Goal: Task Accomplishment & Management: Manage account settings

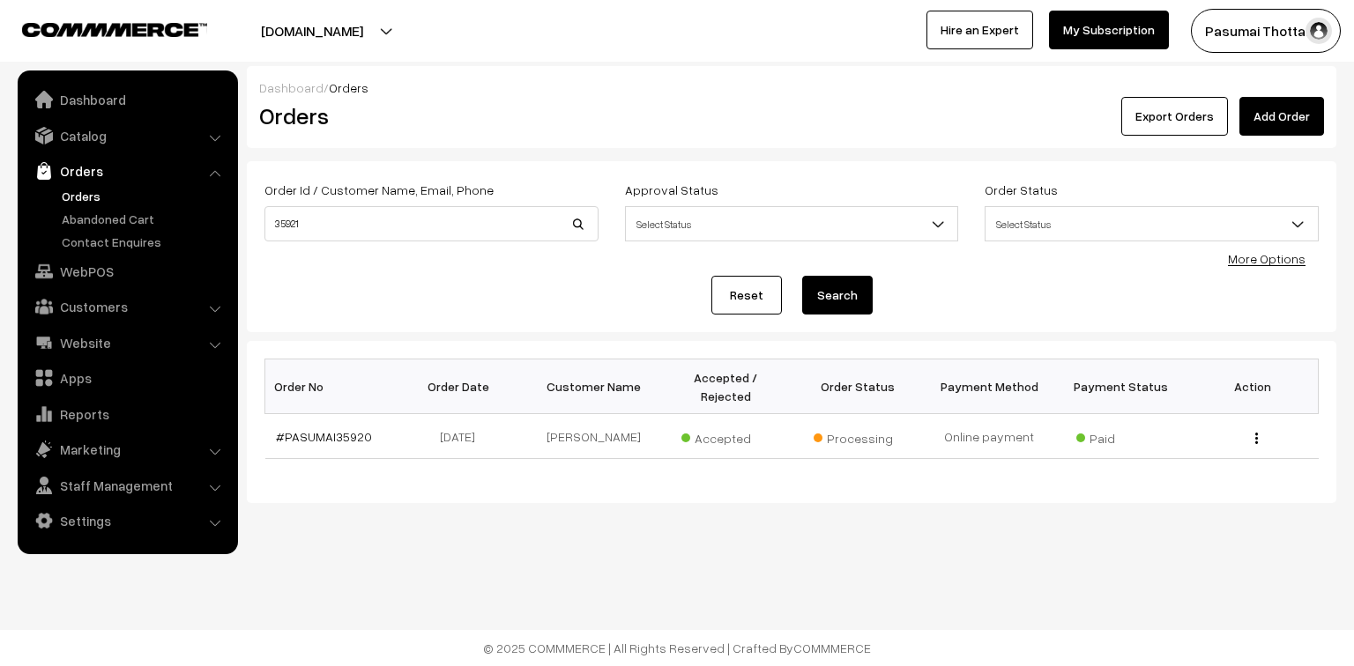
click at [83, 198] on link "Orders" at bounding box center [144, 196] width 174 height 19
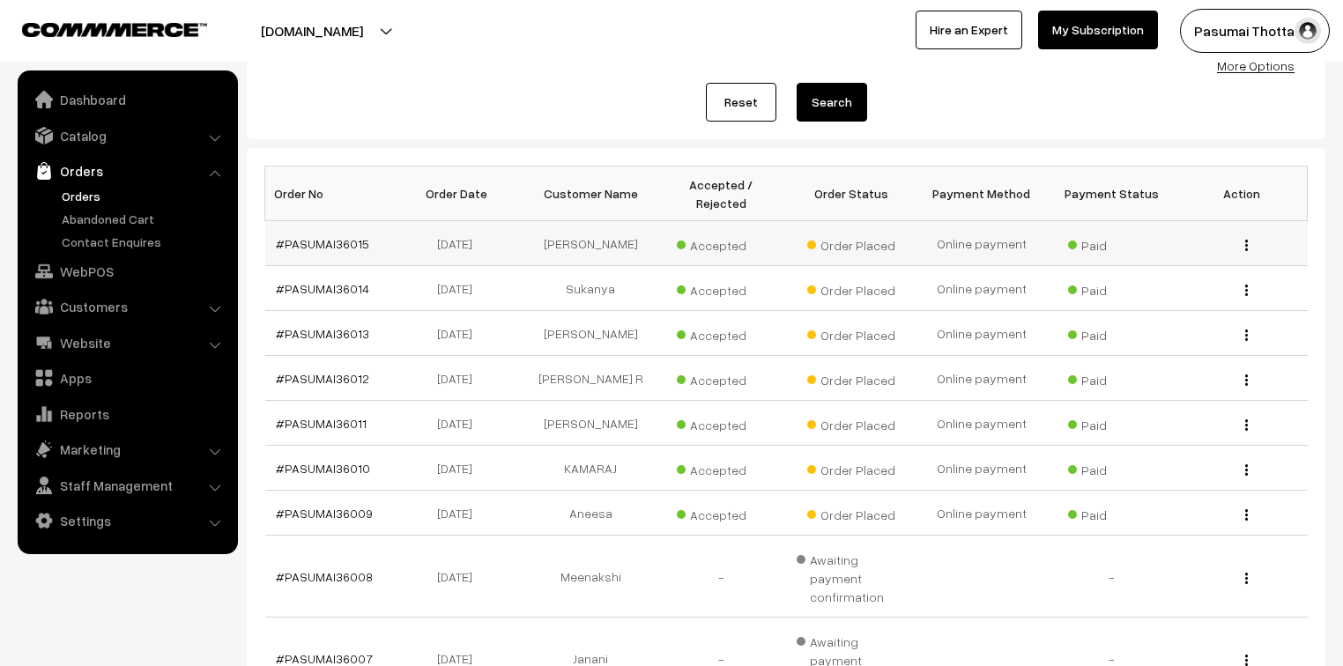
scroll to position [11, 0]
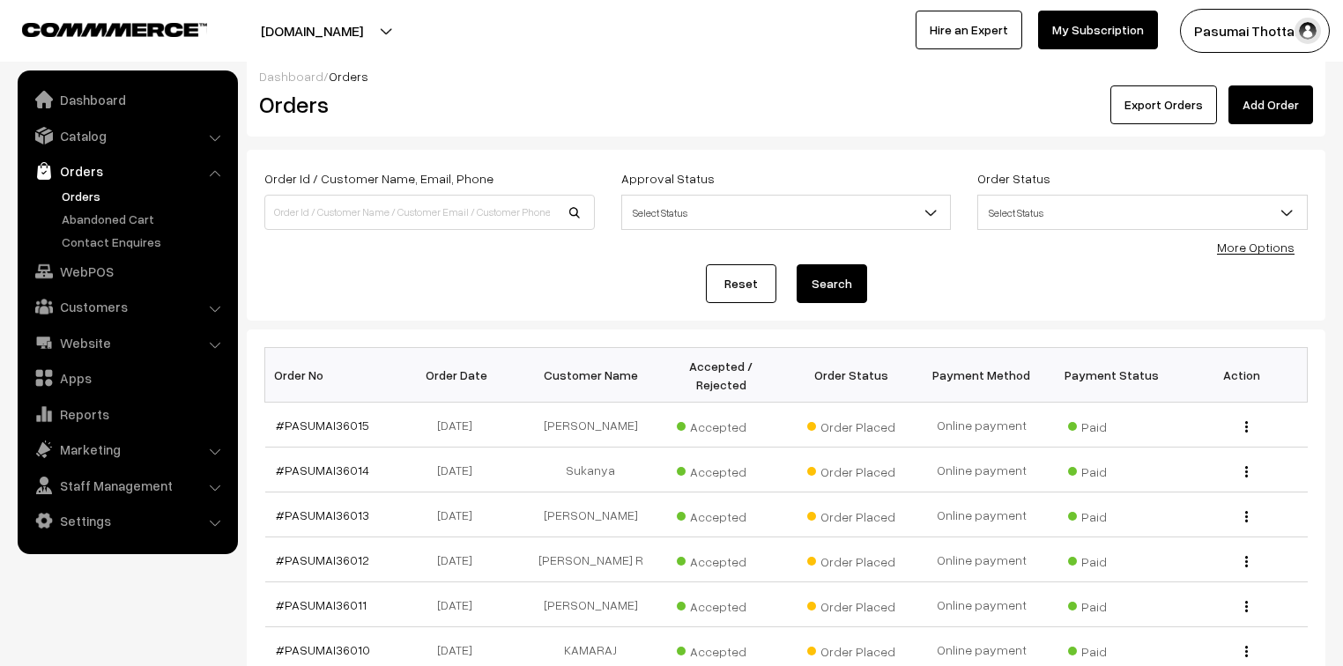
click at [1252, 253] on link "More Options" at bounding box center [1256, 247] width 78 height 15
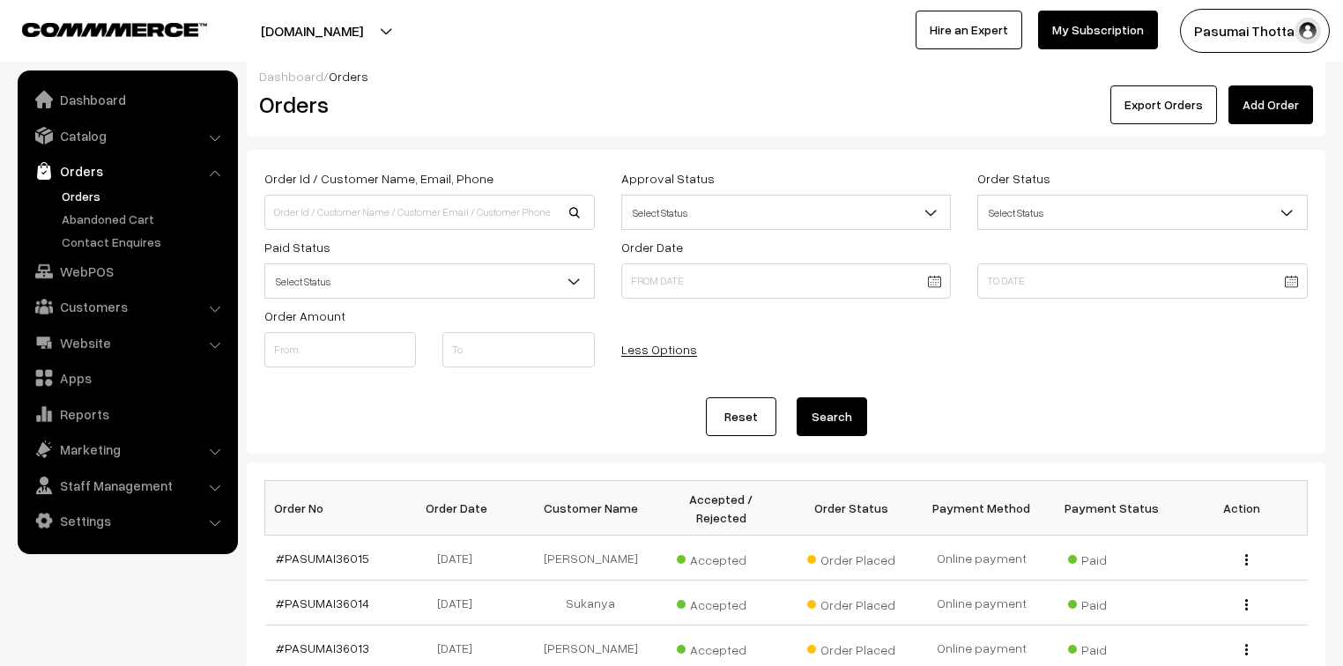
click at [390, 286] on span "Select Status" at bounding box center [429, 281] width 329 height 31
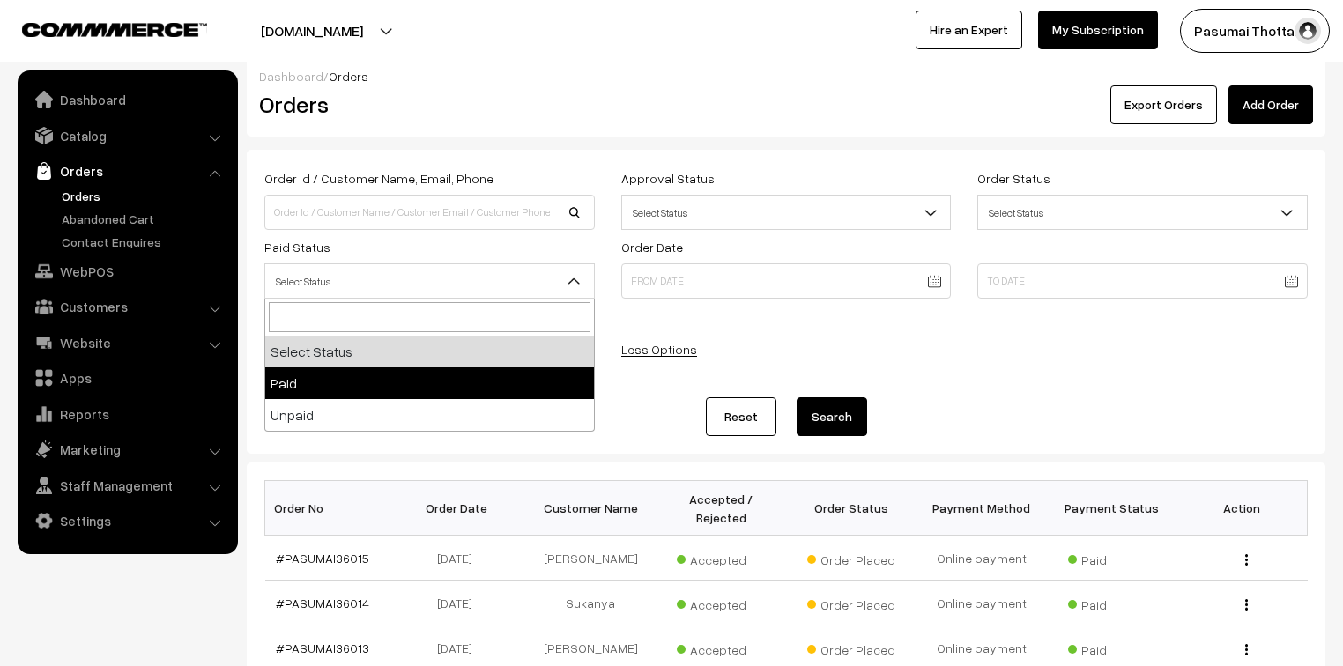
select select "1"
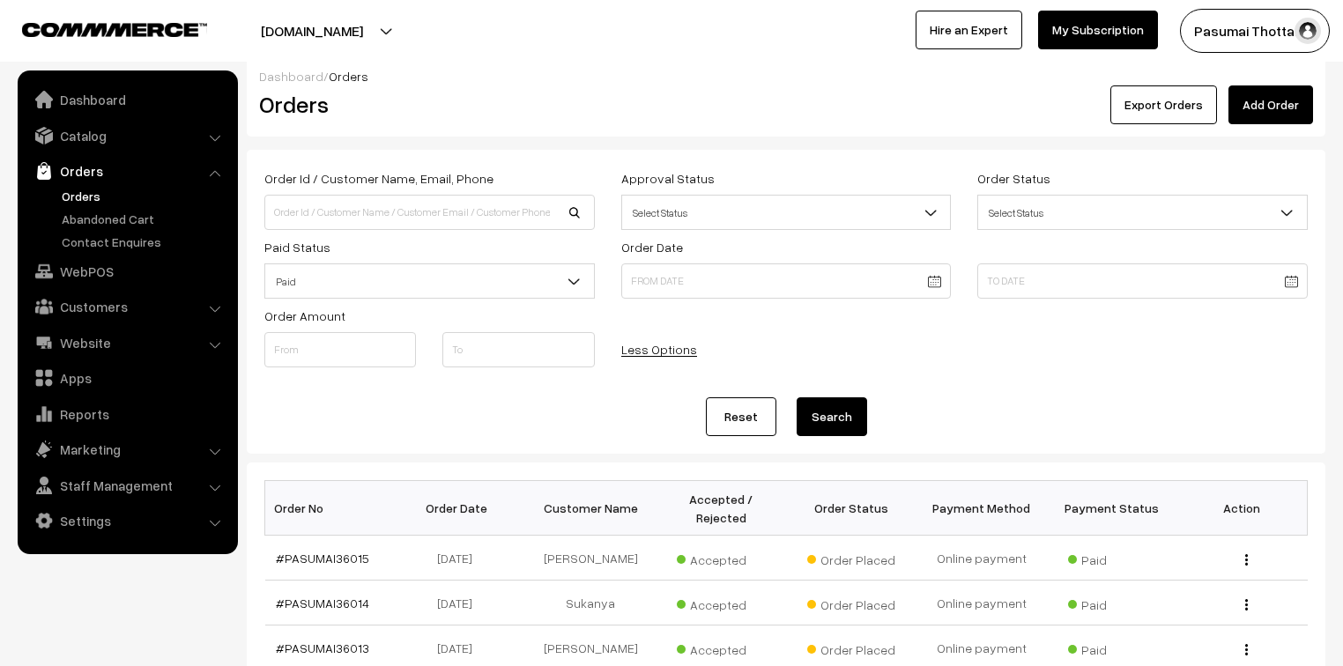
click at [832, 426] on button "Search" at bounding box center [832, 416] width 70 height 39
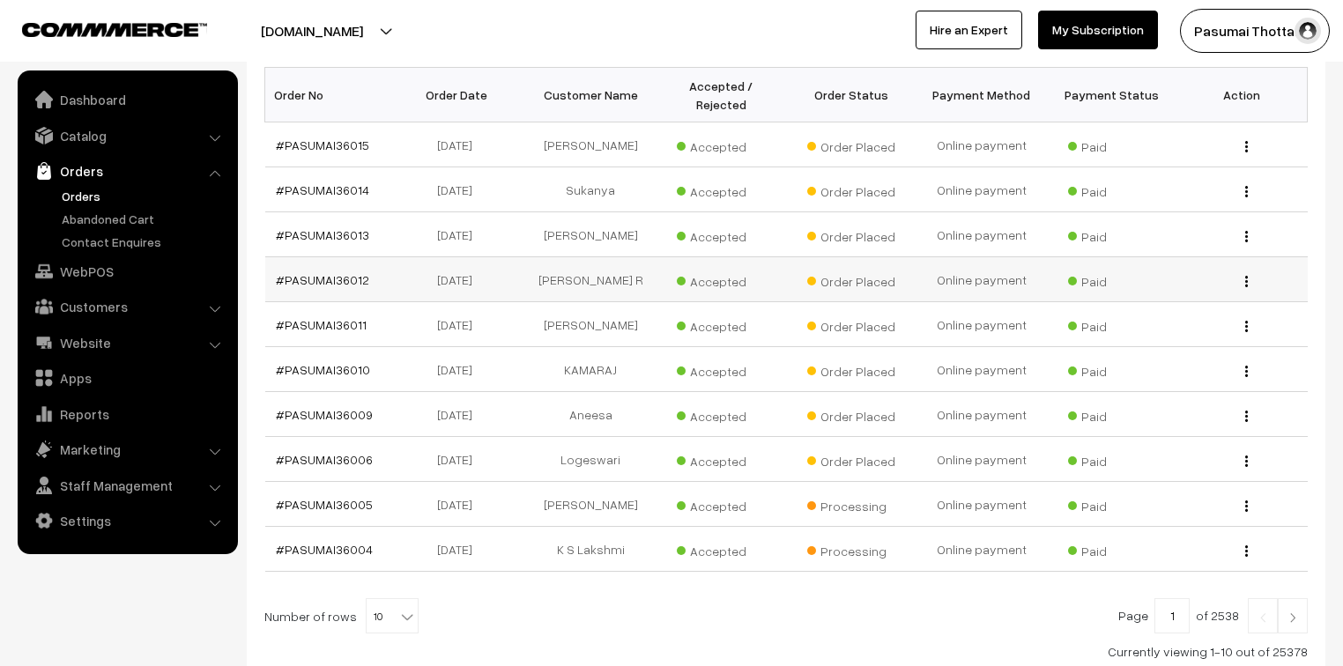
scroll to position [390, 0]
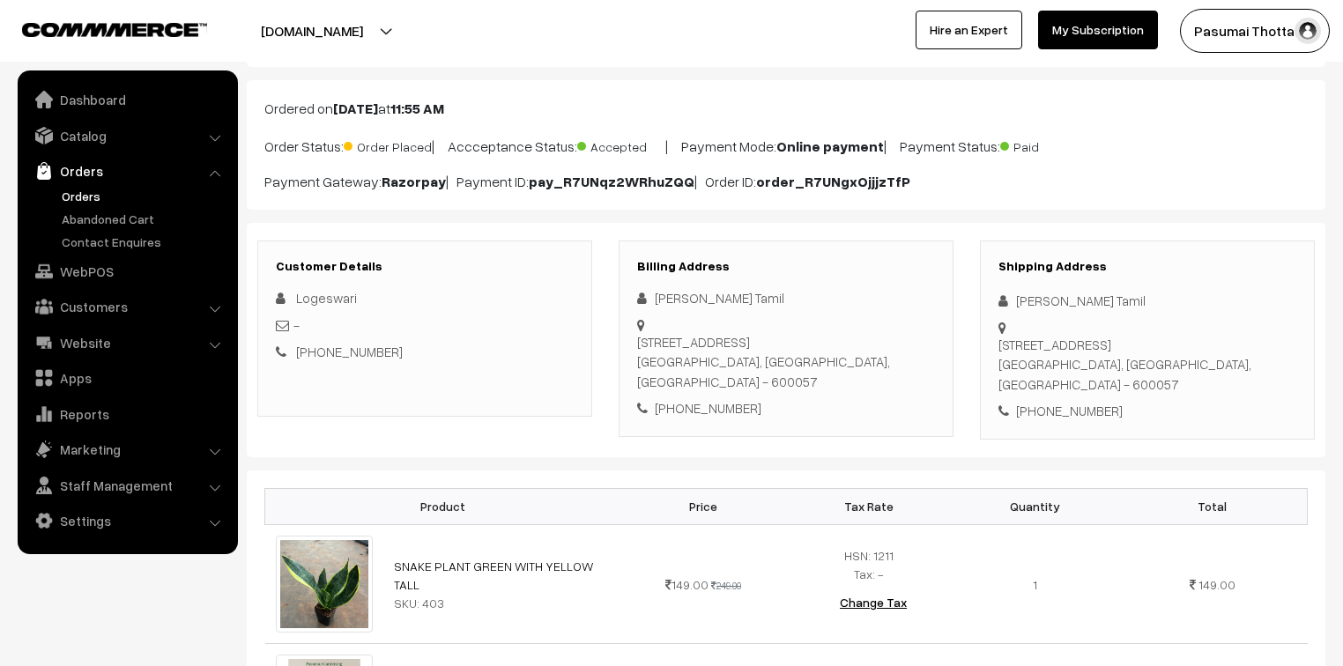
scroll to position [70, 0]
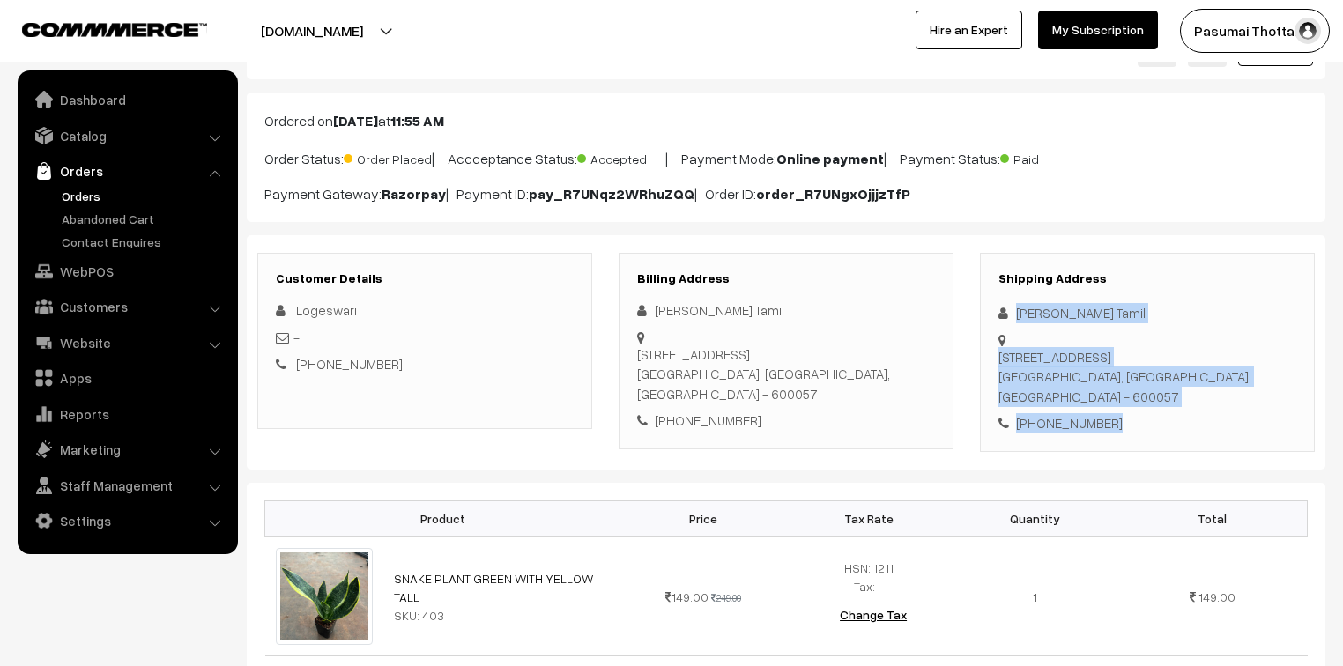
drag, startPoint x: 1016, startPoint y: 315, endPoint x: 1103, endPoint y: 381, distance: 108.9
click at [1103, 381] on div "Shipping Address Kamesh Tamil 93/2, periya kasi koil kuppam 3rd Street, Ennore …" at bounding box center [1147, 352] width 335 height 199
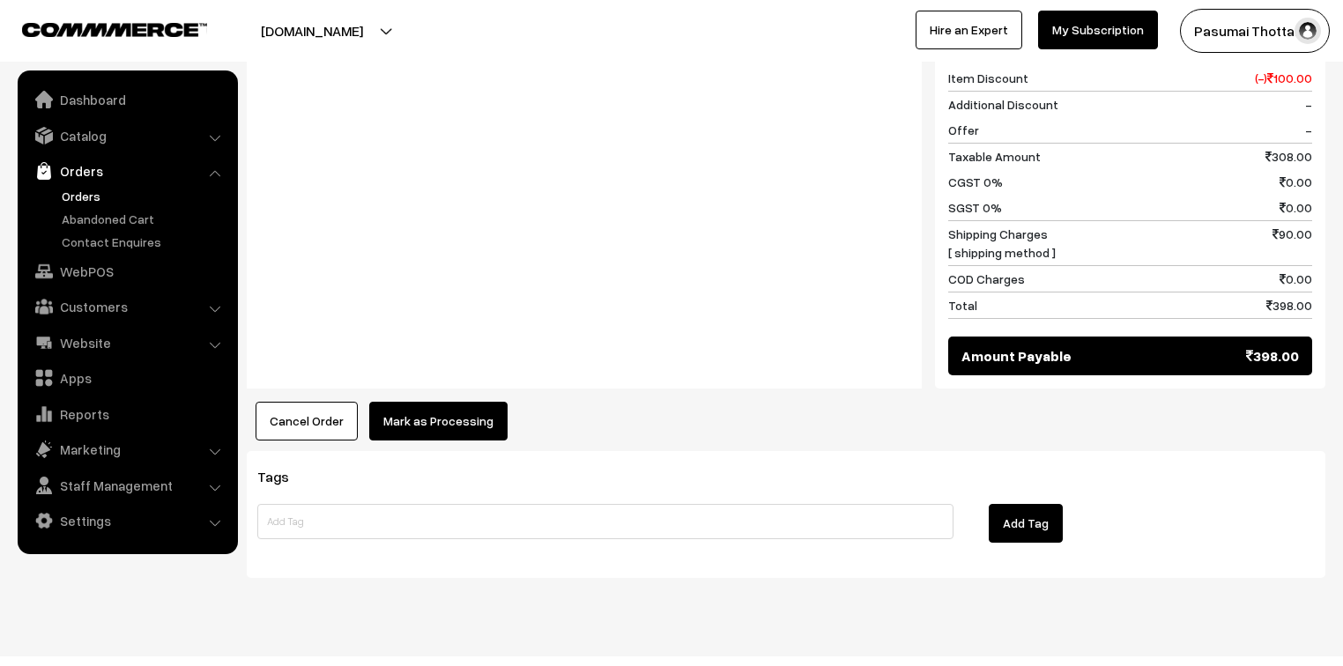
click at [383, 402] on button "Mark as Processing" at bounding box center [438, 421] width 138 height 39
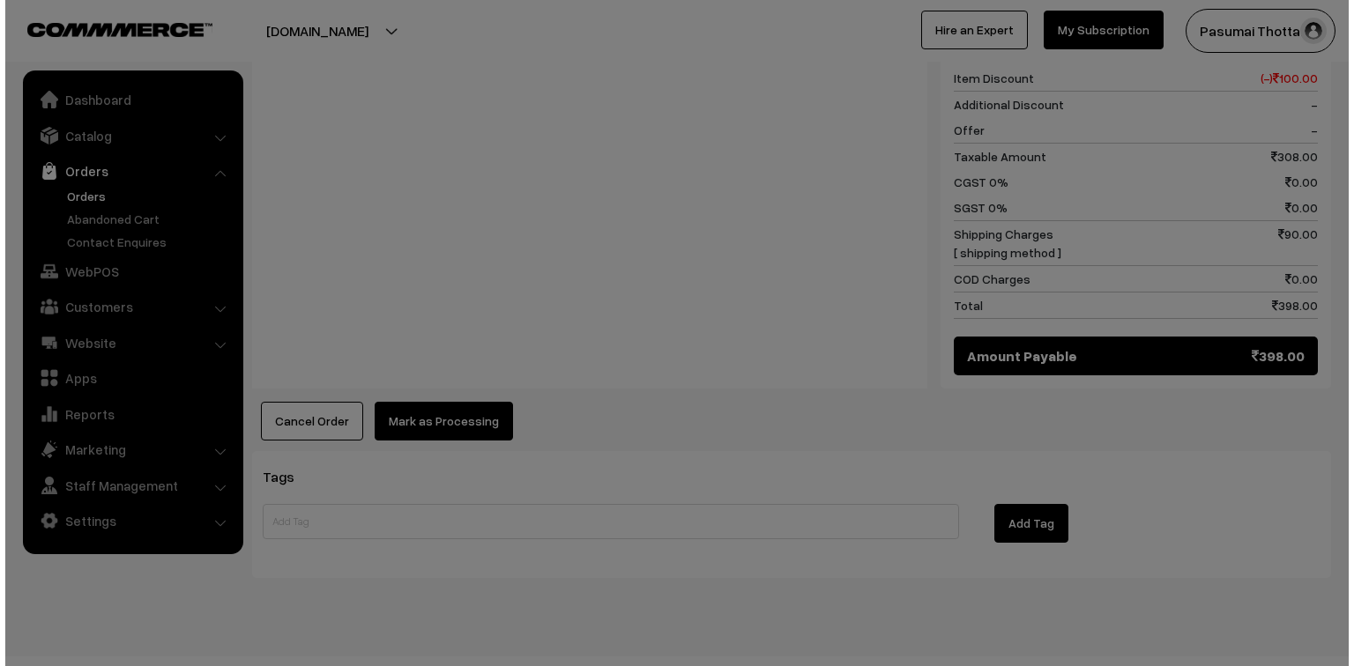
scroll to position [912, 0]
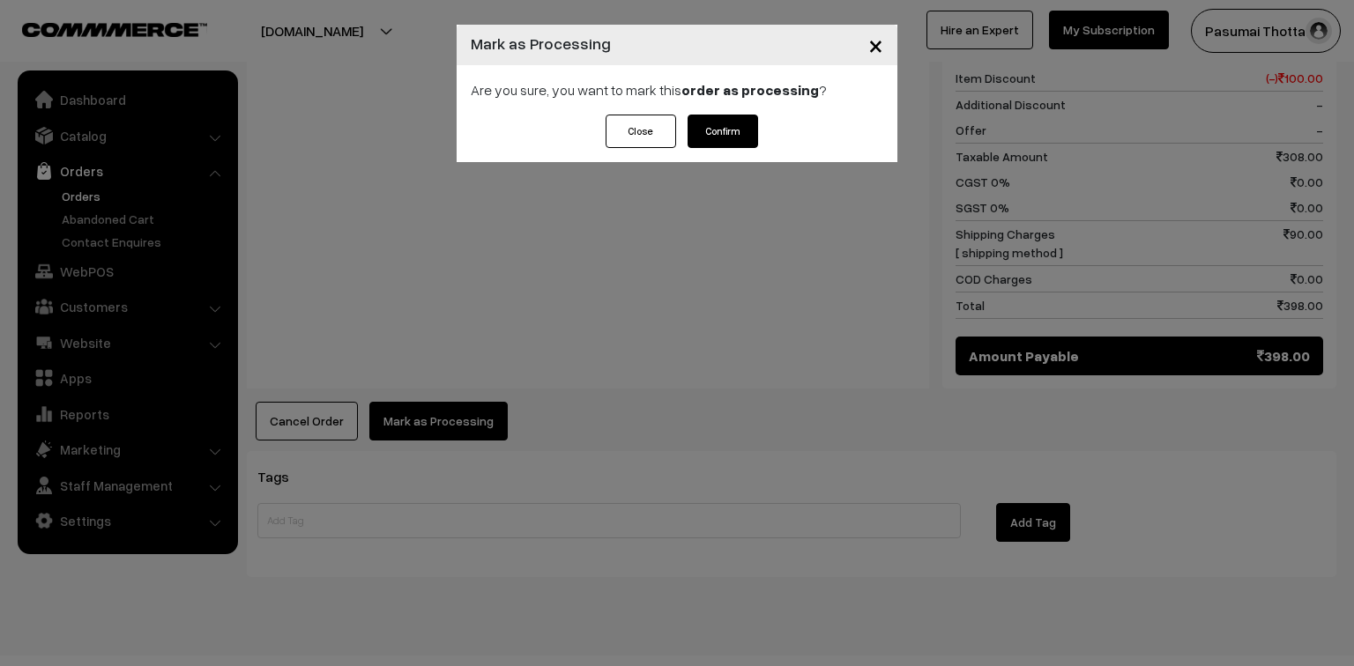
click at [739, 107] on div "Are you sure, you want to mark this order as processing ?" at bounding box center [676, 89] width 441 height 49
click at [733, 136] on button "Confirm" at bounding box center [722, 131] width 70 height 33
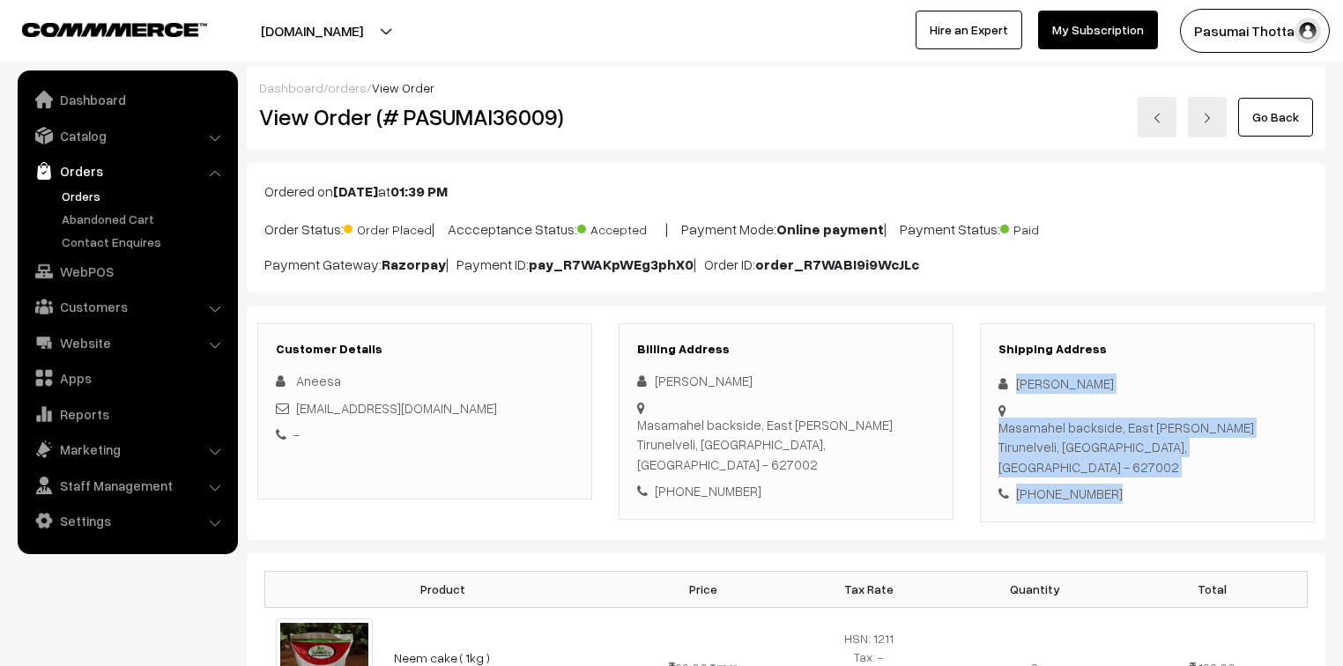
drag, startPoint x: 1013, startPoint y: 382, endPoint x: 1128, endPoint y: 455, distance: 135.4
click at [1128, 455] on div "Shipping Address [PERSON_NAME] Masamahel backside, East [PERSON_NAME] Tirunelve…" at bounding box center [1147, 422] width 335 height 199
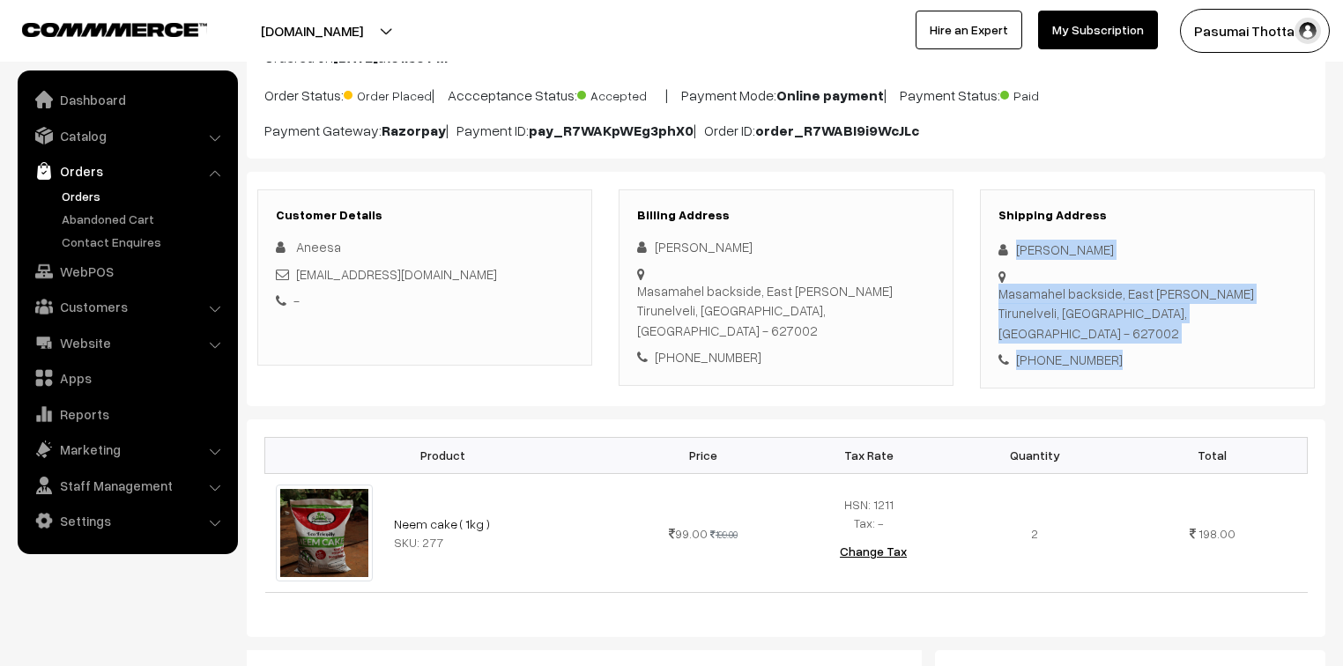
scroll to position [141, 0]
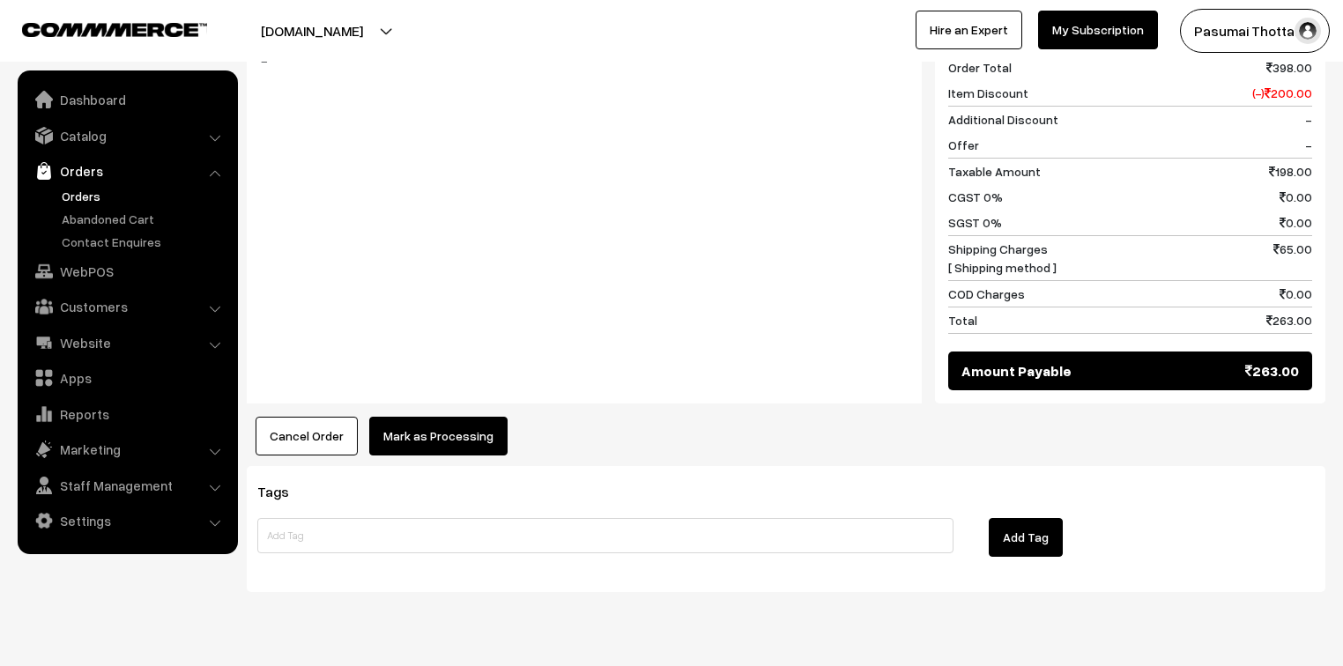
click at [434, 419] on button "Mark as Processing" at bounding box center [438, 436] width 138 height 39
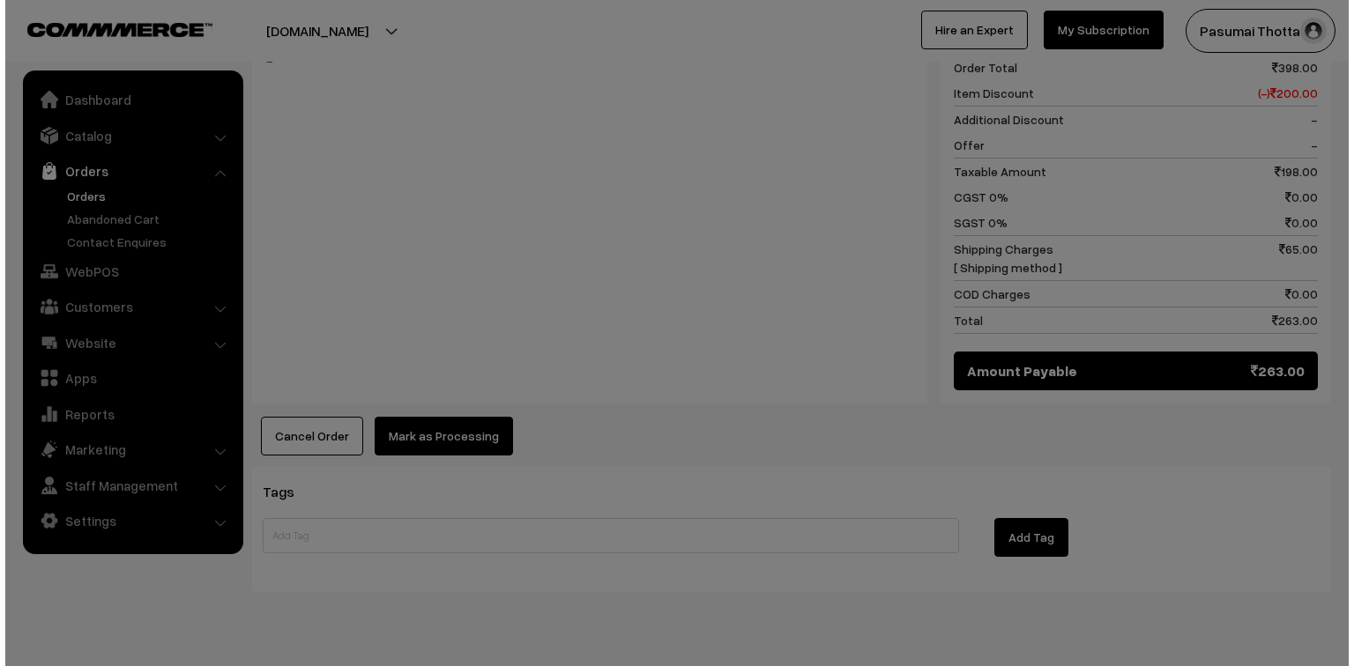
scroll to position [776, 0]
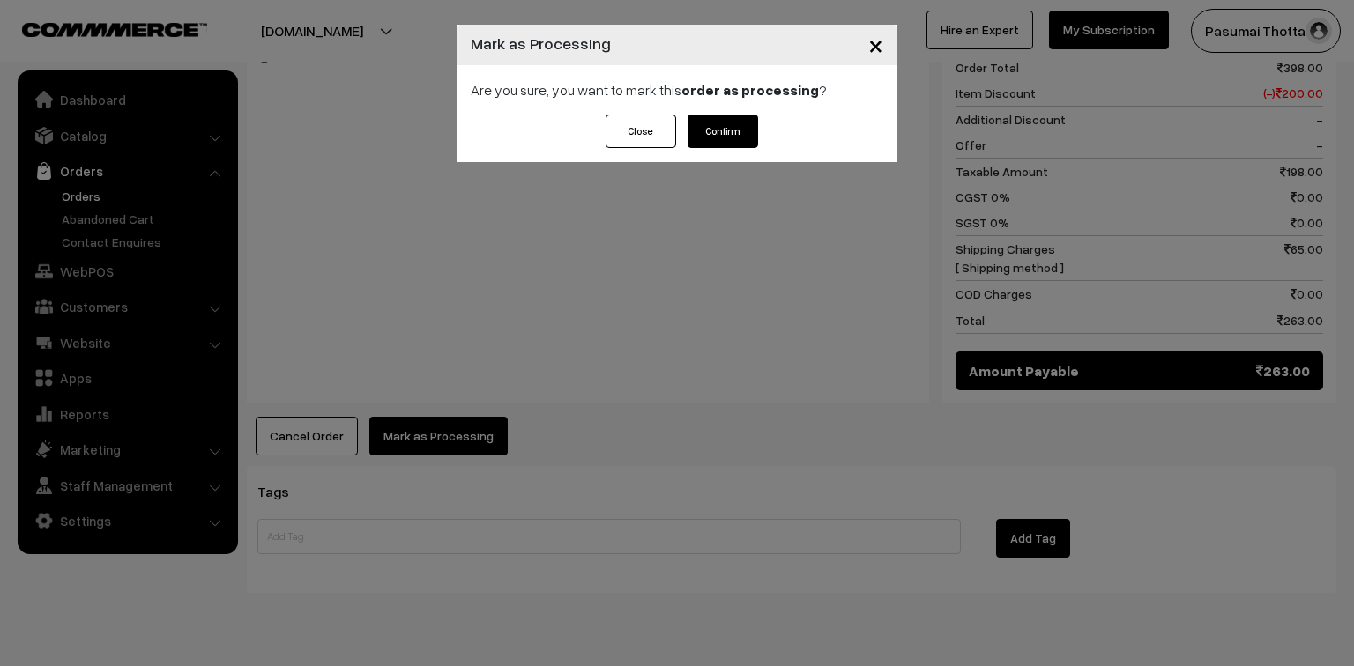
click at [724, 131] on button "Confirm" at bounding box center [722, 131] width 70 height 33
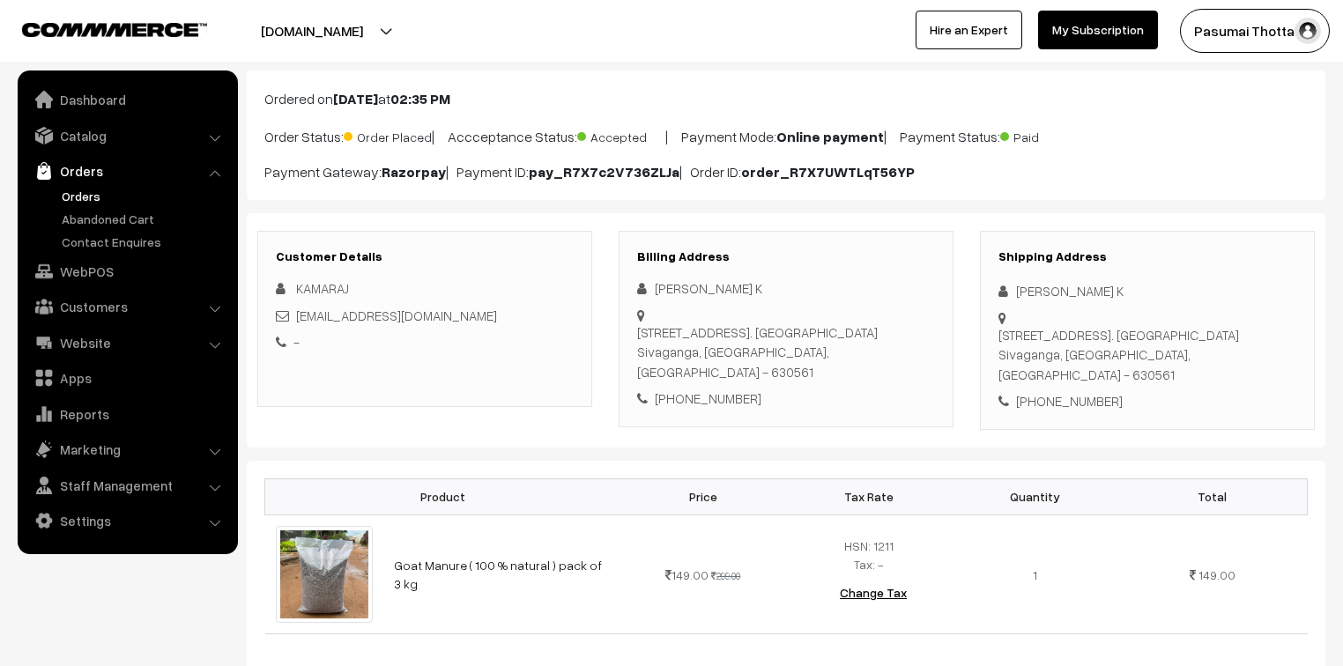
scroll to position [70, 0]
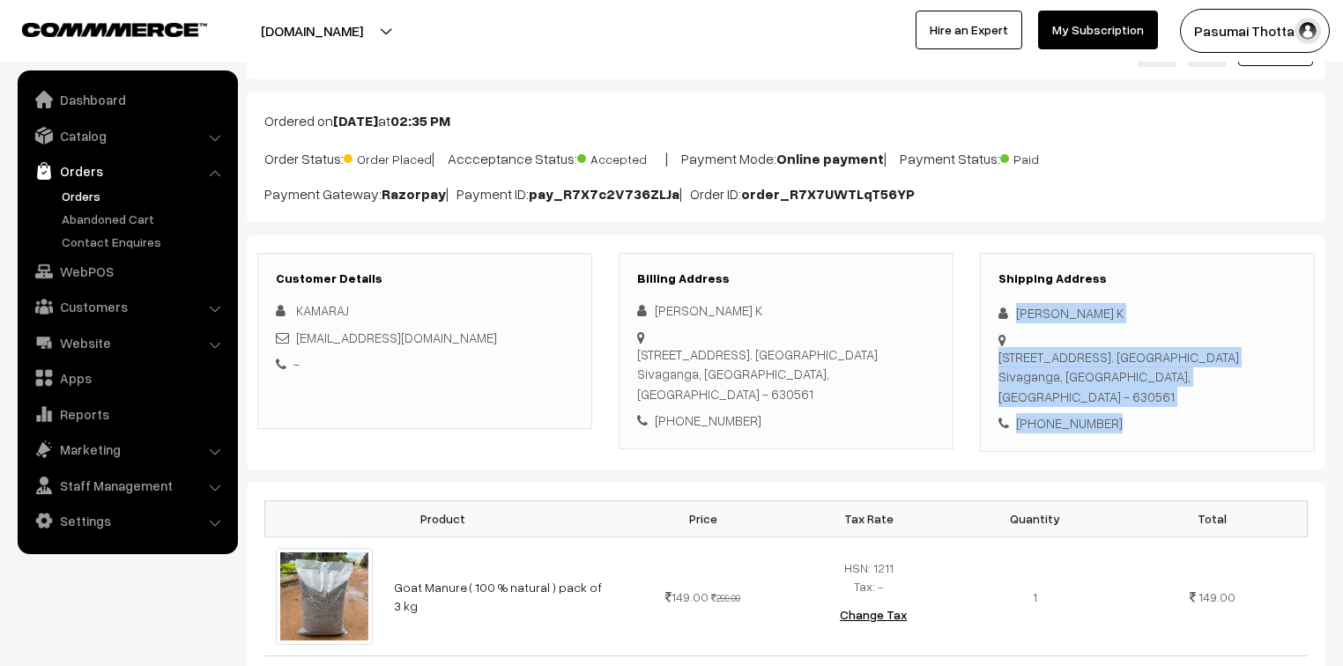
drag, startPoint x: 1018, startPoint y: 311, endPoint x: 1153, endPoint y: 384, distance: 153.4
click at [1153, 384] on div "Shipping Address KAMARAJ K KAMARAJ K 1/503 A 2nd Street, T.Pudur. Sivaganga Siv…" at bounding box center [1147, 352] width 335 height 199
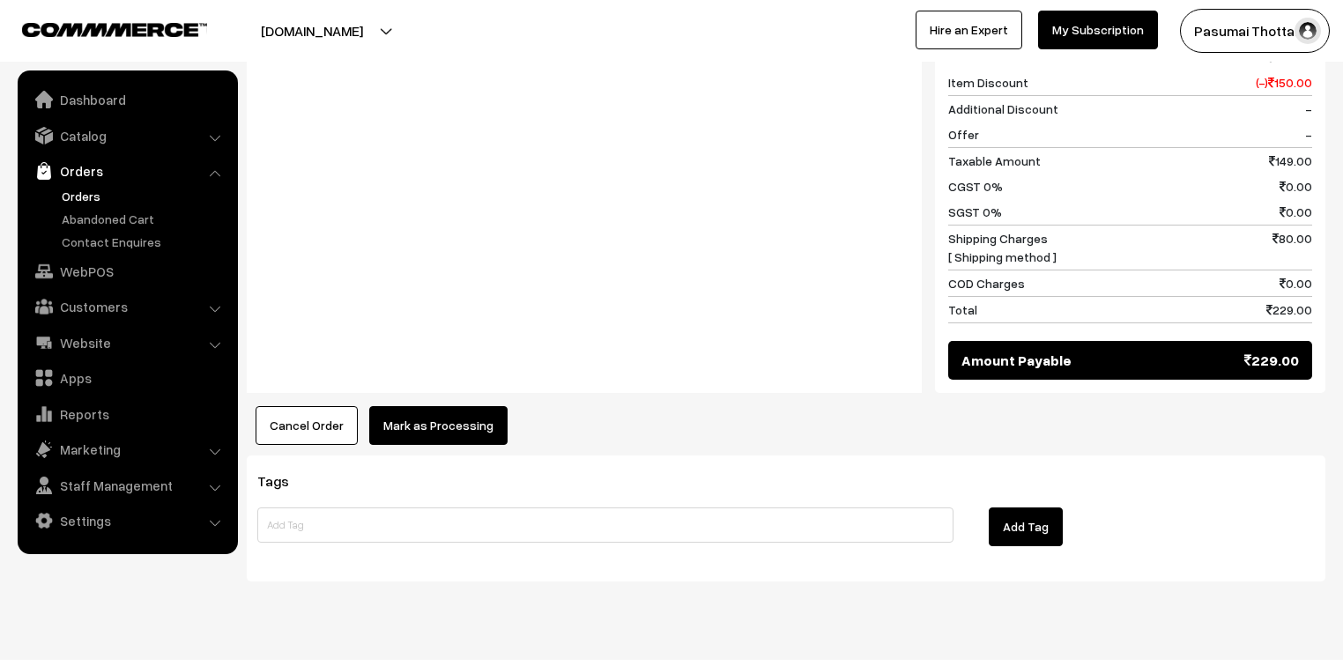
scroll to position [790, 0]
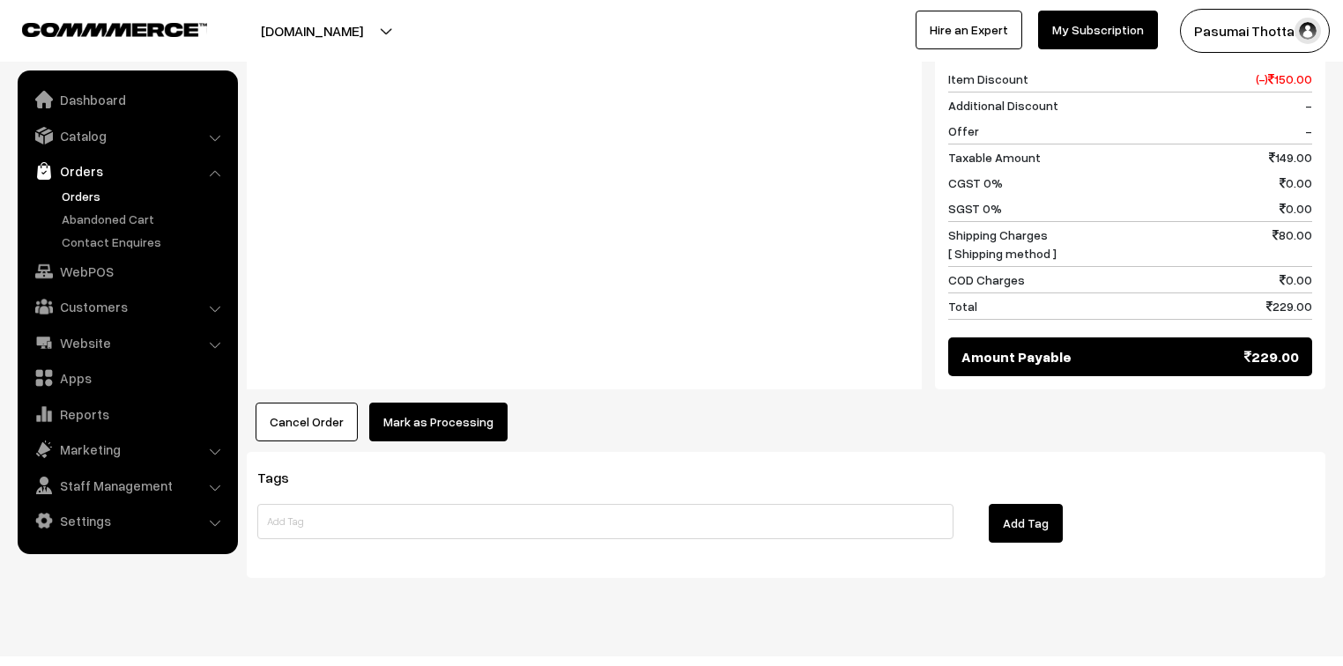
click at [464, 403] on button "Mark as Processing" at bounding box center [438, 422] width 138 height 39
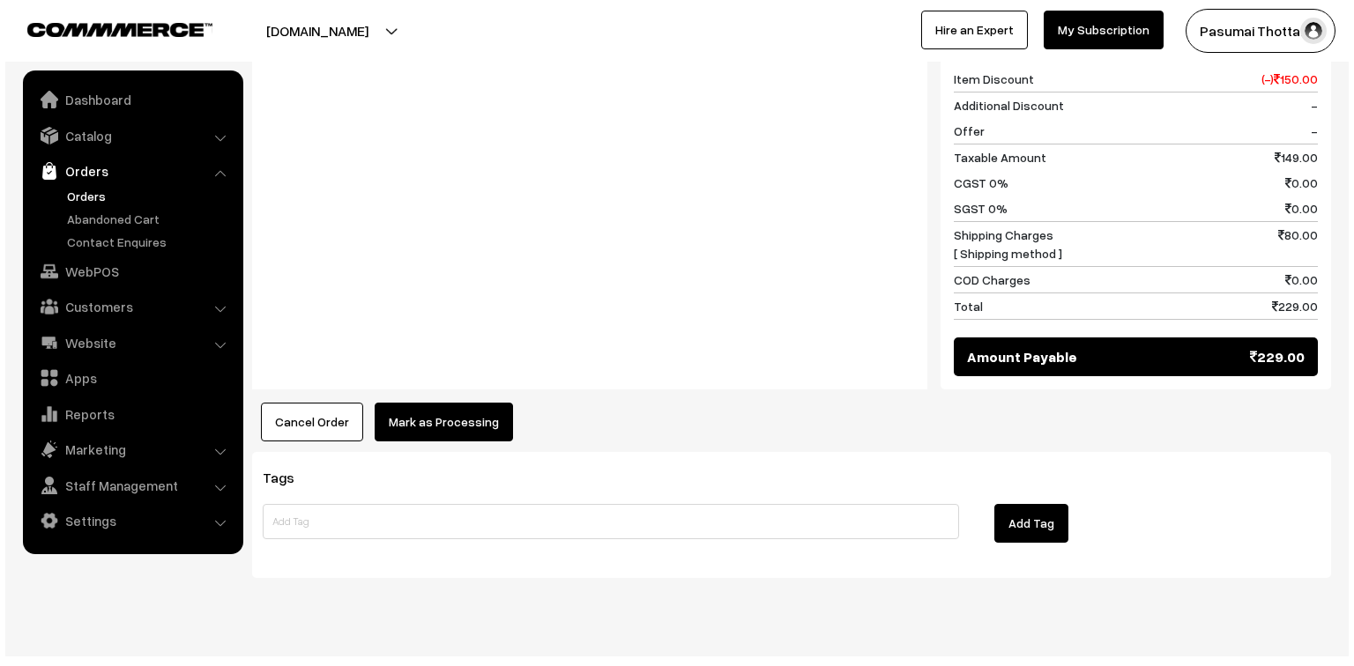
scroll to position [791, 0]
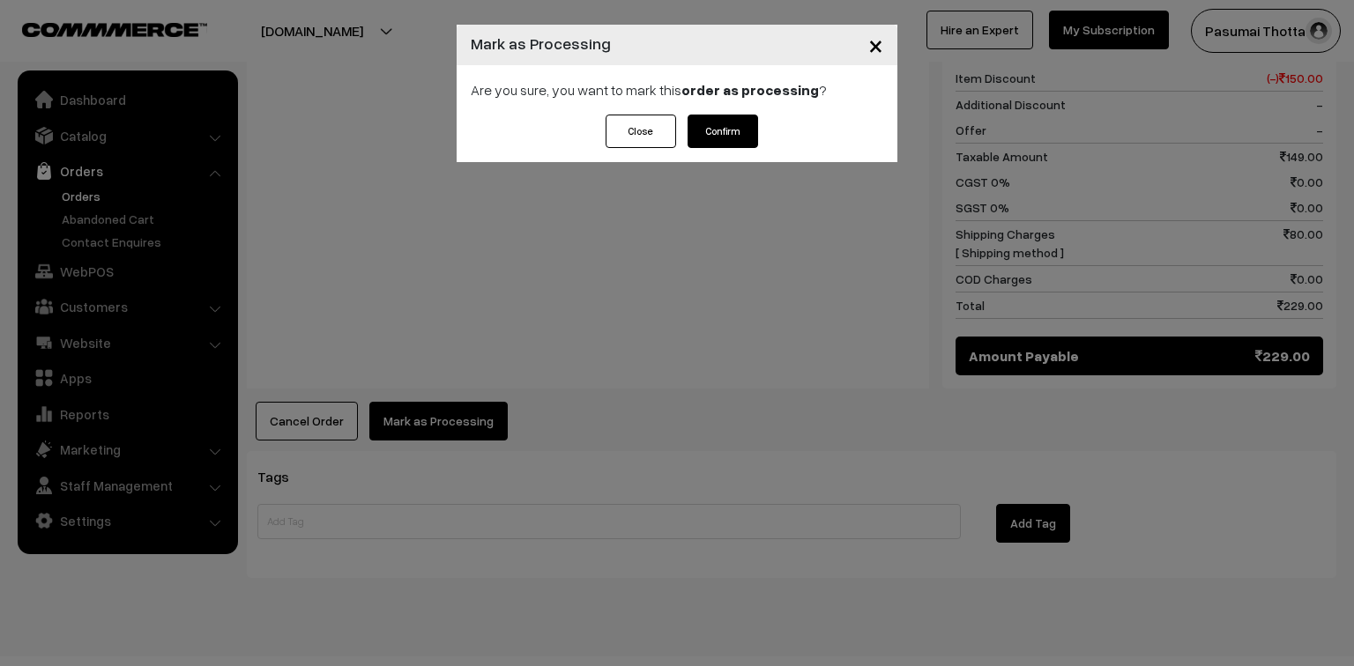
click at [728, 128] on button "Confirm" at bounding box center [722, 131] width 70 height 33
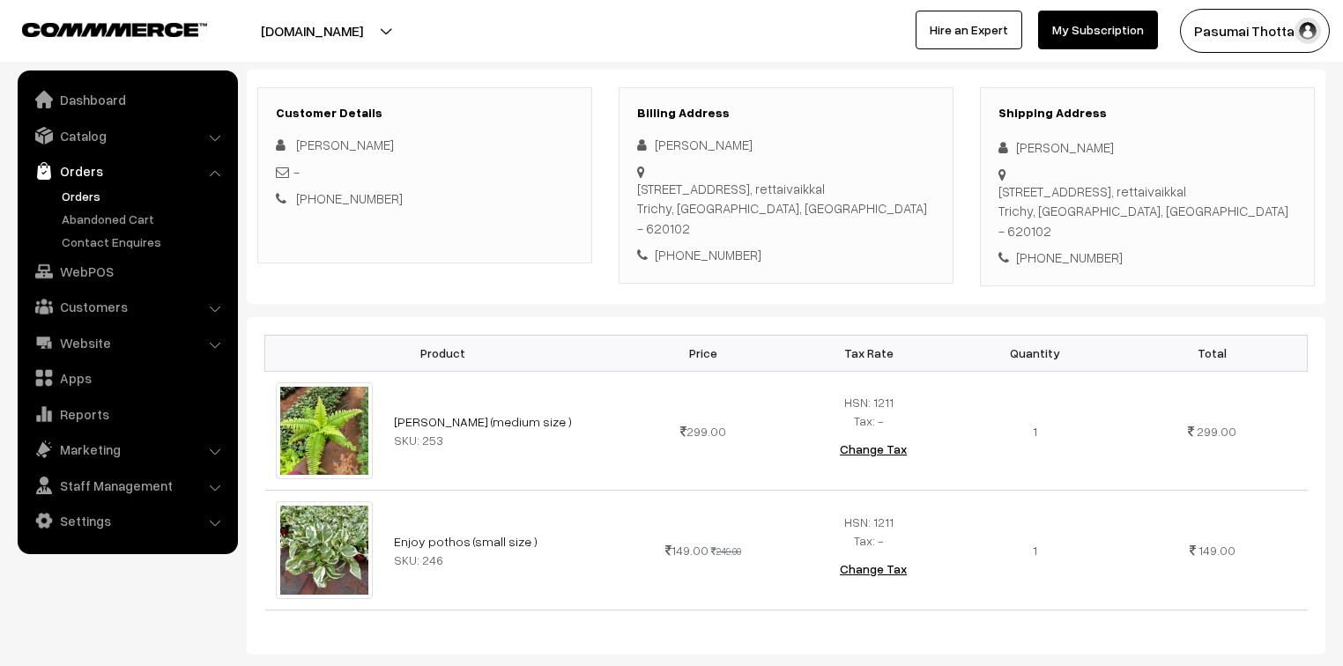
scroll to position [211, 0]
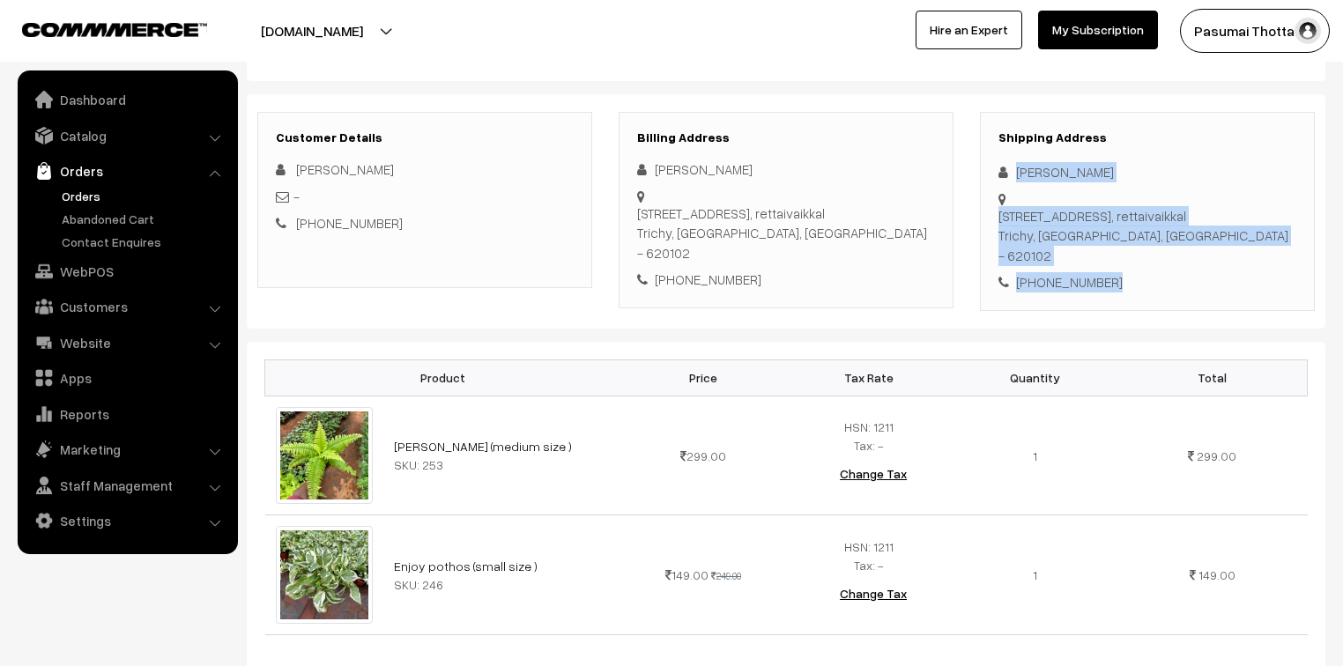
drag, startPoint x: 1015, startPoint y: 172, endPoint x: 1131, endPoint y: 241, distance: 135.6
click at [1131, 241] on div "Shipping Address [PERSON_NAME] [STREET_ADDRESS] [PHONE_NUMBER]" at bounding box center [1147, 211] width 335 height 199
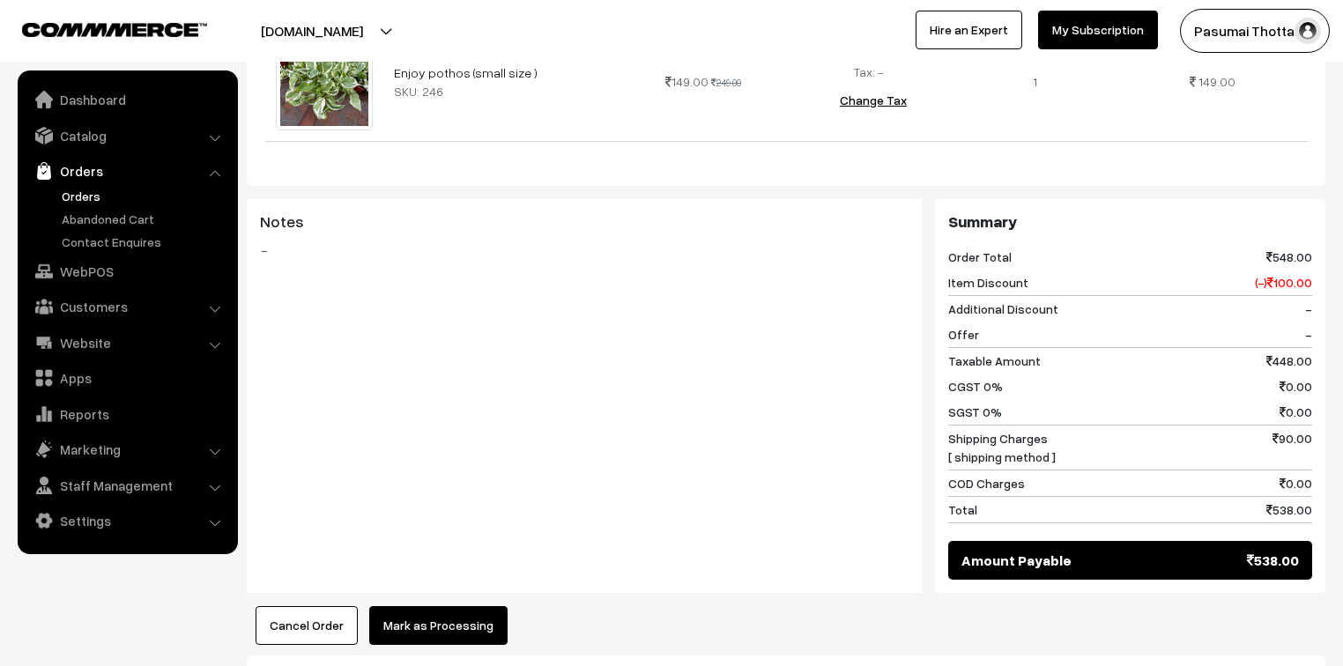
click at [453, 606] on button "Mark as Processing" at bounding box center [438, 625] width 138 height 39
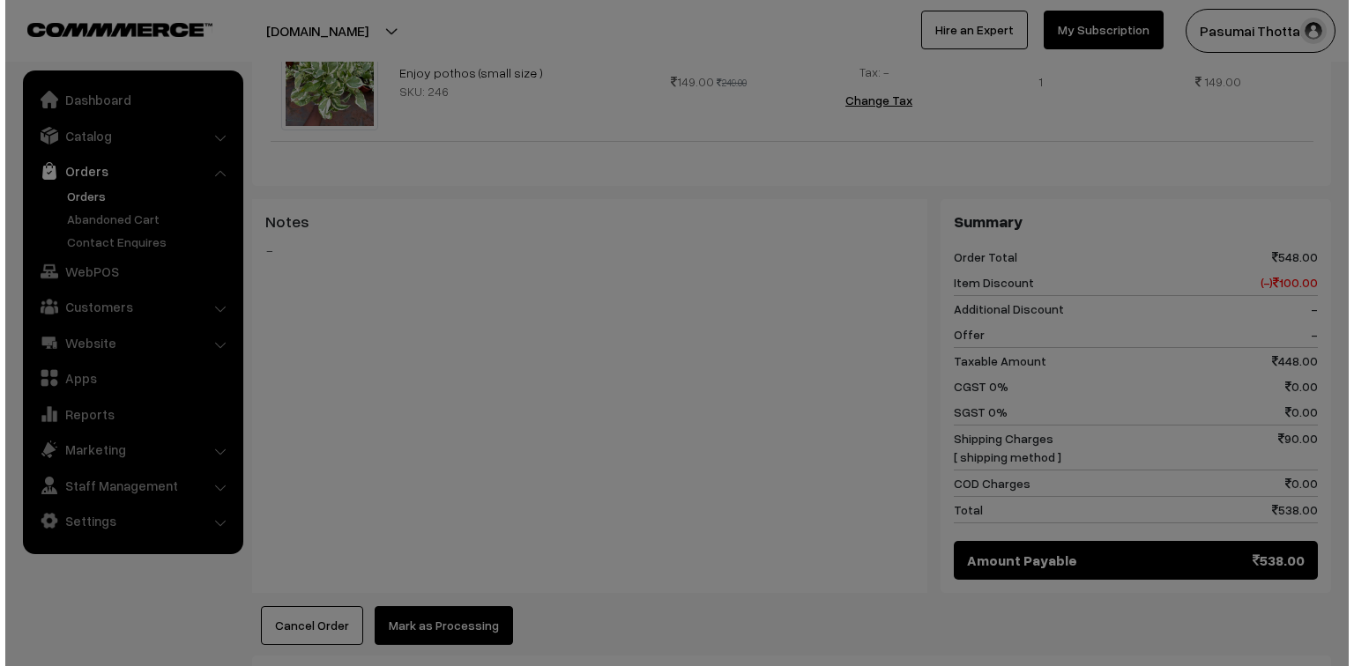
scroll to position [706, 0]
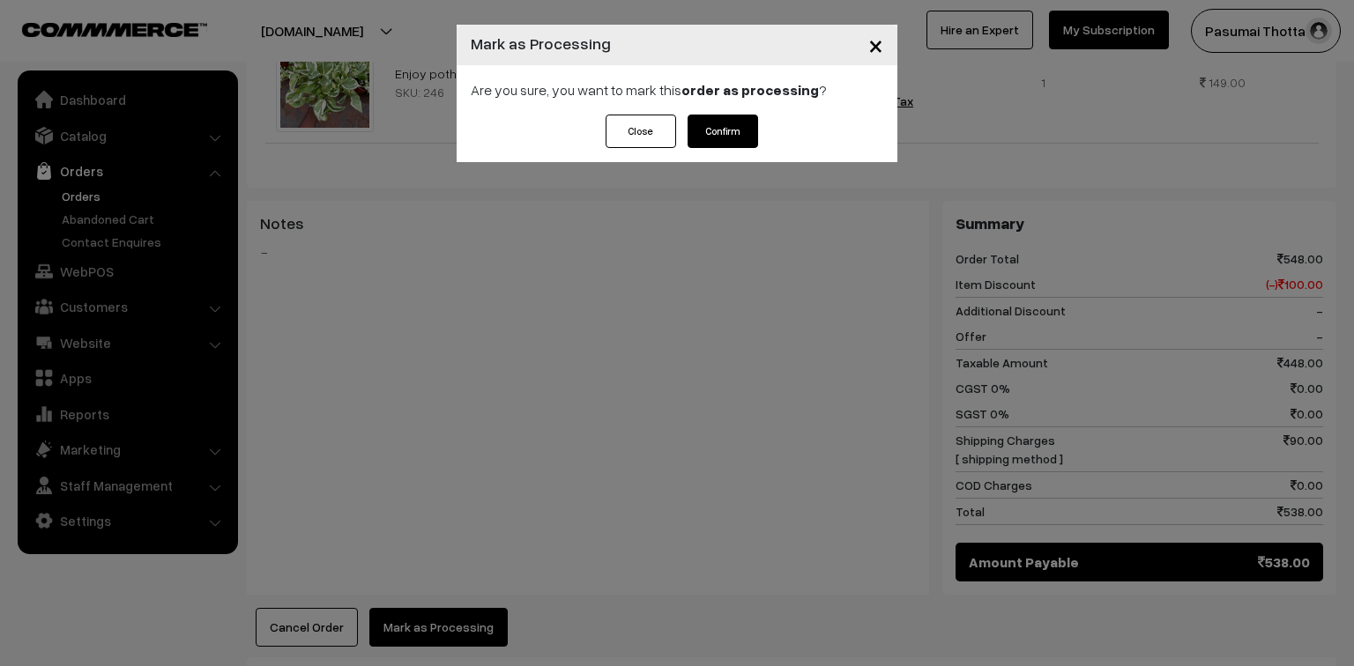
click at [742, 138] on button "Confirm" at bounding box center [722, 131] width 70 height 33
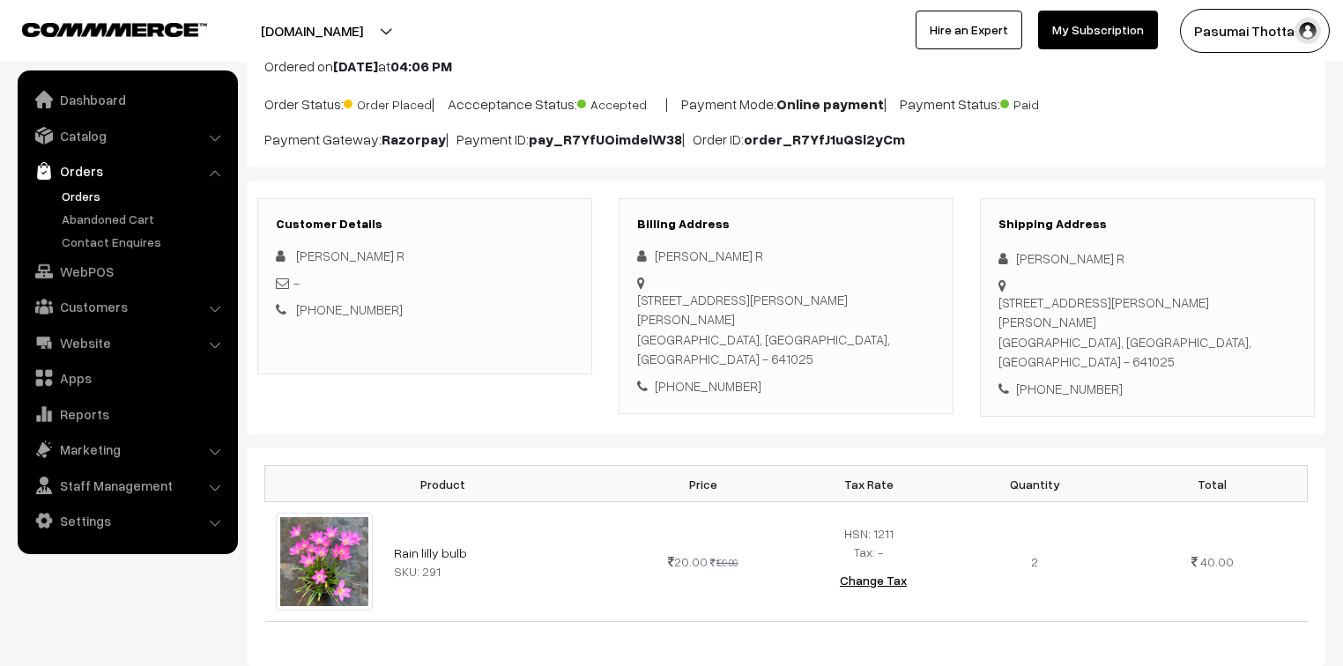
scroll to position [141, 0]
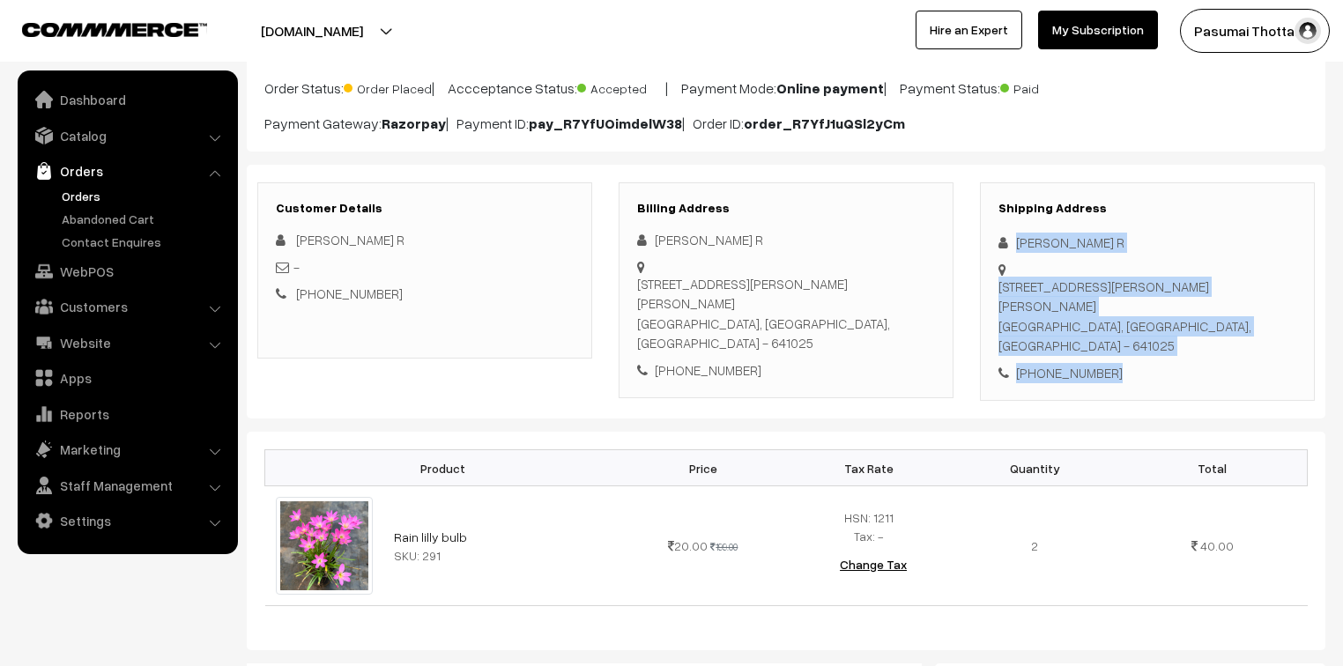
drag, startPoint x: 1015, startPoint y: 245, endPoint x: 1124, endPoint y: 327, distance: 135.9
click at [1124, 327] on div "Shipping Address [PERSON_NAME] R [STREET_ADDRESS][PERSON_NAME] [PHONE_NUMBER]" at bounding box center [1147, 291] width 335 height 219
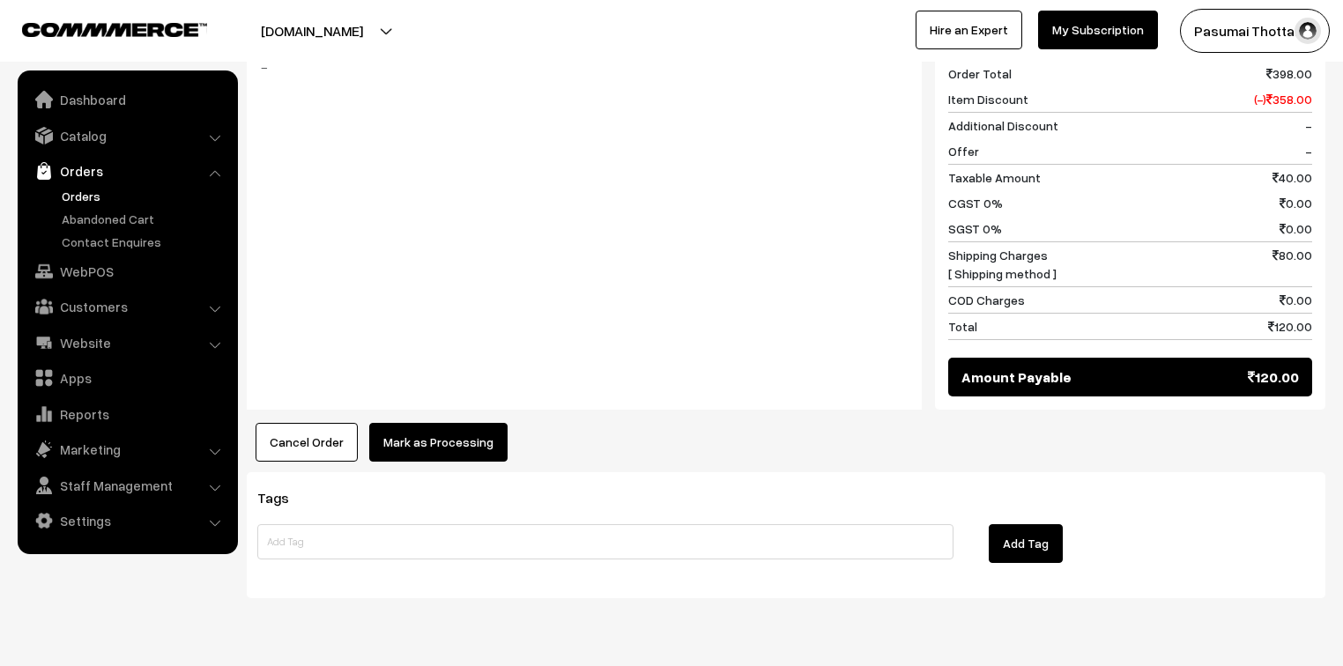
click at [485, 423] on button "Mark as Processing" at bounding box center [438, 442] width 138 height 39
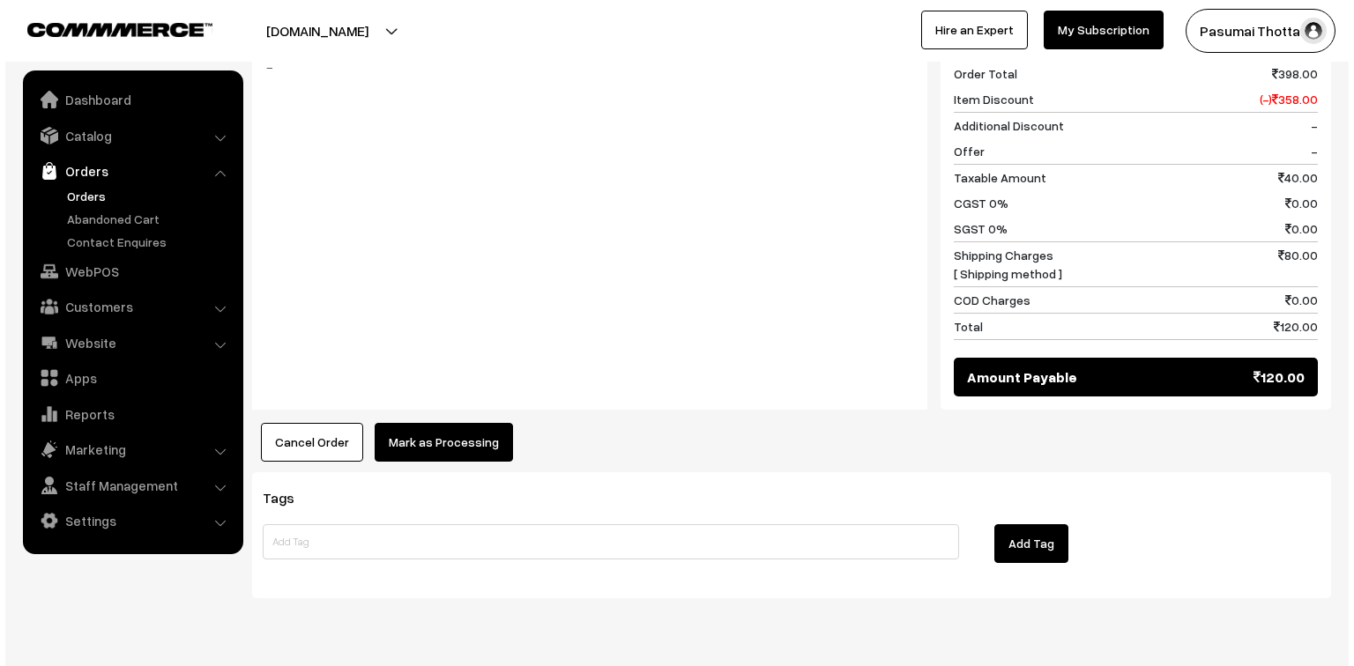
scroll to position [791, 0]
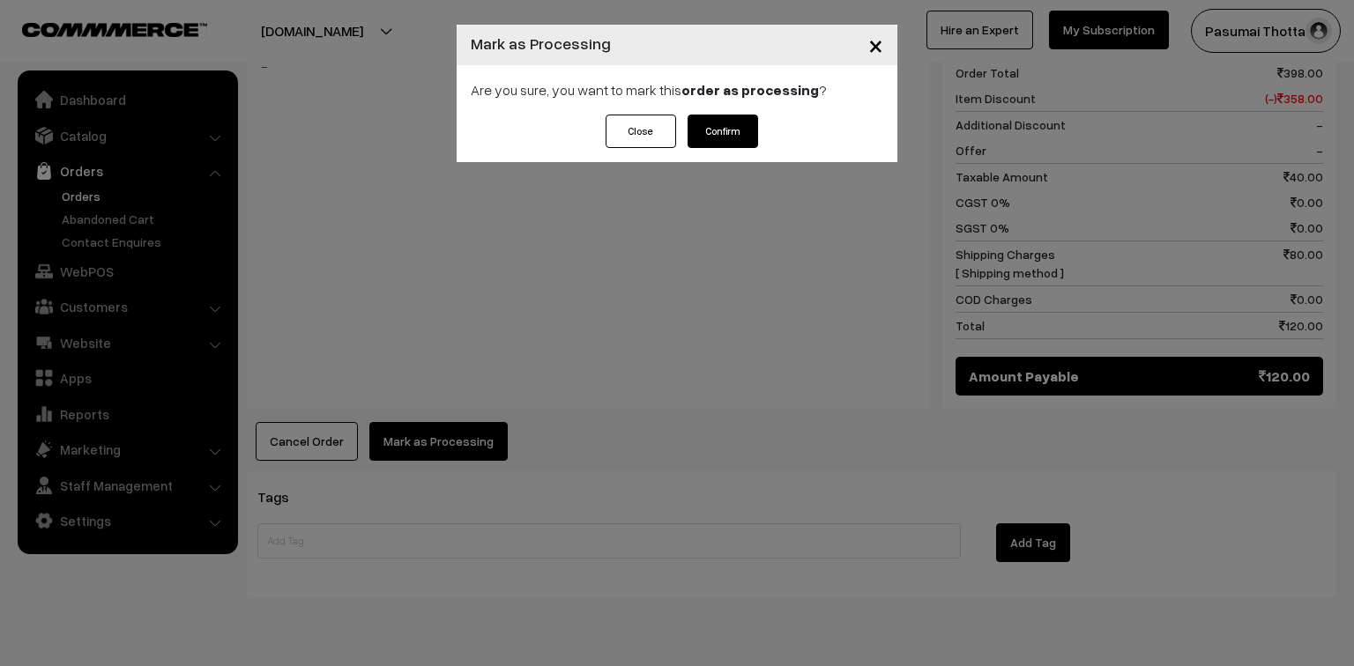
click at [726, 130] on button "Confirm" at bounding box center [722, 131] width 70 height 33
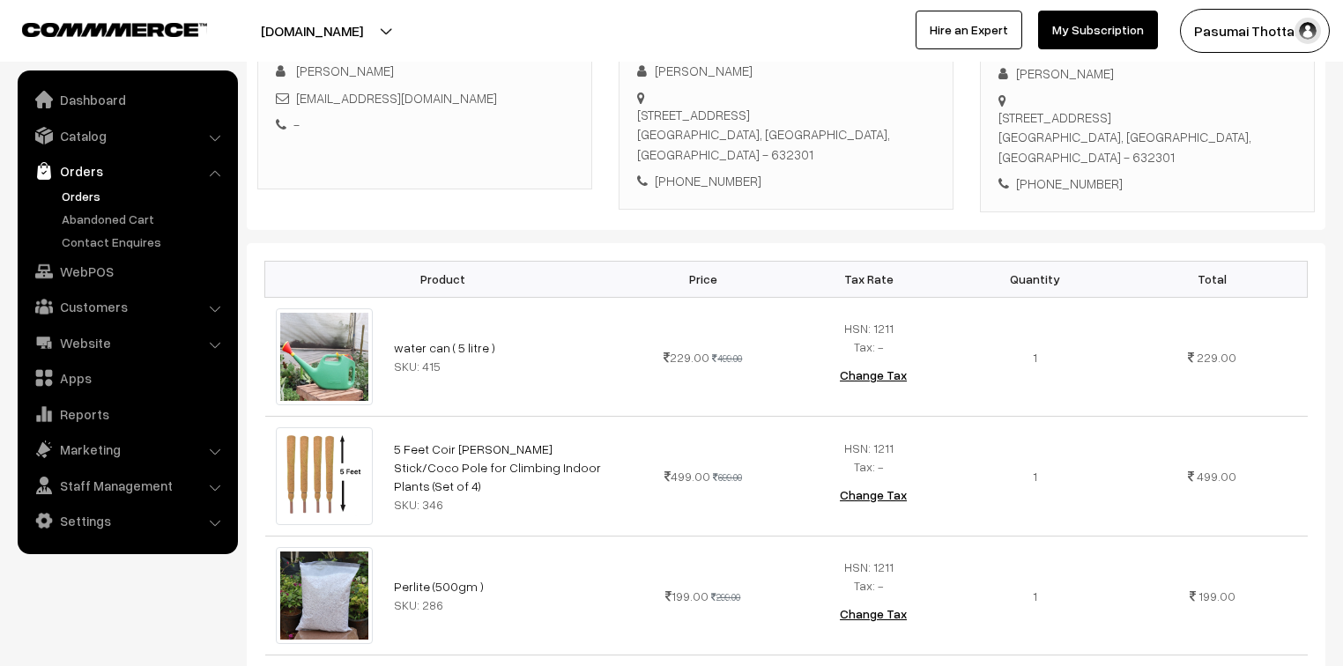
scroll to position [282, 0]
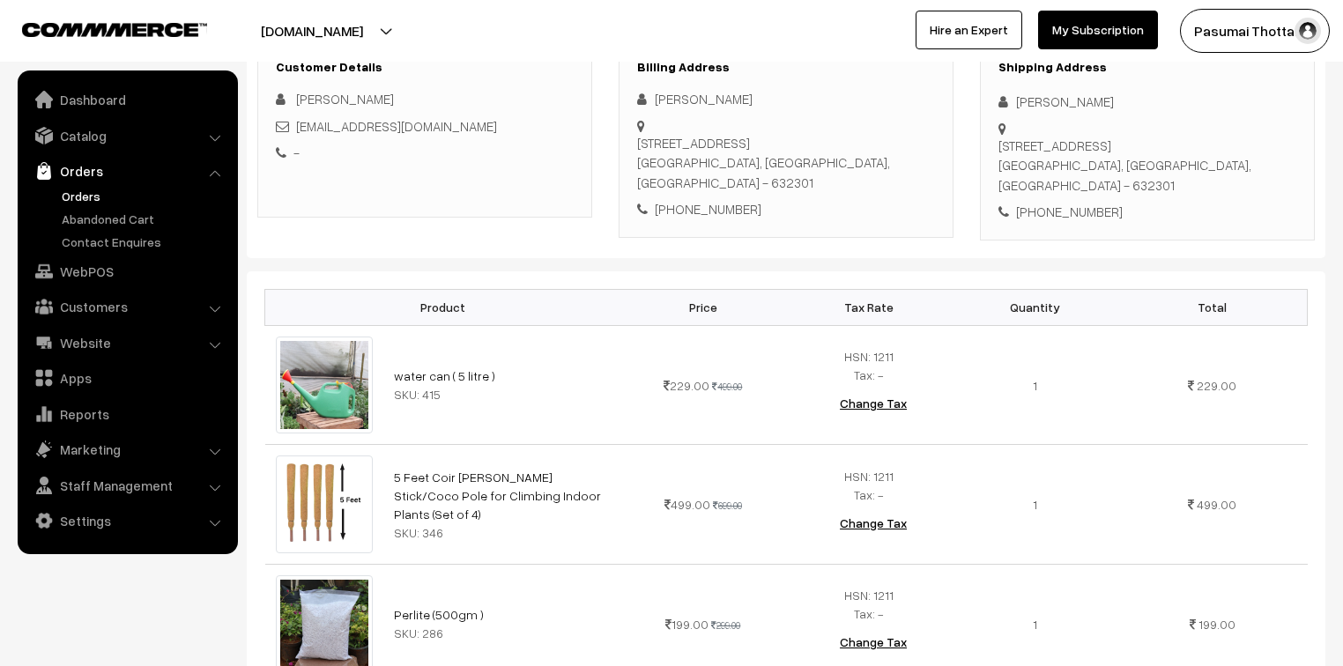
click at [1020, 107] on div "rajesh K" at bounding box center [1147, 102] width 298 height 20
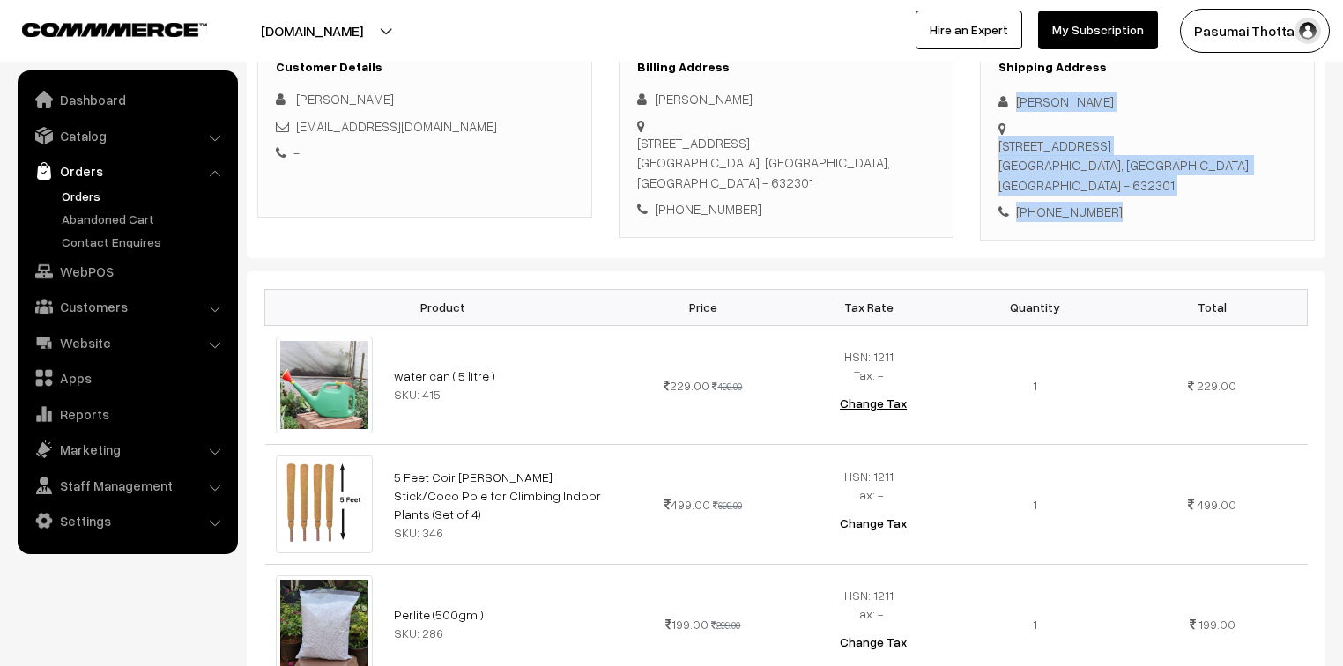
drag, startPoint x: 1016, startPoint y: 103, endPoint x: 1107, endPoint y: 176, distance: 116.6
click at [1107, 176] on div "Shipping Address rajesh K 111/F ACS GARDEN 4 street Arani, Tamil Nadu, India - …" at bounding box center [1147, 140] width 335 height 199
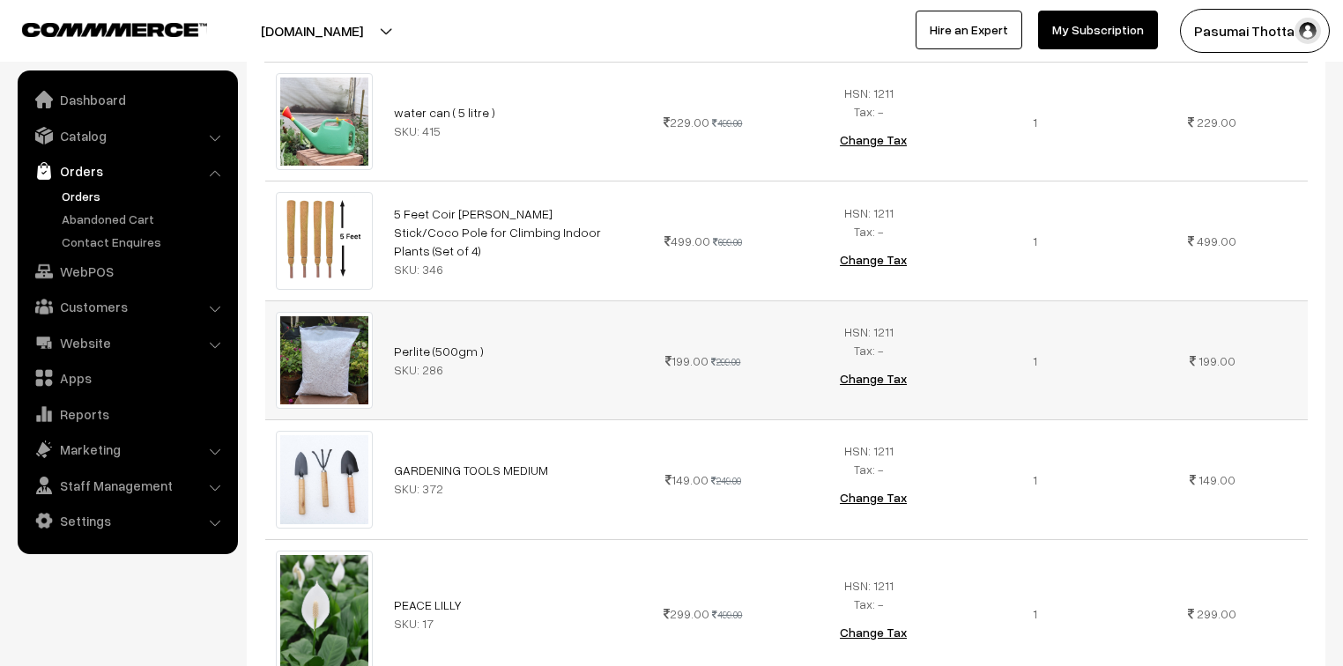
scroll to position [564, 0]
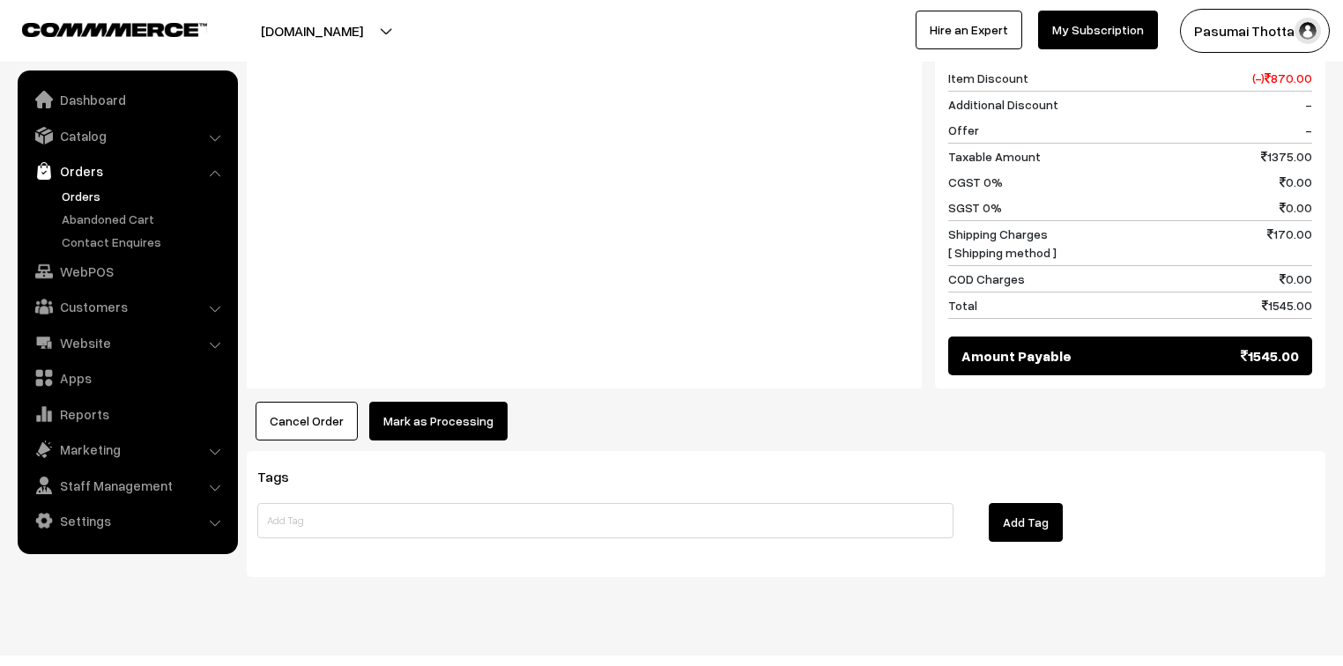
click at [404, 402] on button "Mark as Processing" at bounding box center [438, 421] width 138 height 39
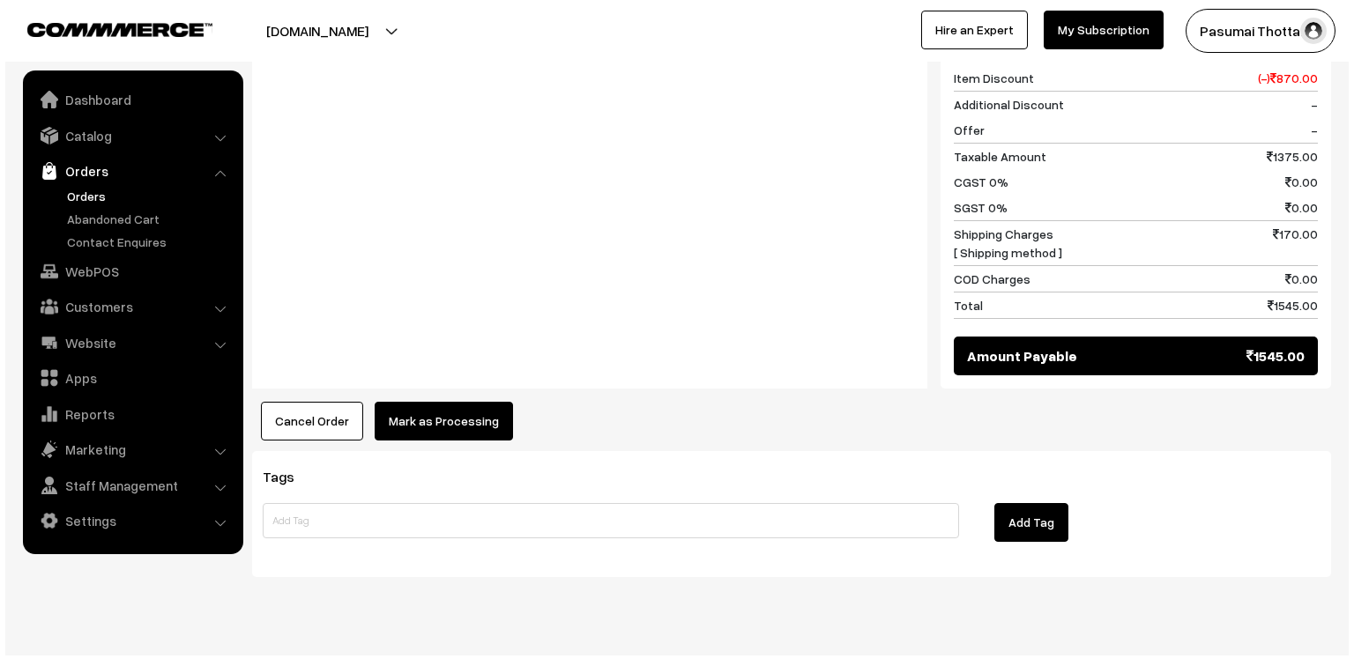
scroll to position [1303, 0]
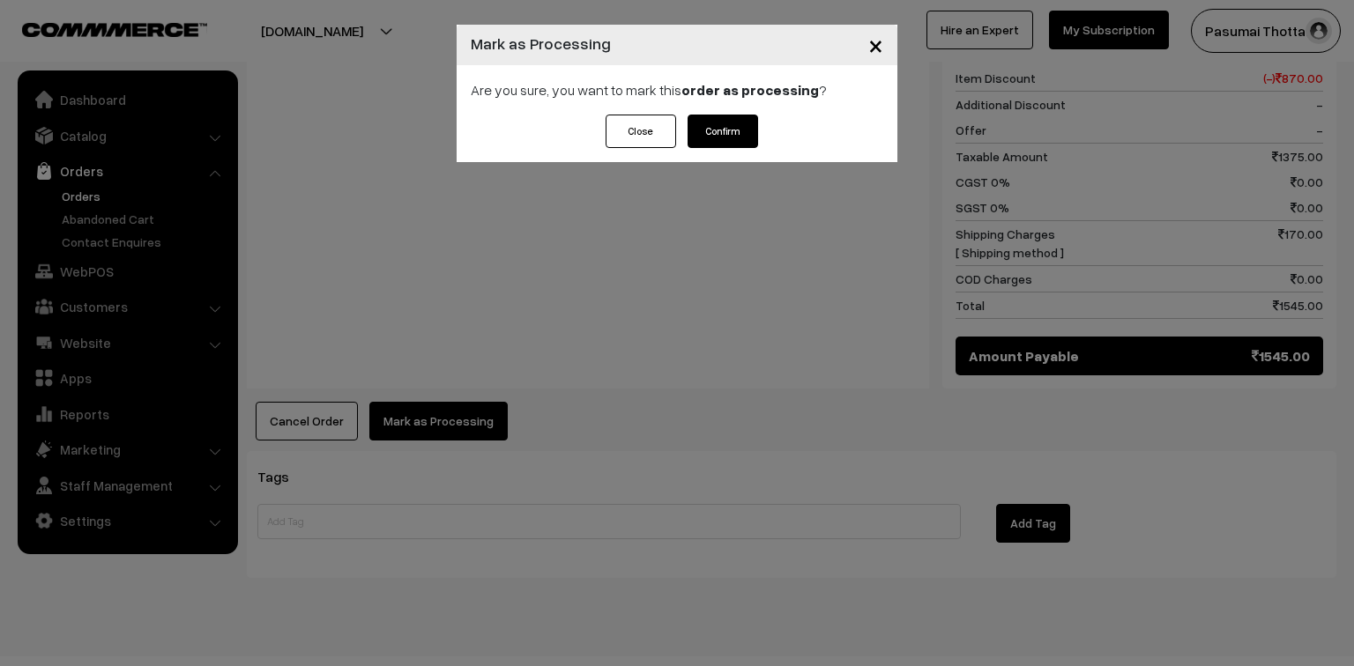
click at [747, 125] on button "Confirm" at bounding box center [722, 131] width 70 height 33
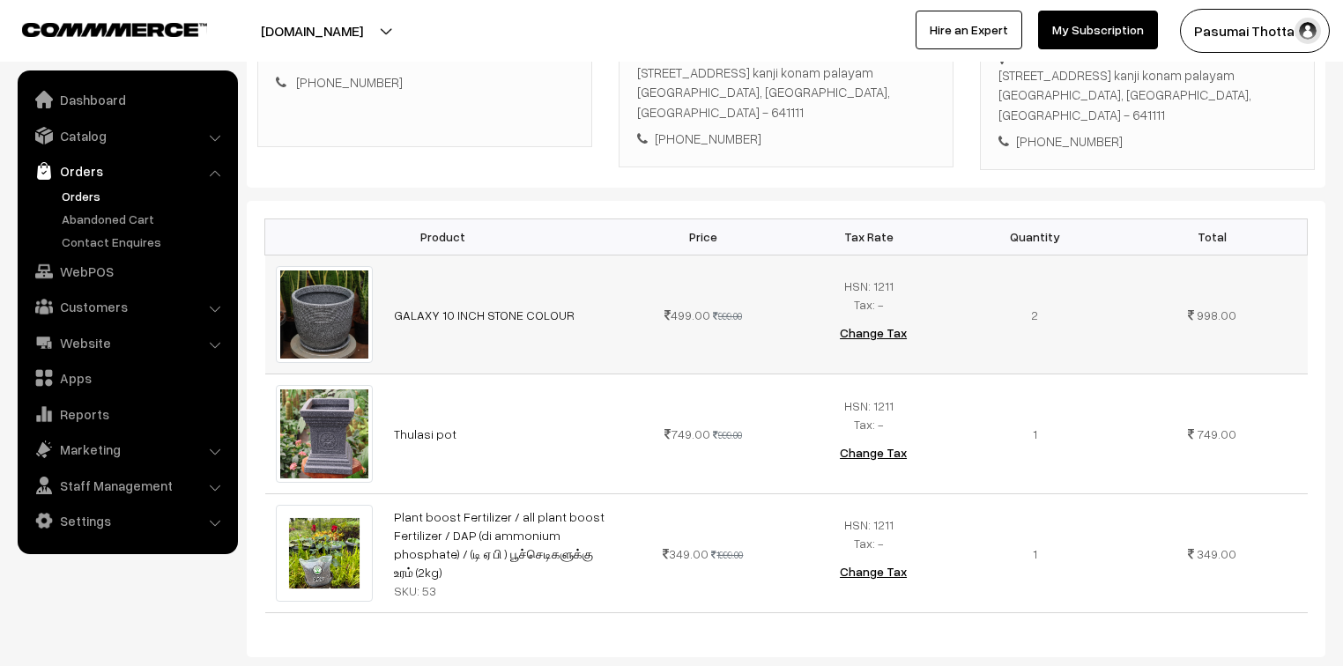
scroll to position [211, 0]
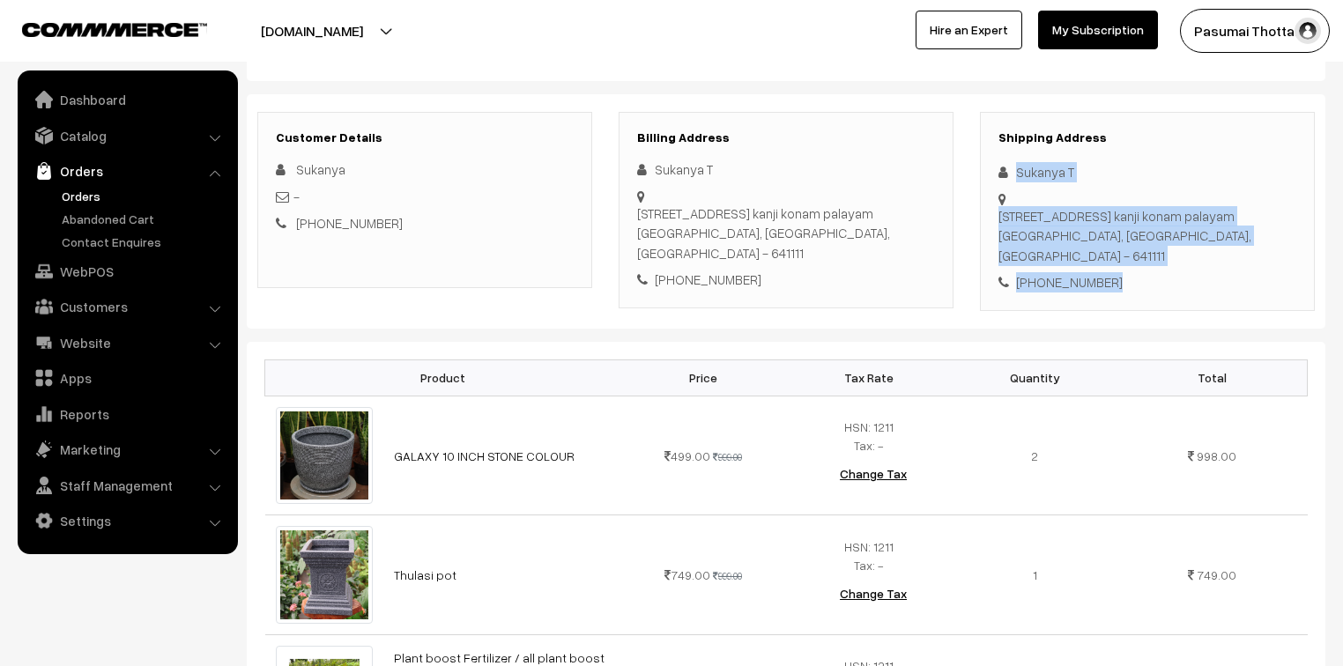
drag, startPoint x: 1013, startPoint y: 173, endPoint x: 1141, endPoint y: 256, distance: 153.5
click at [1141, 256] on div "Shipping Address Sukanya T 15 2 boothandi kovil street kanji konam palayam Coim…" at bounding box center [1147, 211] width 335 height 199
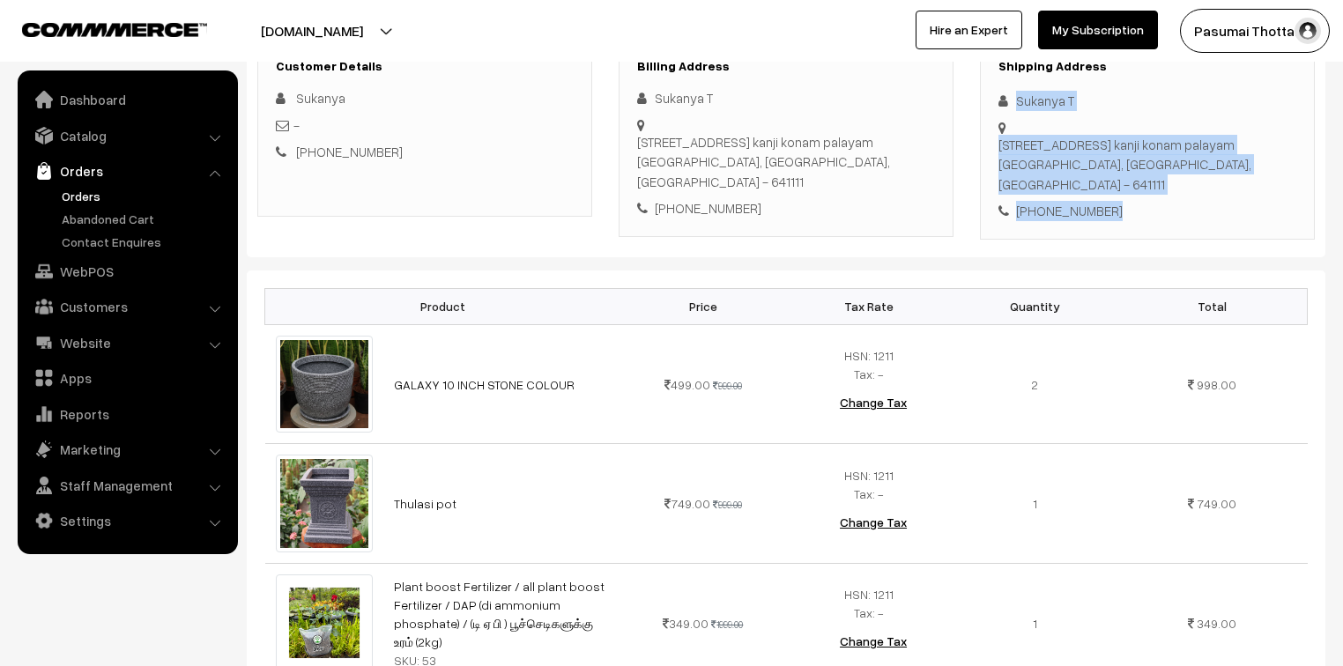
scroll to position [282, 0]
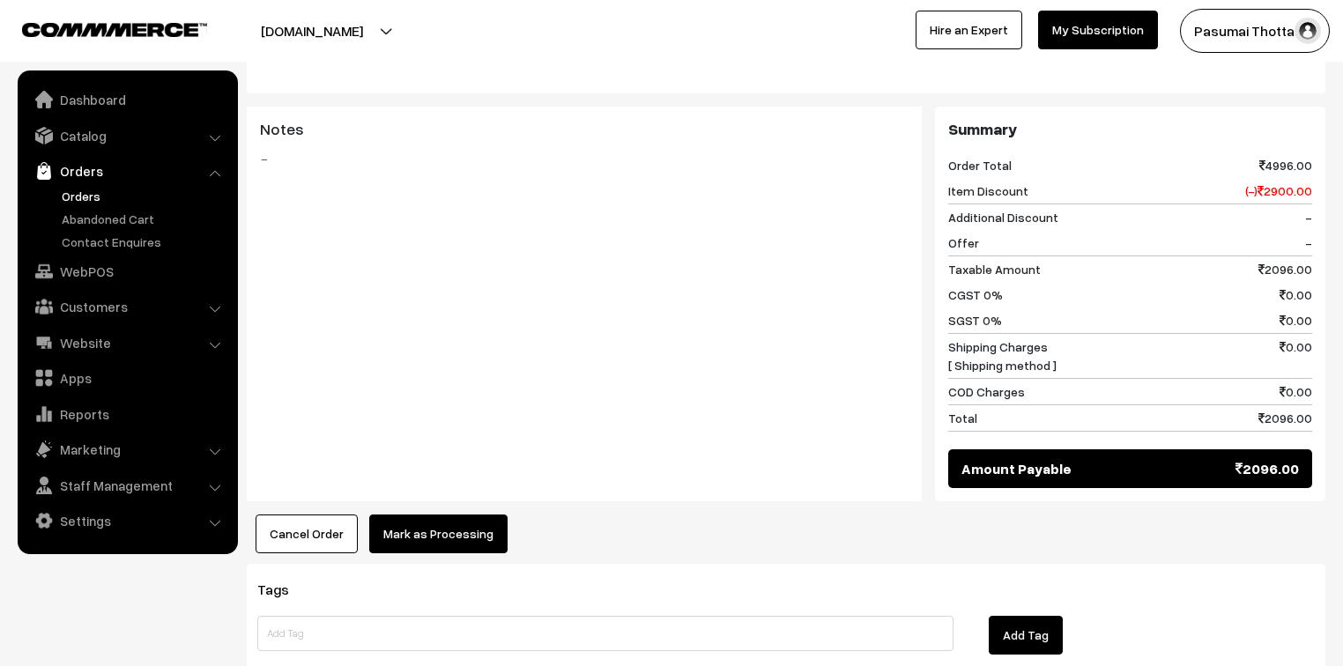
click at [436, 515] on button "Mark as Processing" at bounding box center [438, 534] width 138 height 39
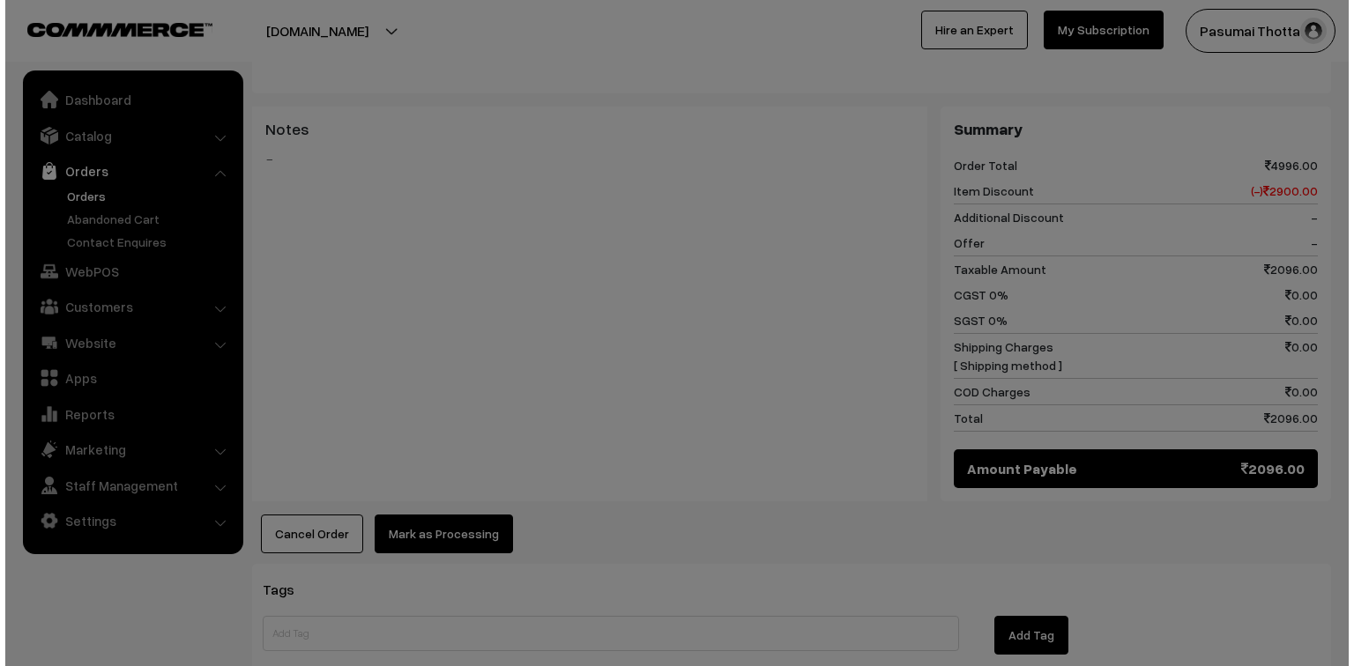
scroll to position [918, 0]
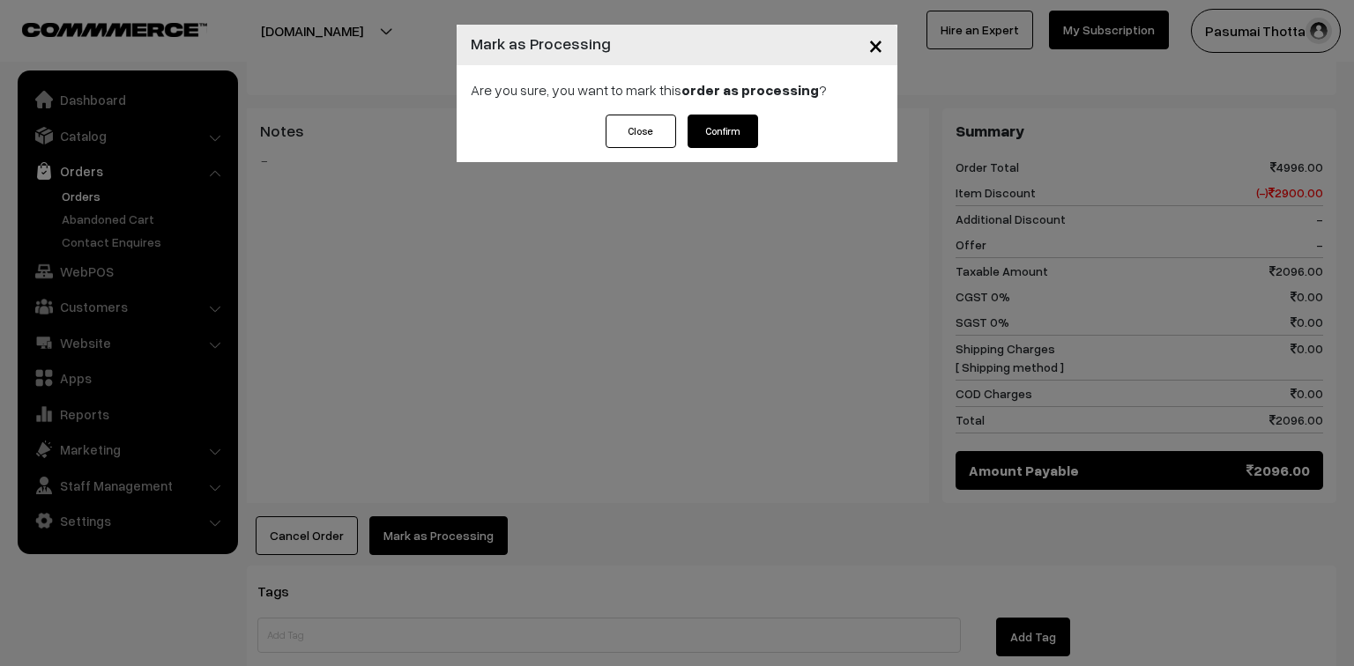
click at [740, 123] on button "Confirm" at bounding box center [722, 131] width 70 height 33
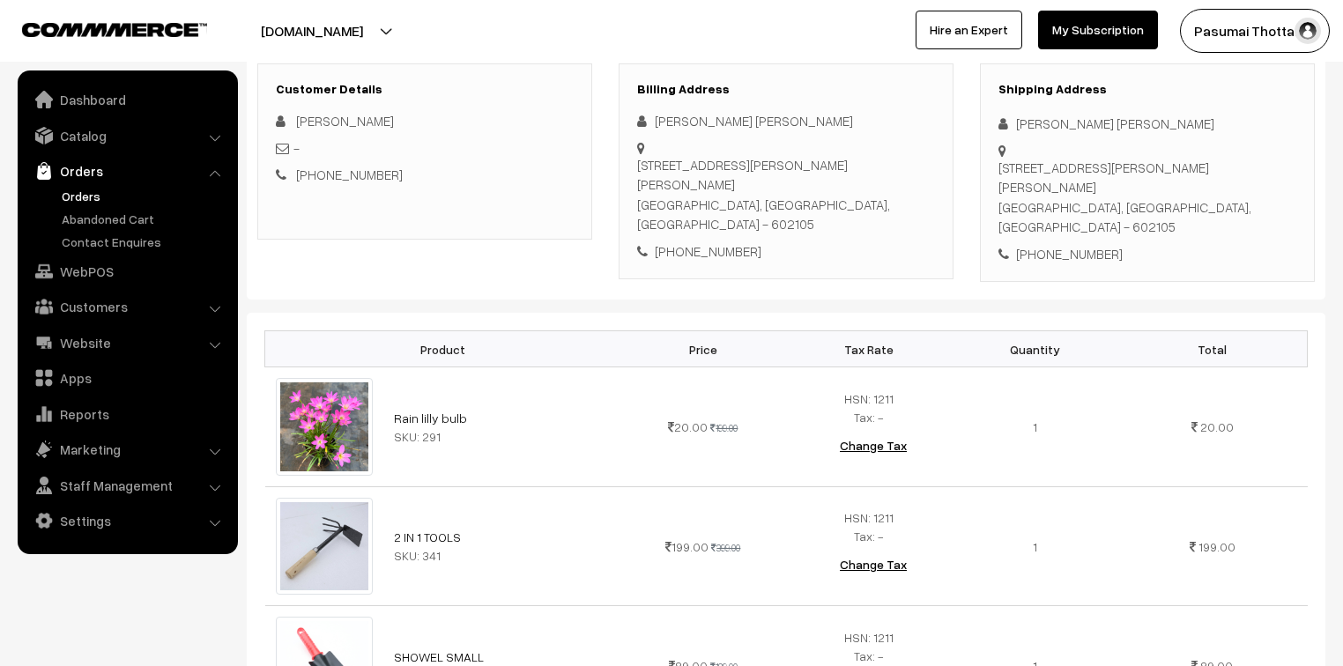
scroll to position [211, 0]
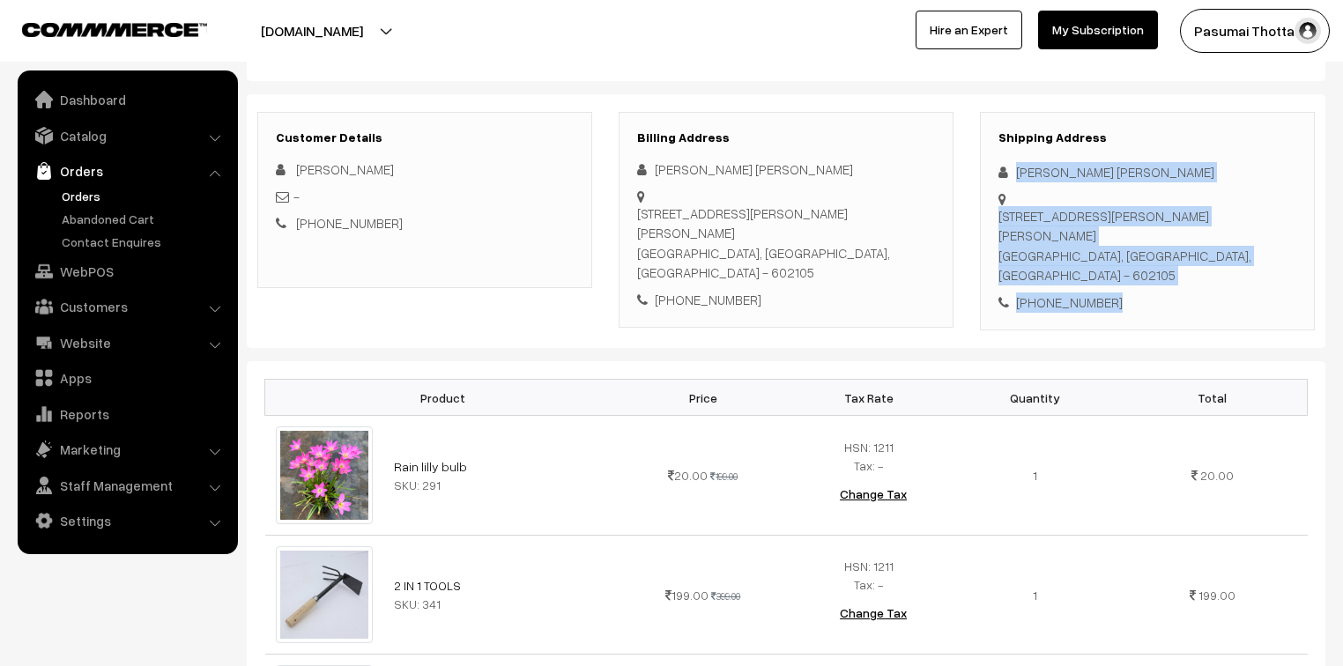
drag, startPoint x: 1016, startPoint y: 169, endPoint x: 1121, endPoint y: 275, distance: 148.9
click at [1121, 275] on div "Shipping Address Elizabeth Eliz No.57 Rajaji street Irugattukottai, No.57 Rajaj…" at bounding box center [1147, 221] width 335 height 219
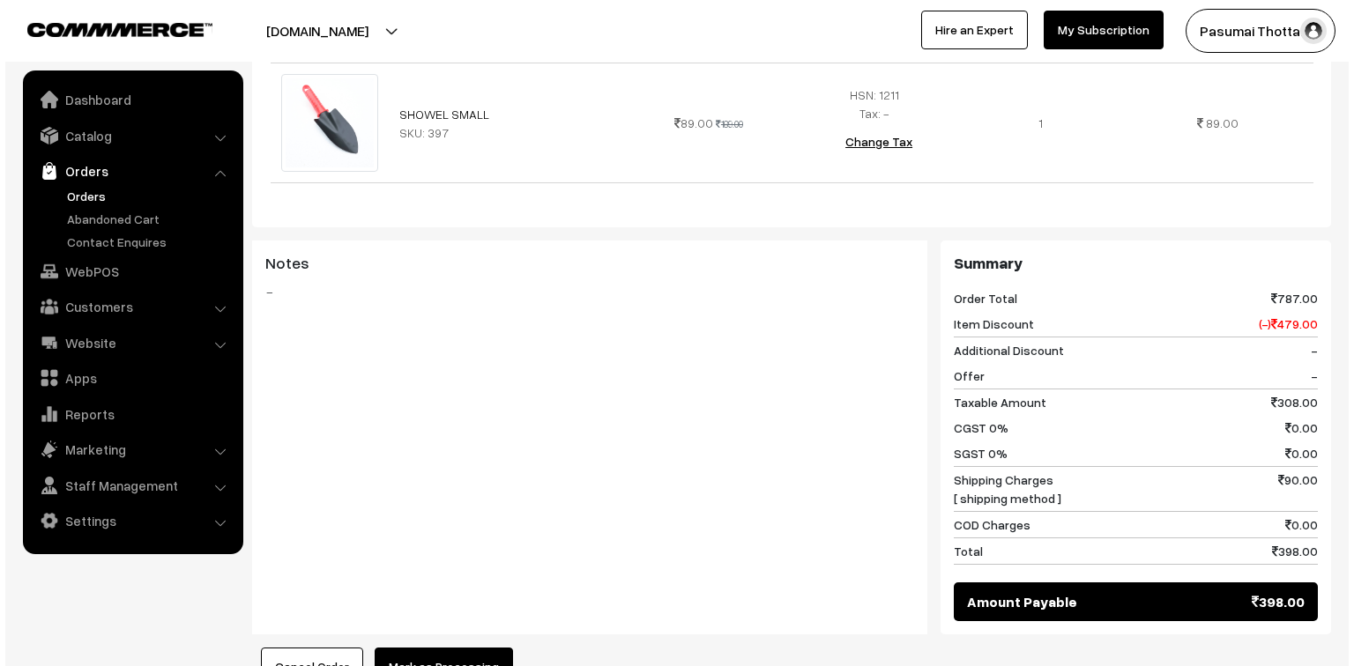
scroll to position [987, 0]
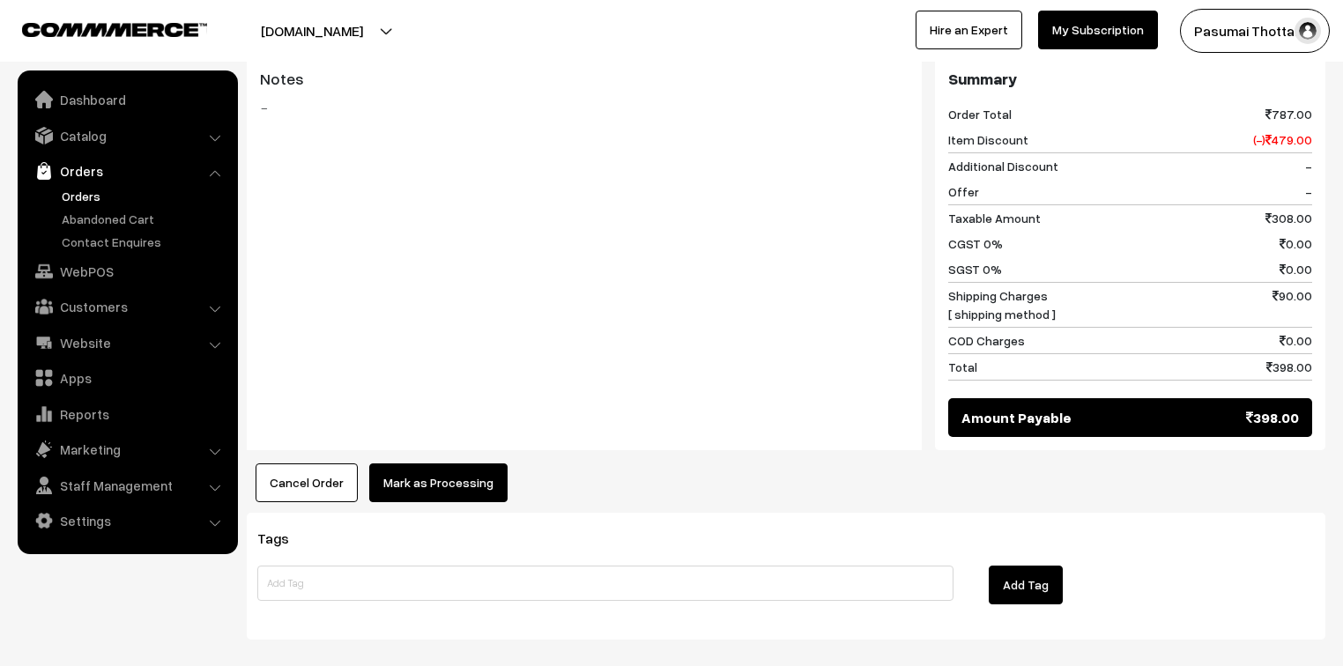
click at [462, 465] on button "Mark as Processing" at bounding box center [438, 483] width 138 height 39
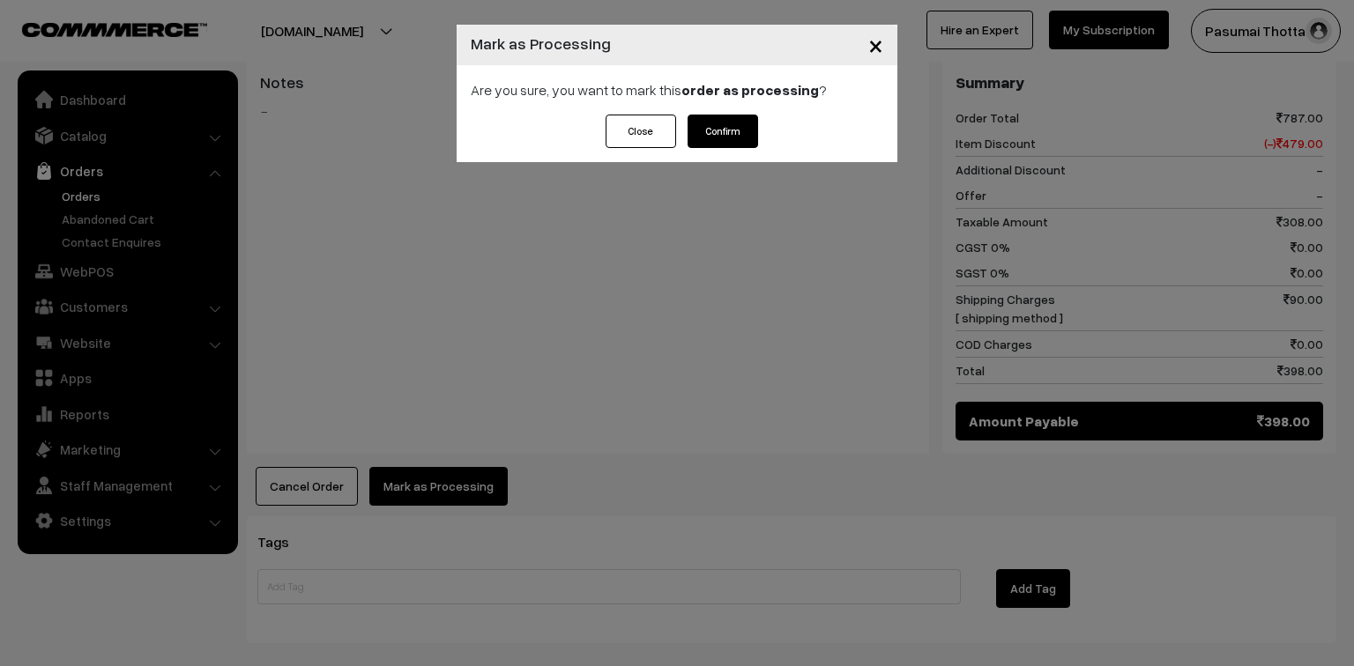
click at [711, 130] on button "Confirm" at bounding box center [722, 131] width 70 height 33
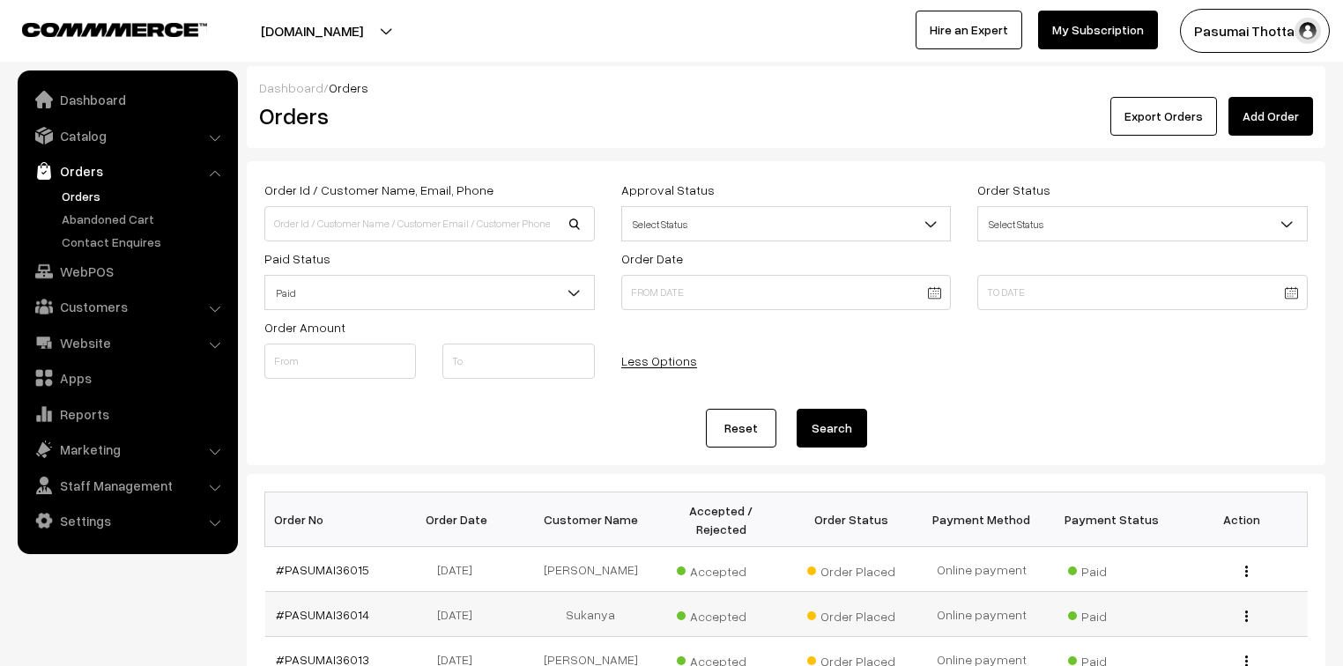
scroll to position [390, 0]
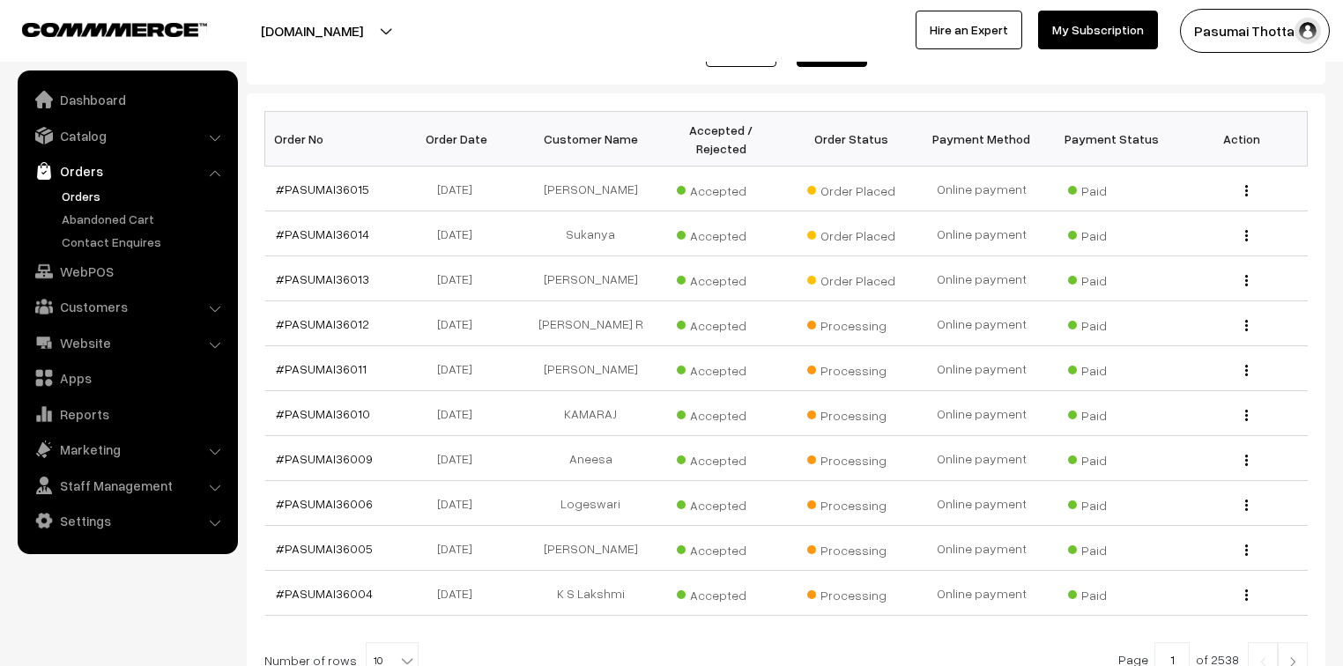
scroll to position [249, 0]
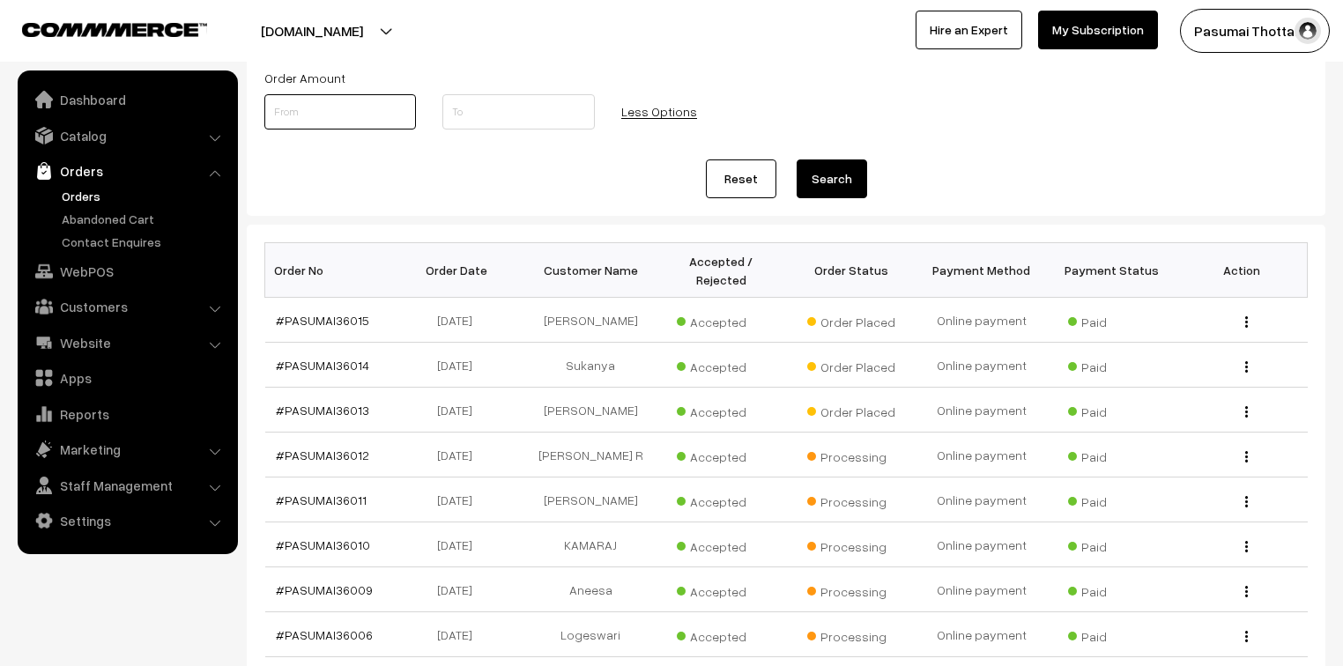
click at [361, 122] on input at bounding box center [340, 111] width 152 height 35
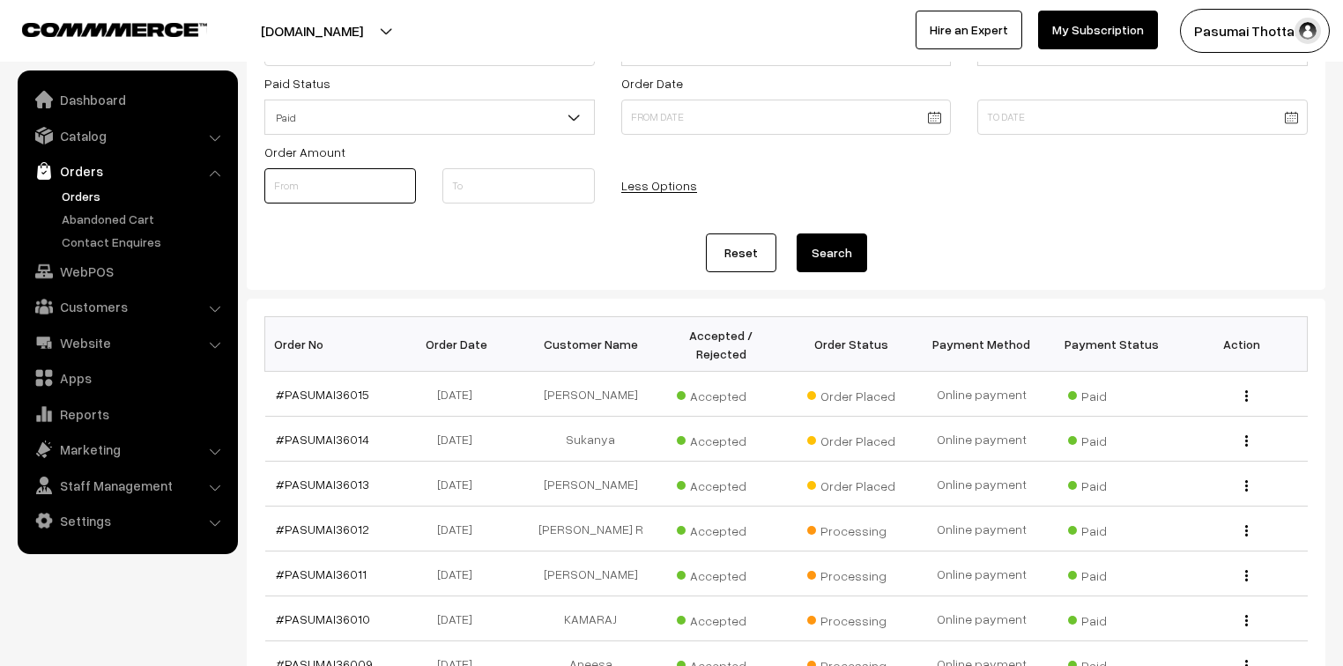
scroll to position [0, 0]
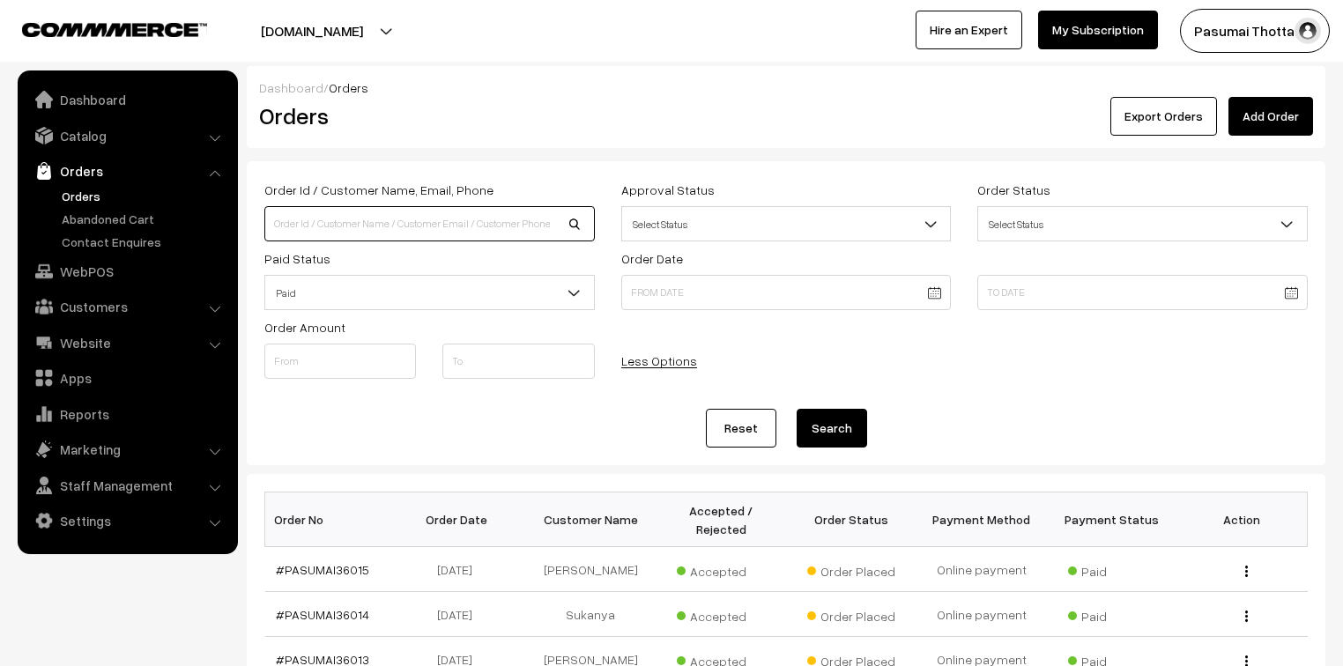
click at [363, 234] on input at bounding box center [429, 223] width 330 height 35
type input "9789291978"
click at [797, 409] on button "Search" at bounding box center [832, 428] width 70 height 39
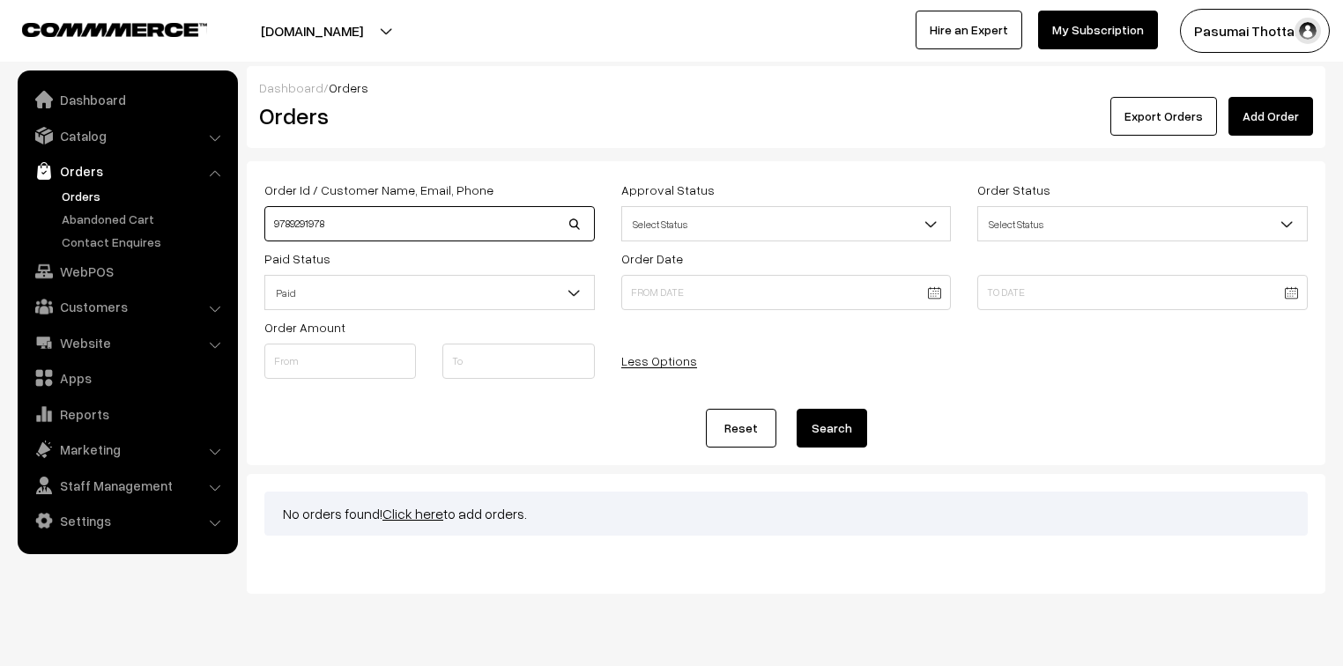
drag, startPoint x: 345, startPoint y: 217, endPoint x: 255, endPoint y: 216, distance: 90.8
click at [255, 216] on div "Order Id / Customer Name, Email, Phone 9789291978" at bounding box center [429, 210] width 357 height 63
type input "ARTHI"
click at [797, 409] on button "Search" at bounding box center [832, 428] width 70 height 39
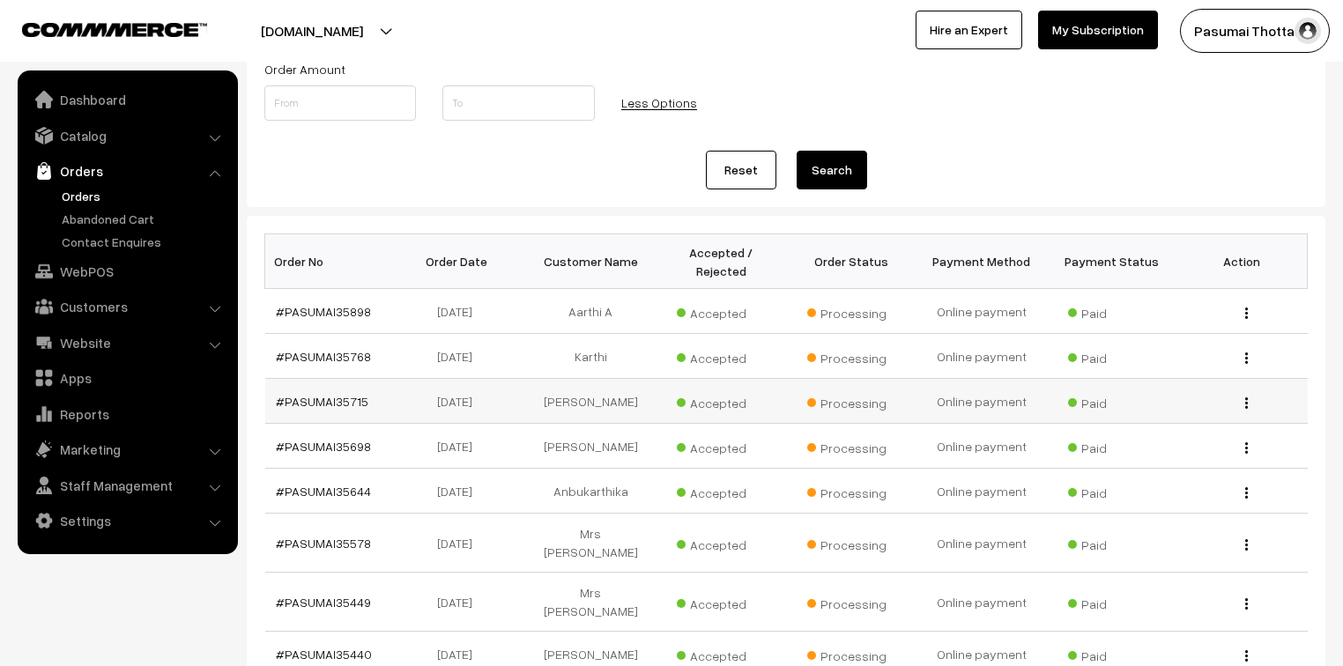
scroll to position [141, 0]
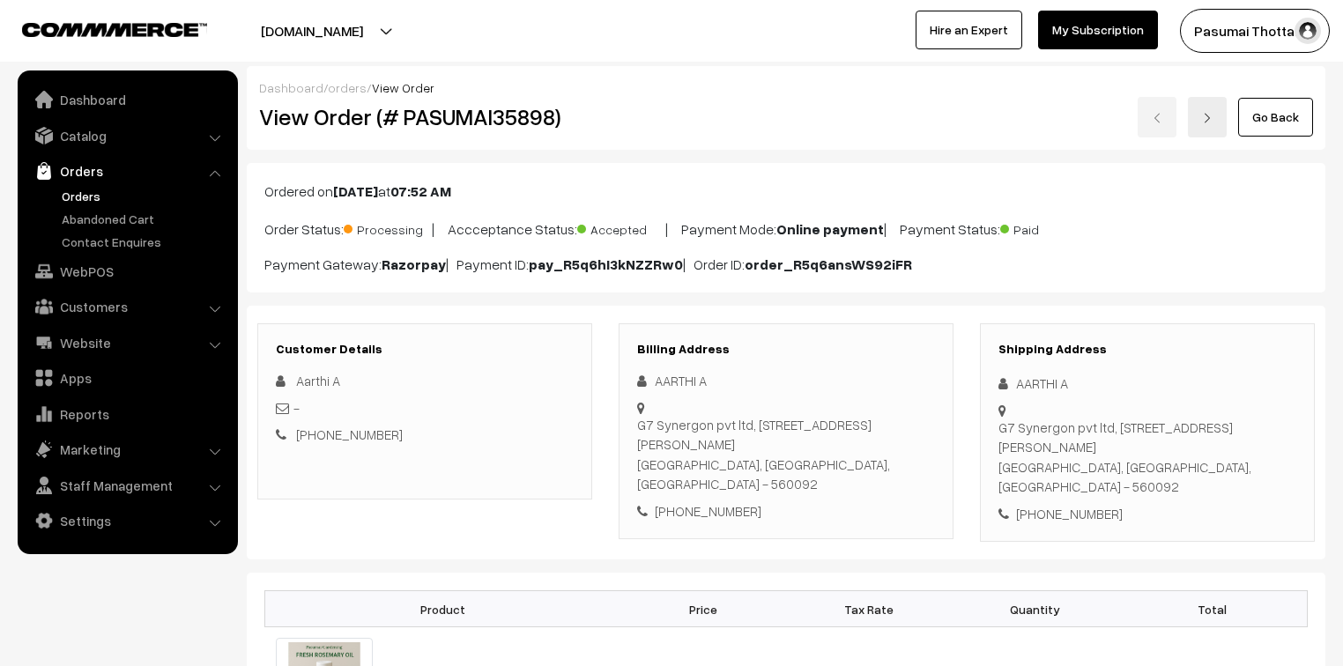
scroll to position [141, 0]
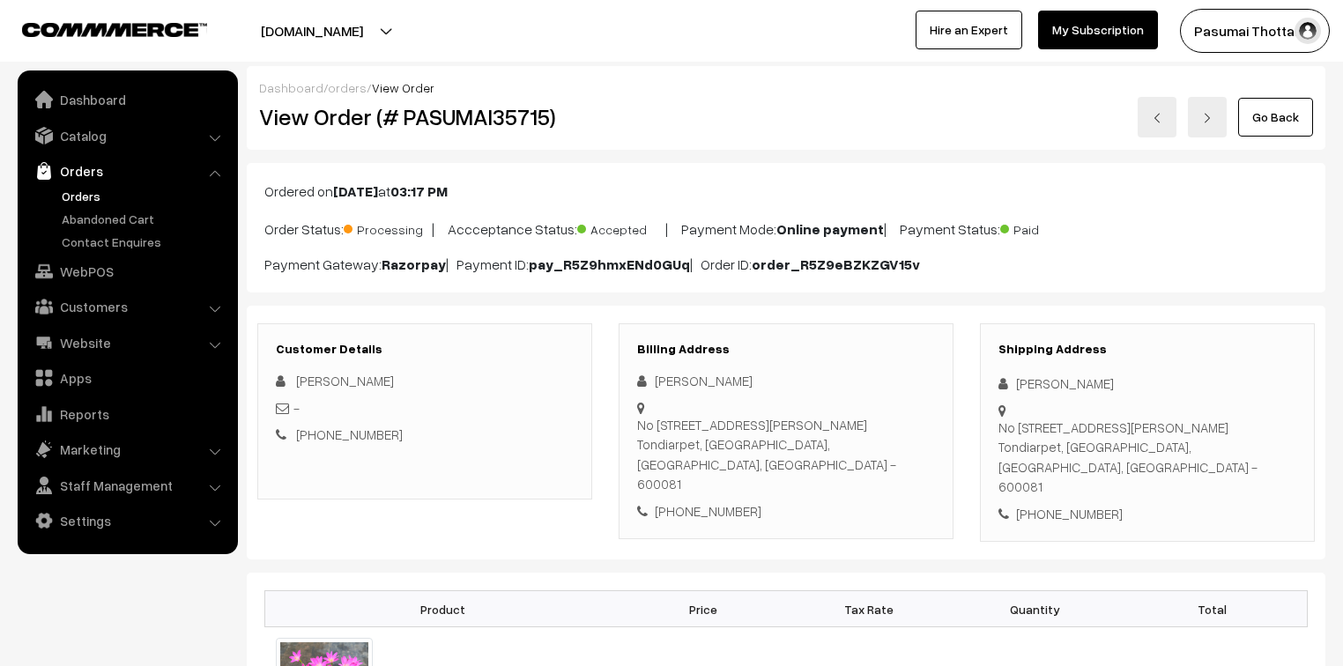
scroll to position [141, 0]
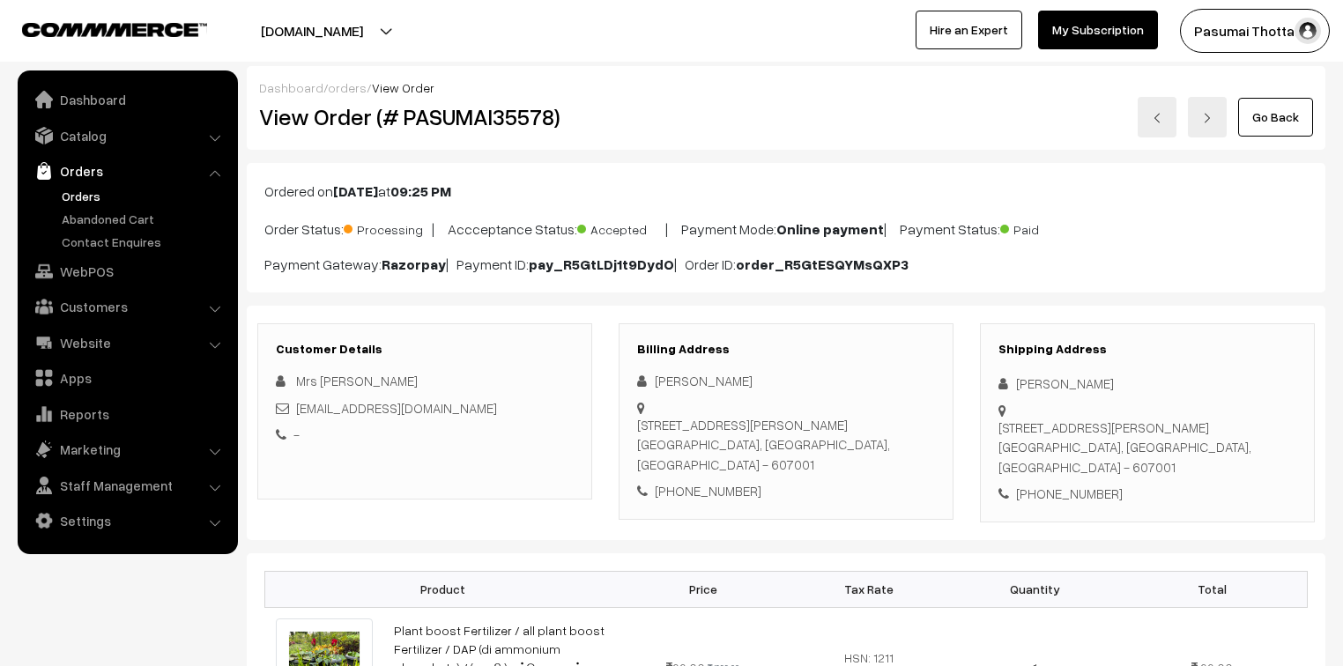
scroll to position [141, 0]
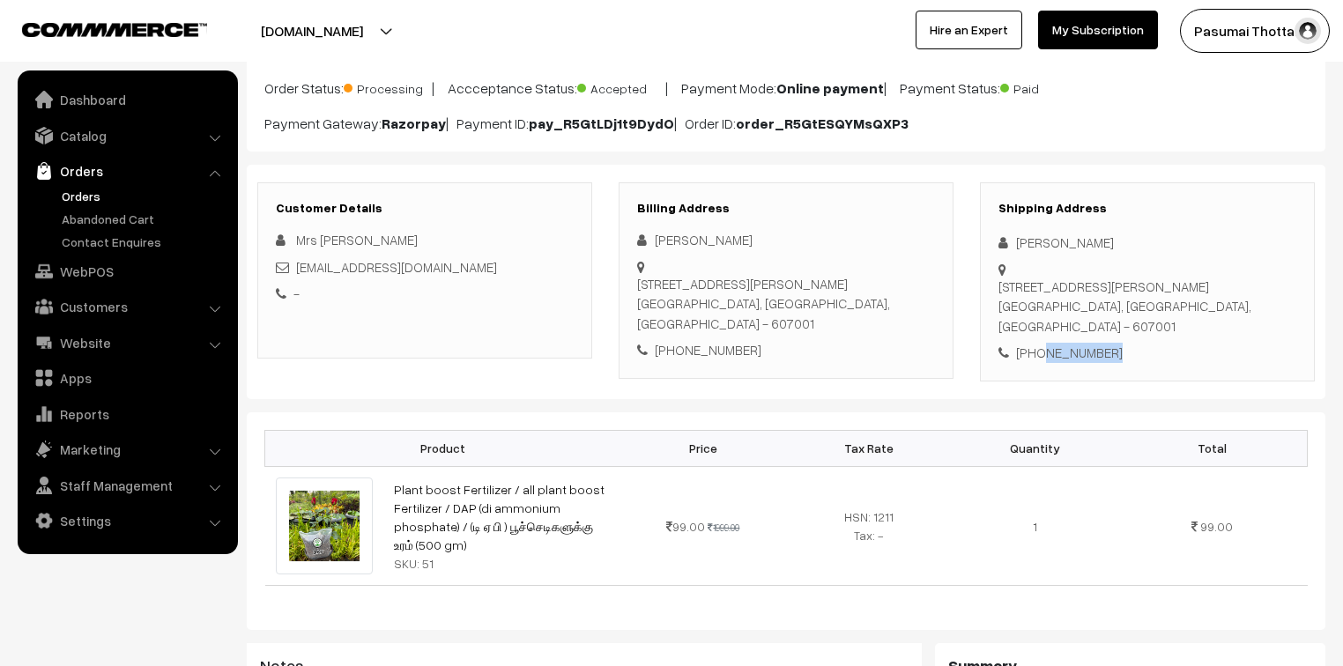
drag, startPoint x: 1036, startPoint y: 352, endPoint x: 1131, endPoint y: 351, distance: 95.2
click at [1131, 351] on div "[PHONE_NUMBER]" at bounding box center [1147, 353] width 298 height 20
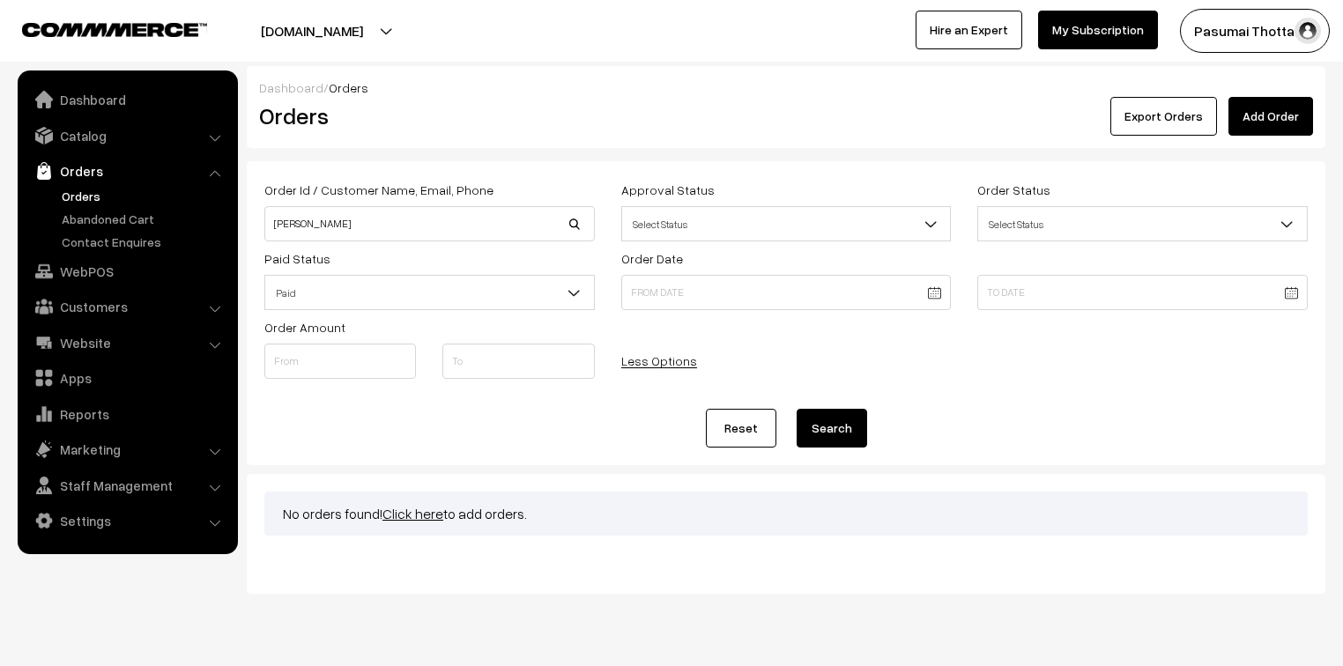
click at [84, 192] on link "Orders" at bounding box center [144, 196] width 174 height 19
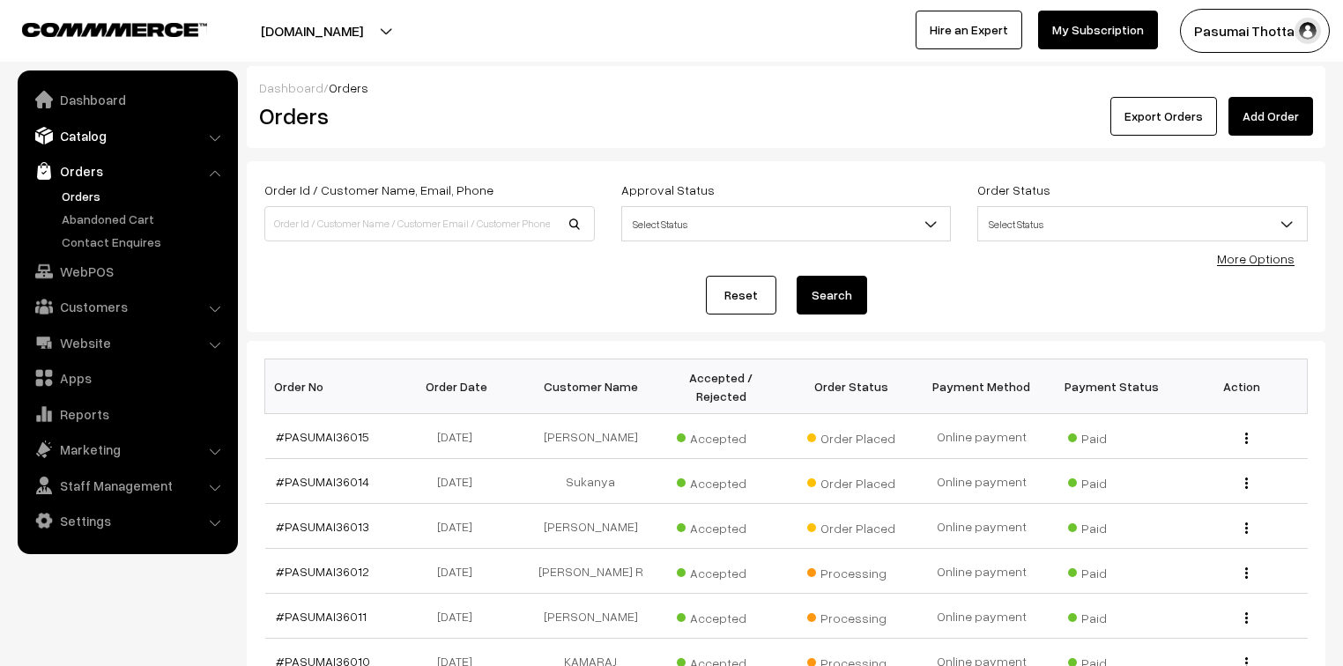
click at [47, 139] on img at bounding box center [44, 136] width 18 height 18
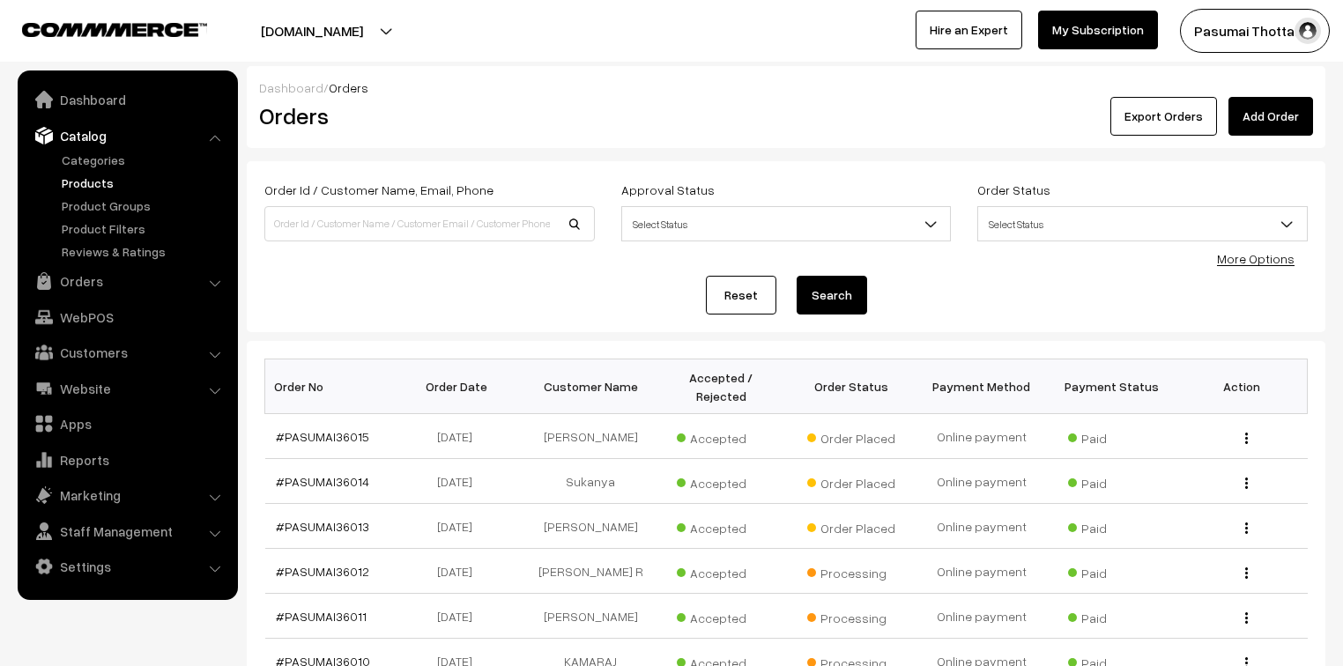
click at [72, 176] on link "Products" at bounding box center [144, 183] width 174 height 19
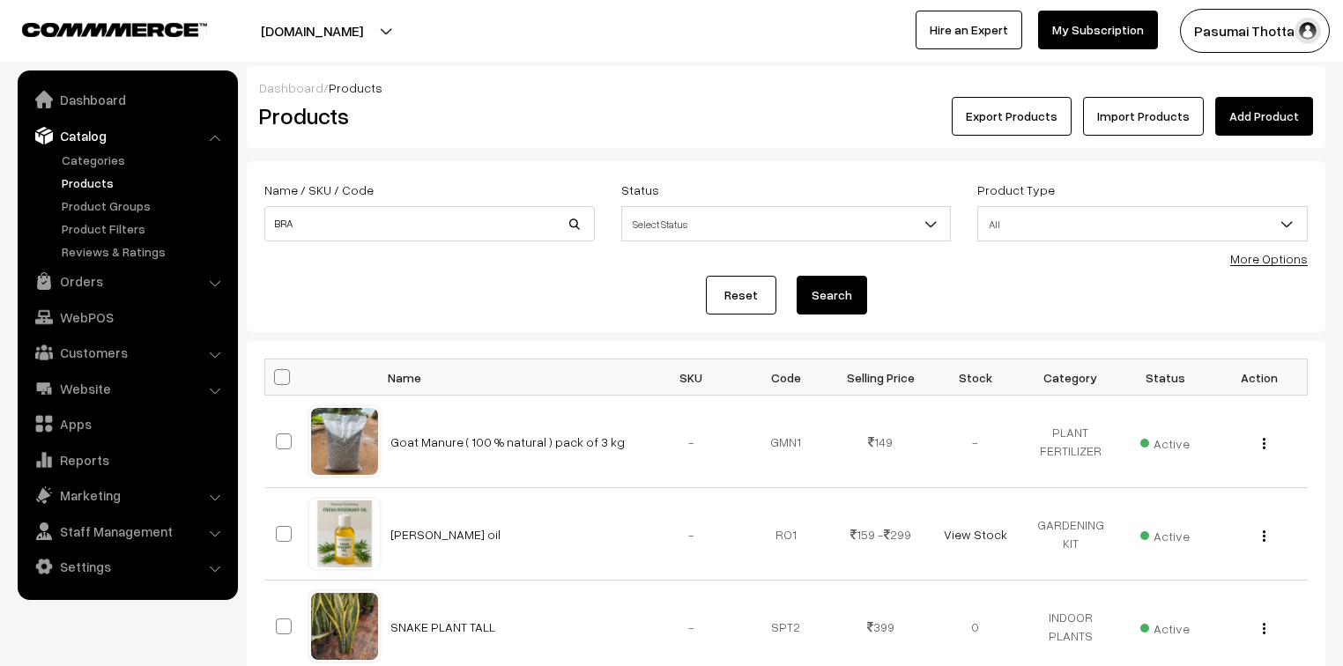
type input "[DEMOGRAPHIC_DATA] / [GEOGRAPHIC_DATA] / [DEMOGRAPHIC_DATA] செடி / WITHOUT POT …"
click at [837, 293] on button "Search" at bounding box center [832, 295] width 70 height 39
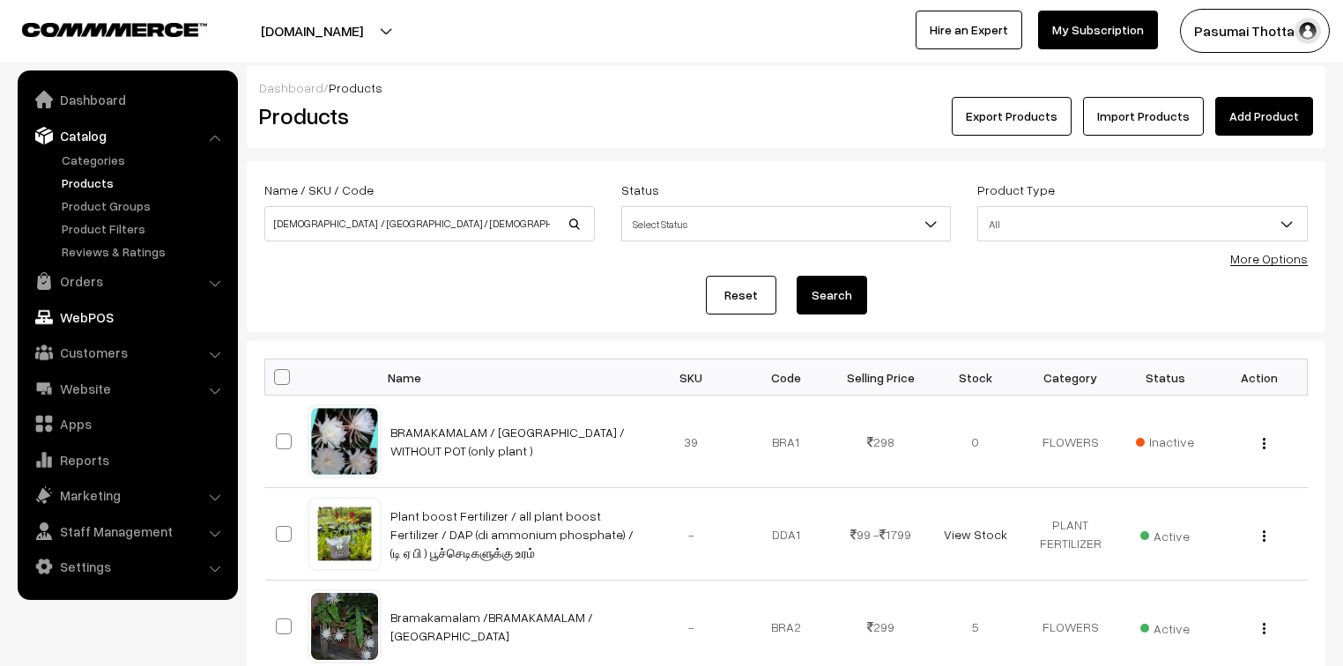
click at [91, 284] on link "Orders" at bounding box center [127, 281] width 210 height 32
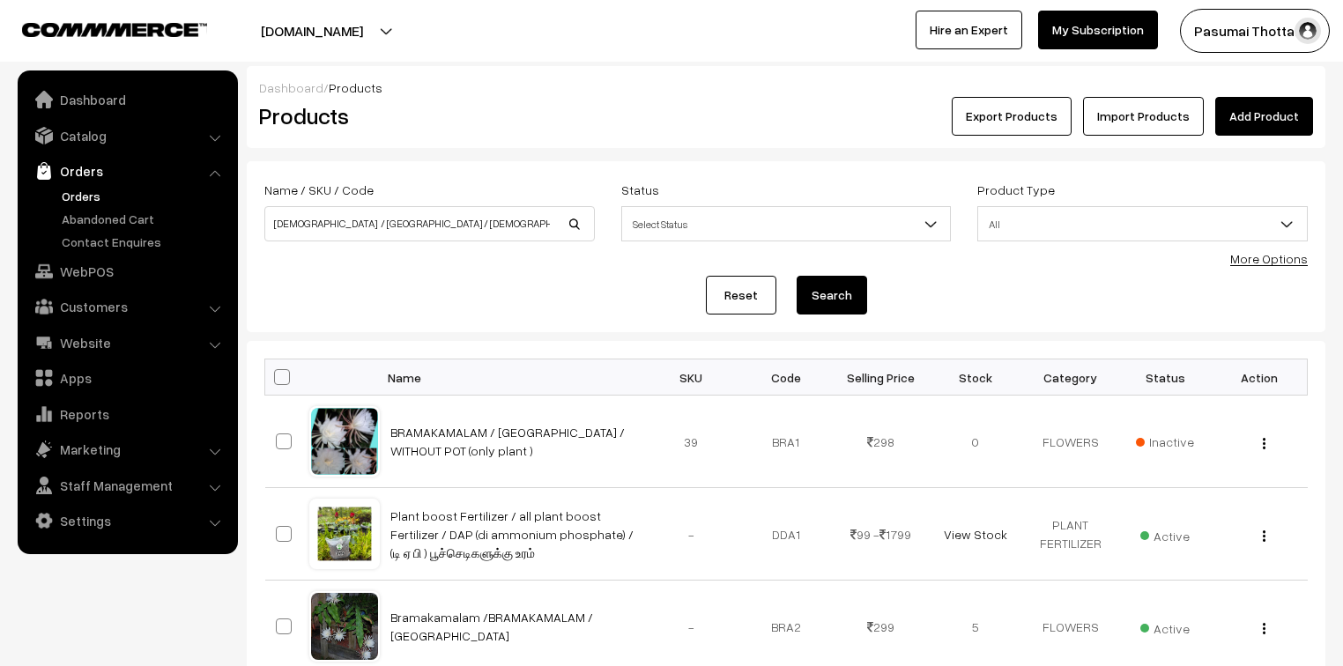
click at [74, 197] on link "Orders" at bounding box center [144, 196] width 174 height 19
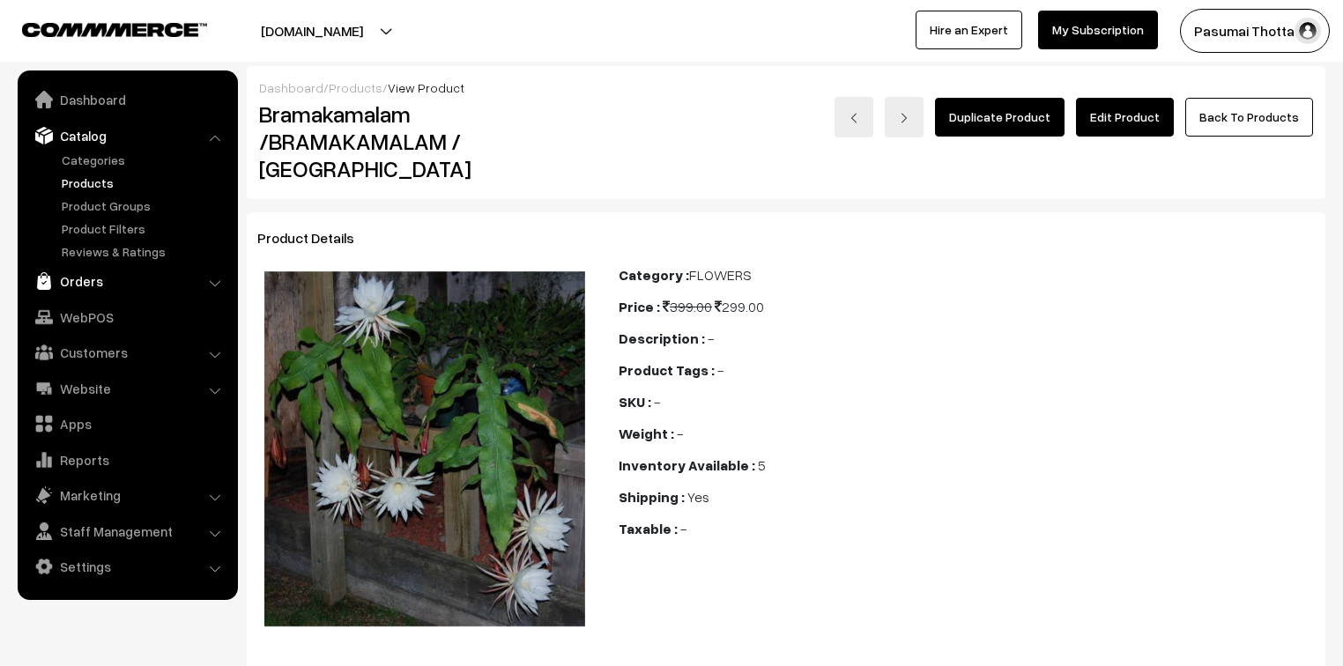
click at [82, 286] on link "Orders" at bounding box center [127, 281] width 210 height 32
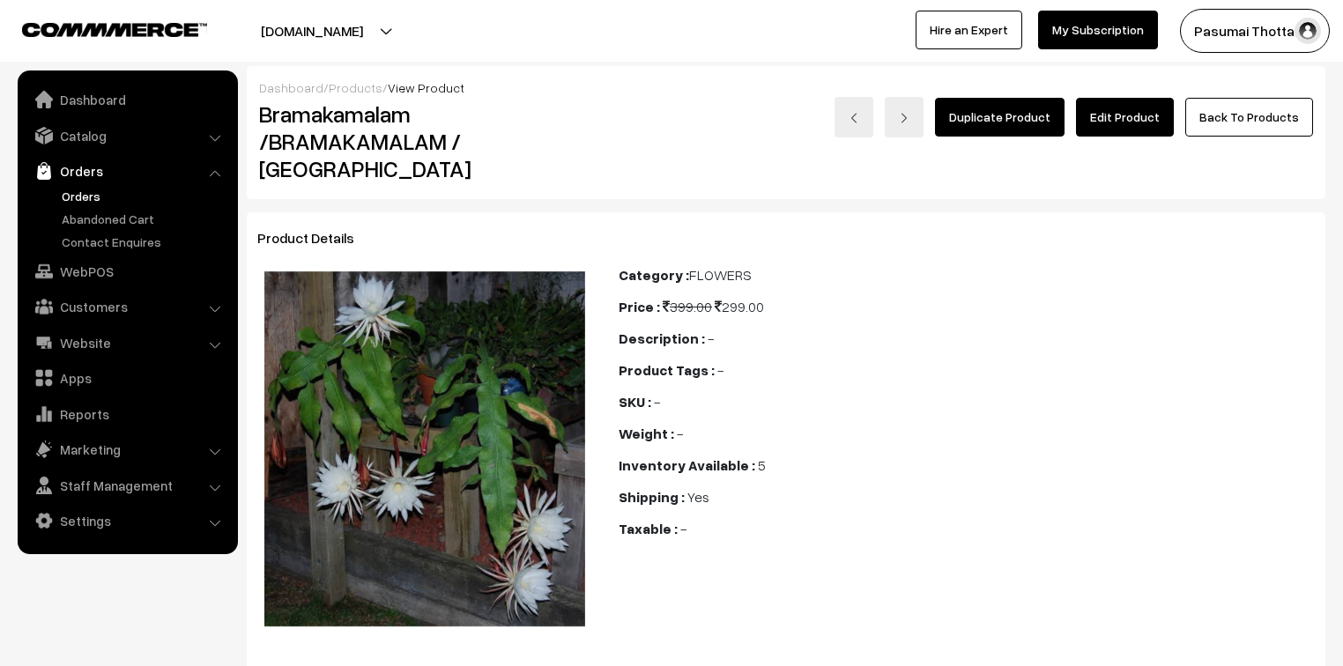
click at [75, 192] on link "Orders" at bounding box center [144, 196] width 174 height 19
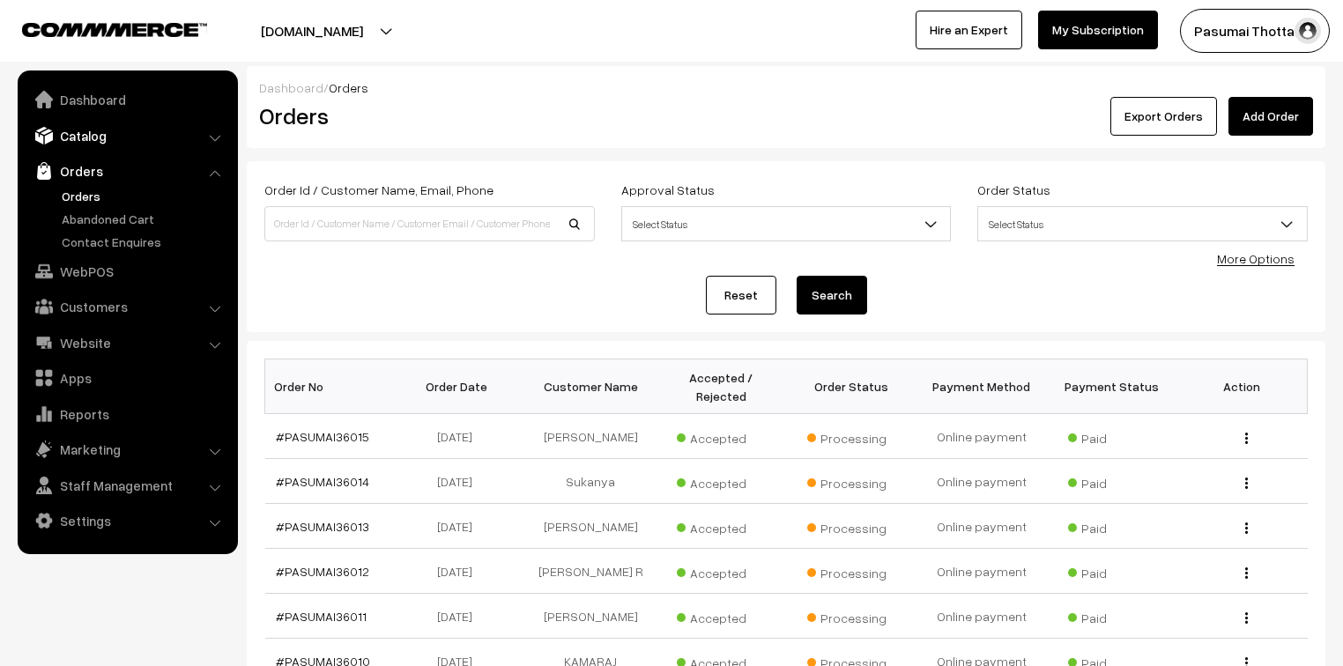
click at [78, 137] on link "Catalog" at bounding box center [127, 136] width 210 height 32
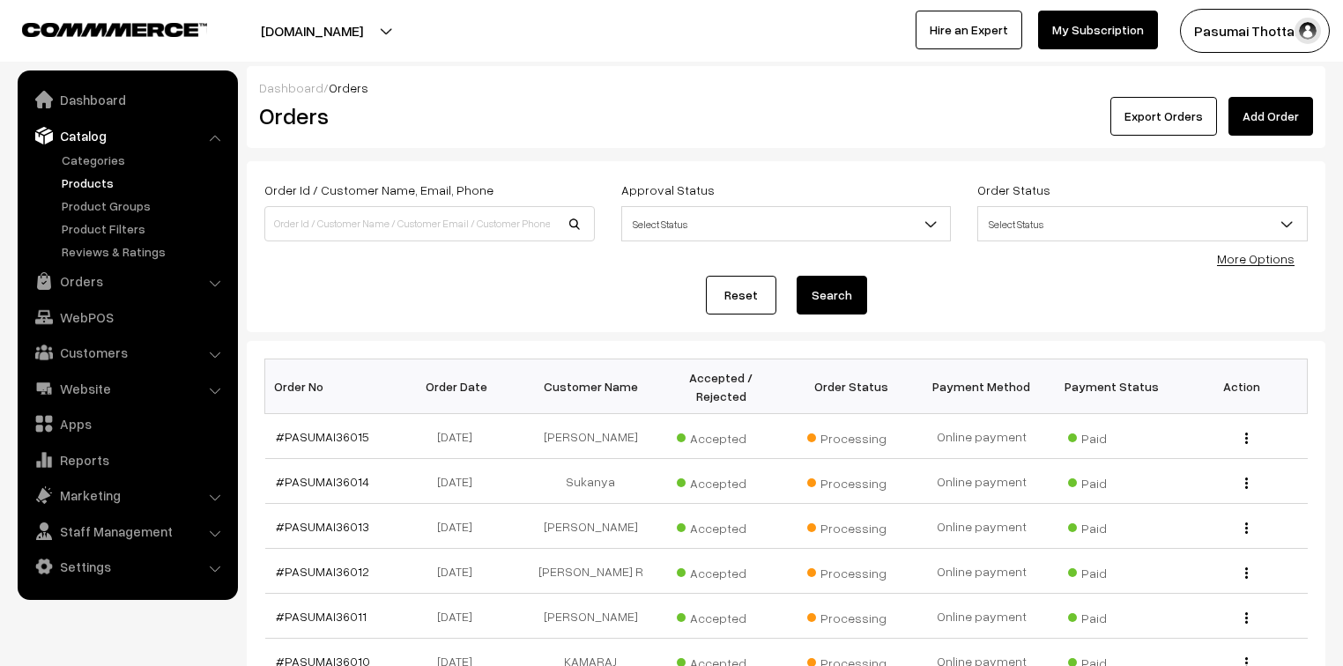
click at [89, 178] on link "Products" at bounding box center [144, 183] width 174 height 19
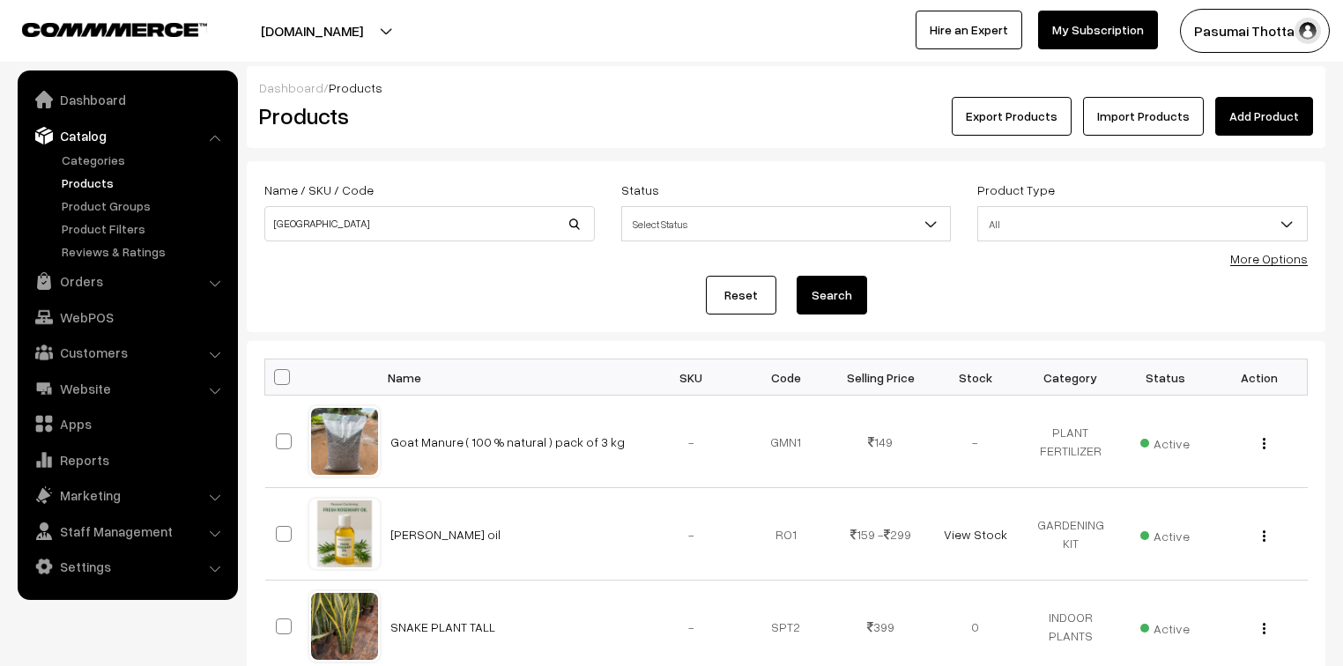
type input "Tokyo pot Gray colour 30 cm"
click at [880, 300] on div "Reset Search" at bounding box center [785, 295] width 1043 height 39
click at [847, 302] on button "Search" at bounding box center [832, 295] width 70 height 39
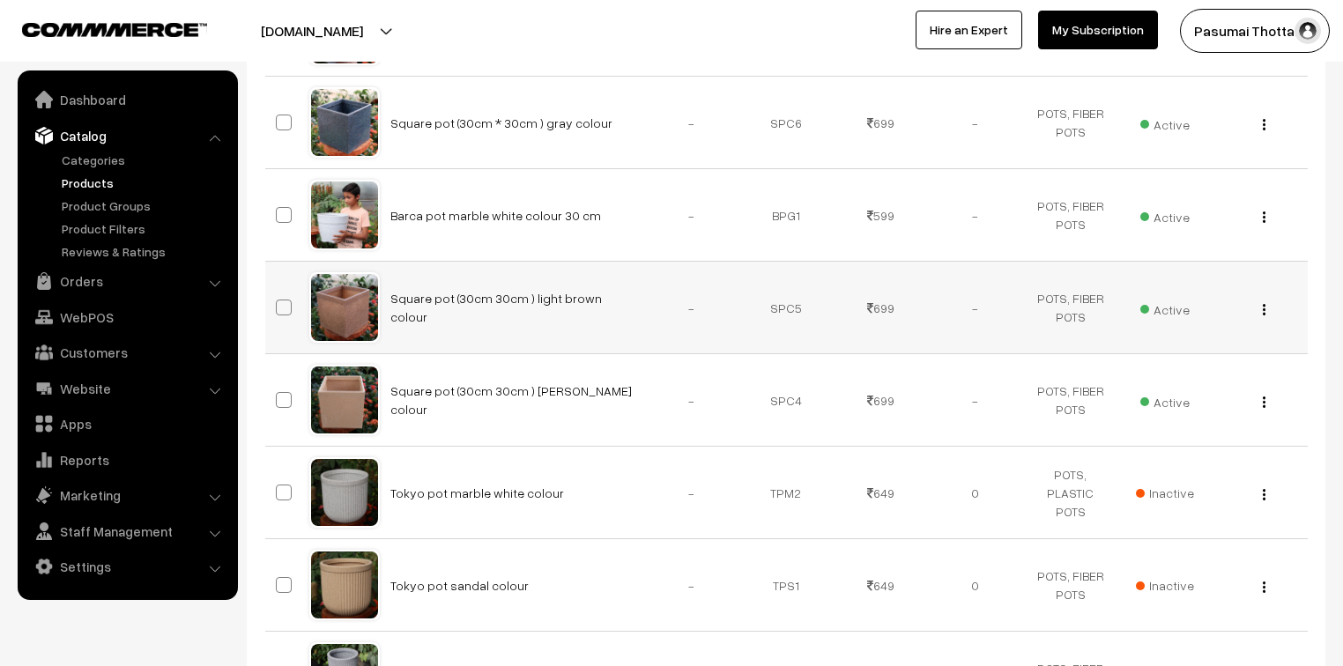
scroll to position [705, 0]
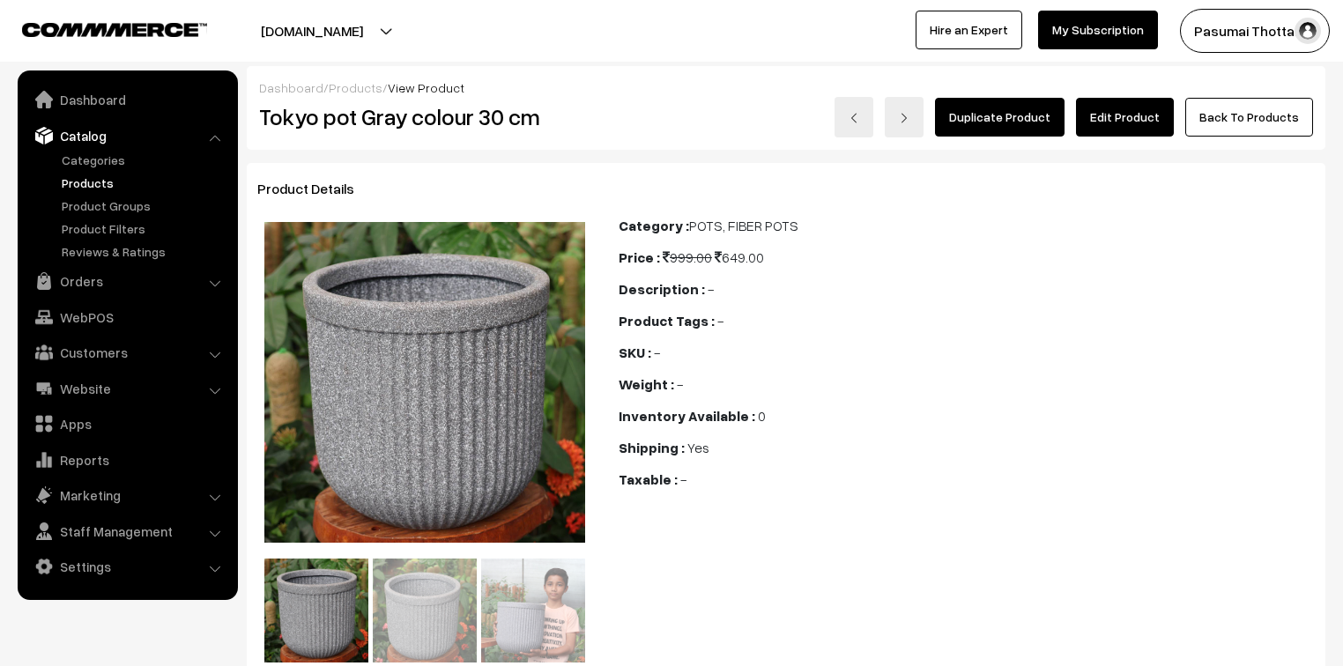
click at [1116, 115] on link "Edit Product" at bounding box center [1125, 117] width 98 height 39
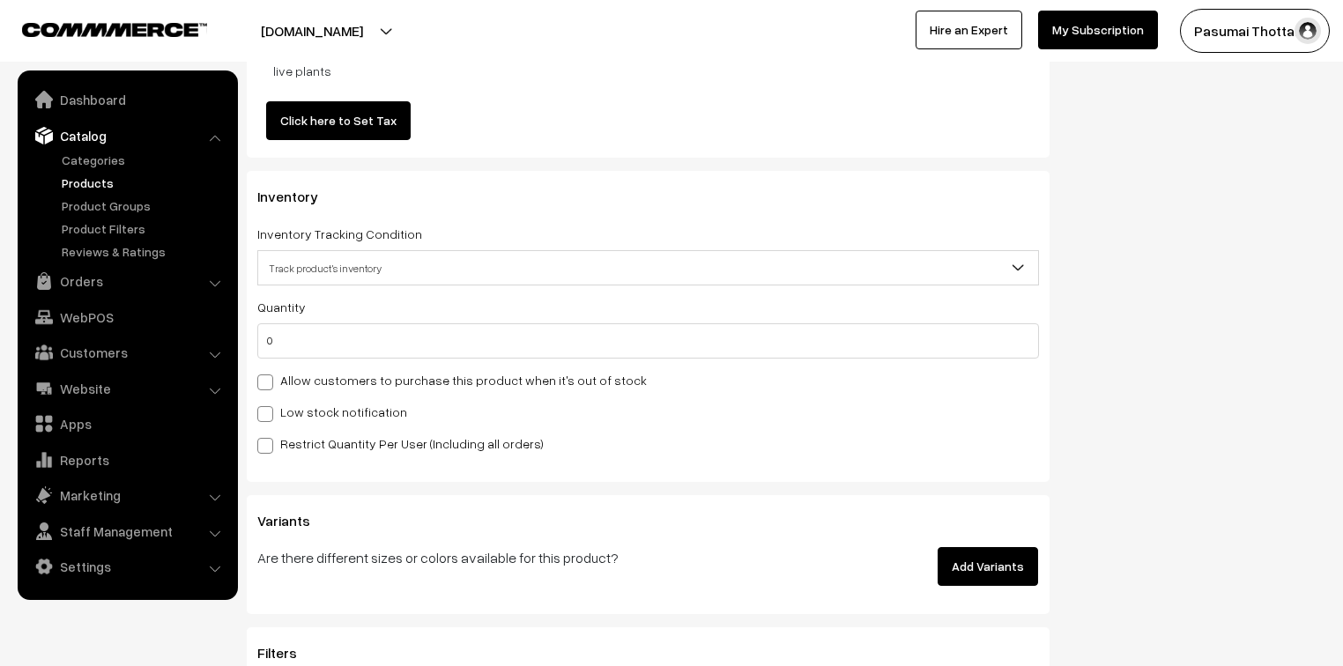
scroll to position [1903, 0]
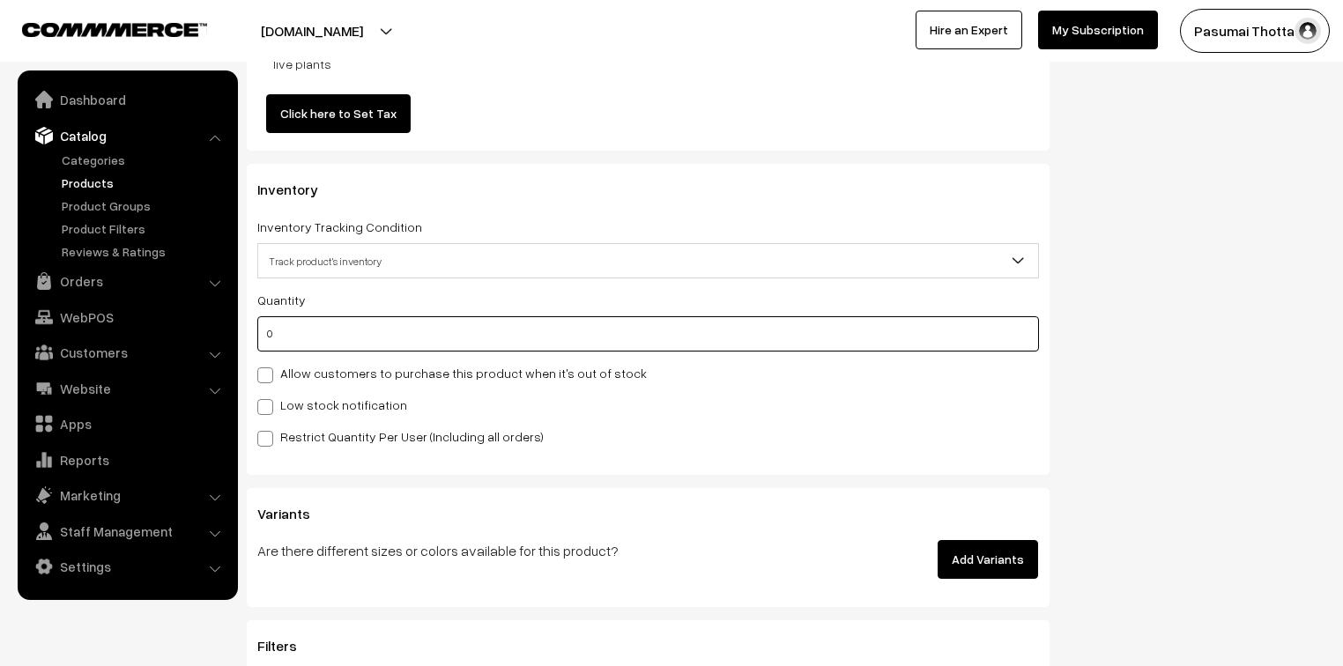
click at [300, 338] on input "0" at bounding box center [648, 333] width 782 height 35
type input "4"
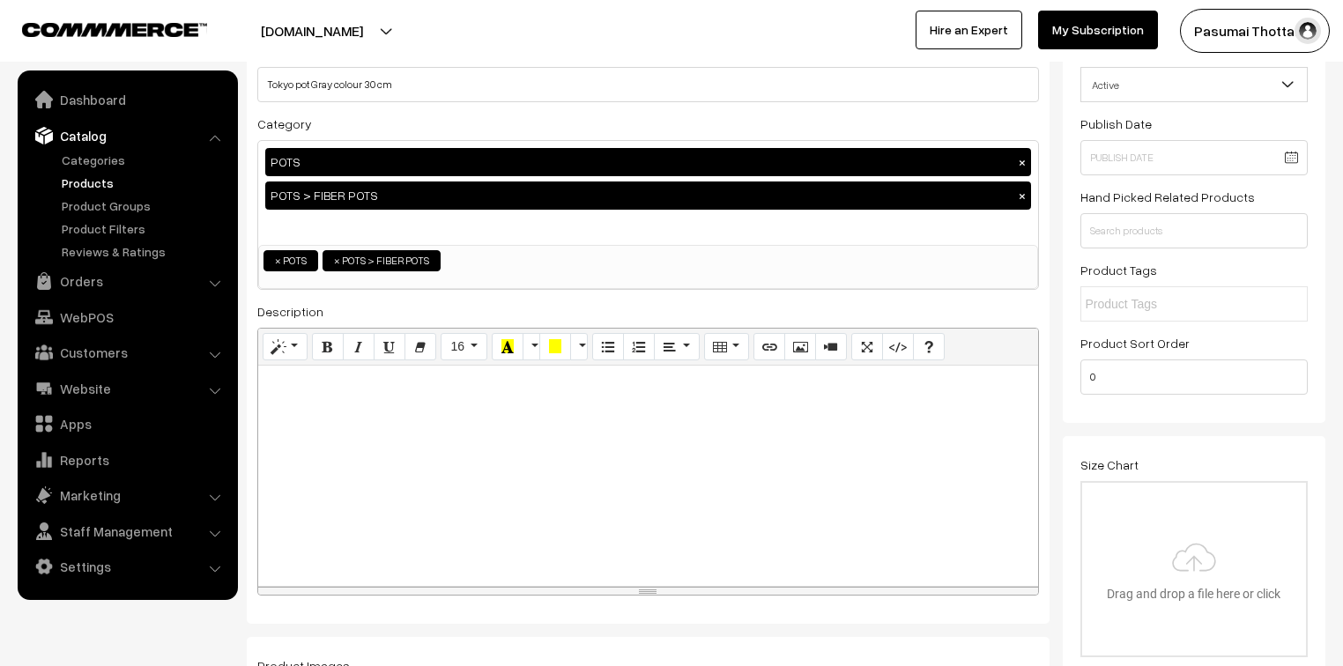
scroll to position [0, 0]
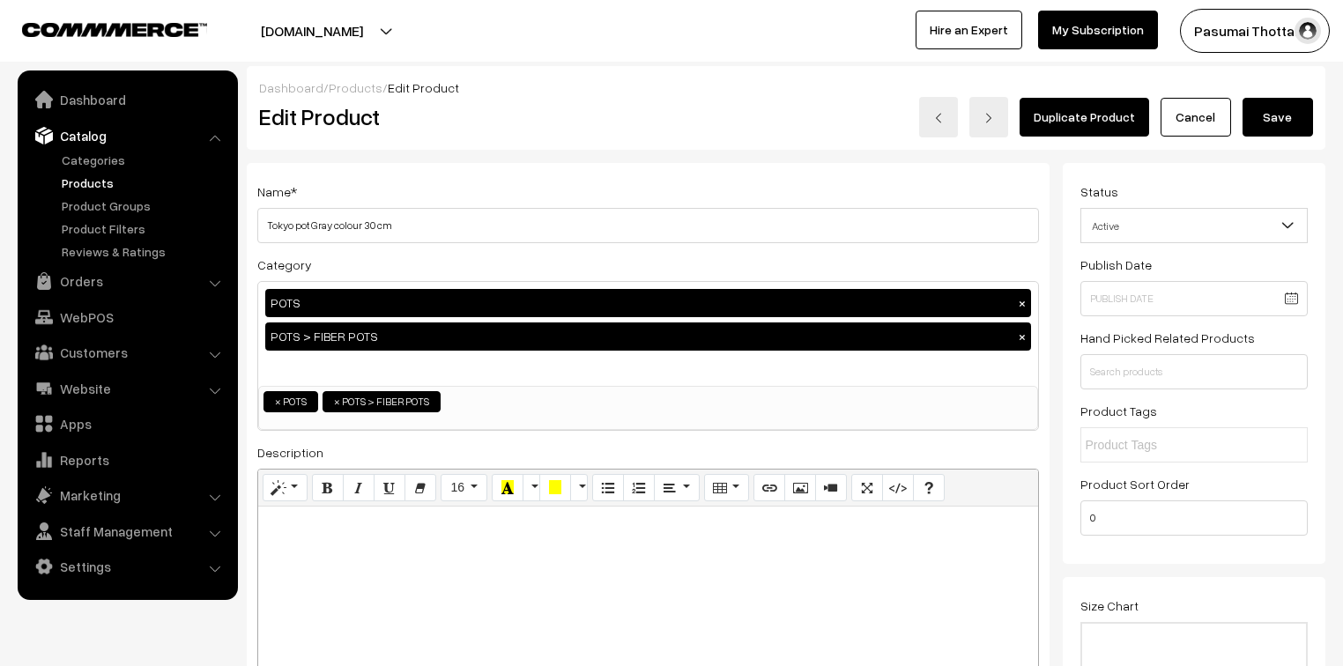
click at [1269, 118] on button "Save" at bounding box center [1278, 117] width 70 height 39
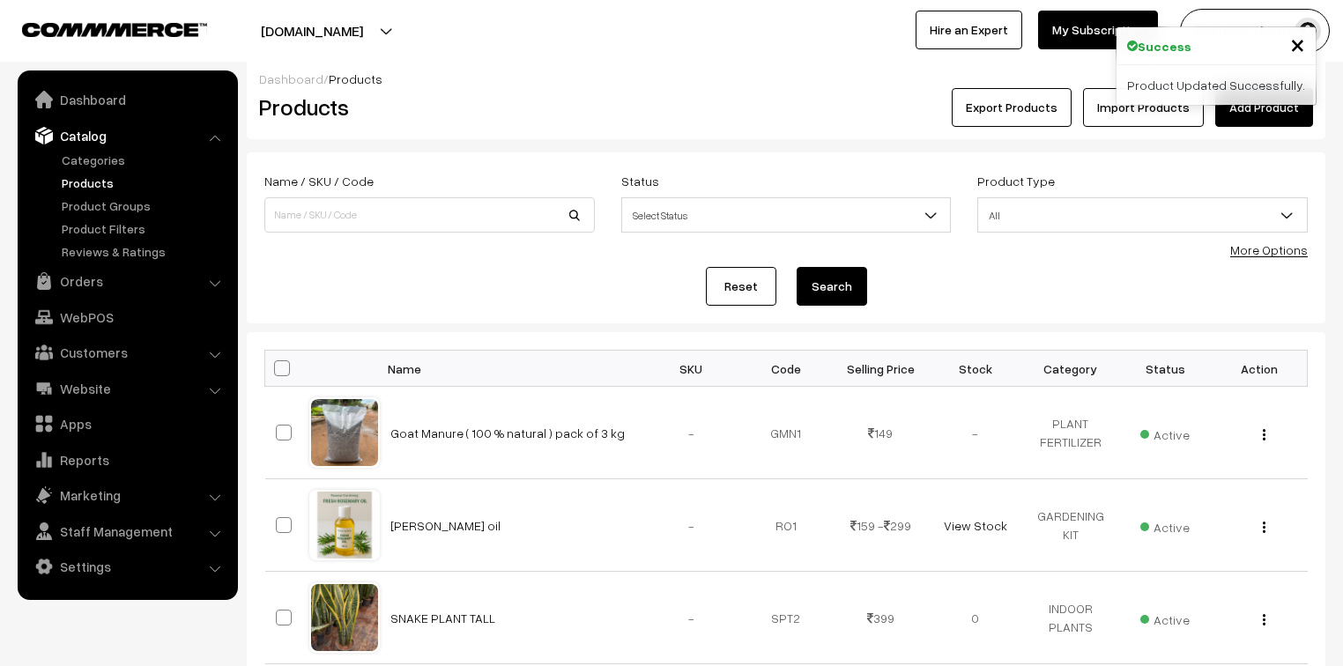
scroll to position [70, 0]
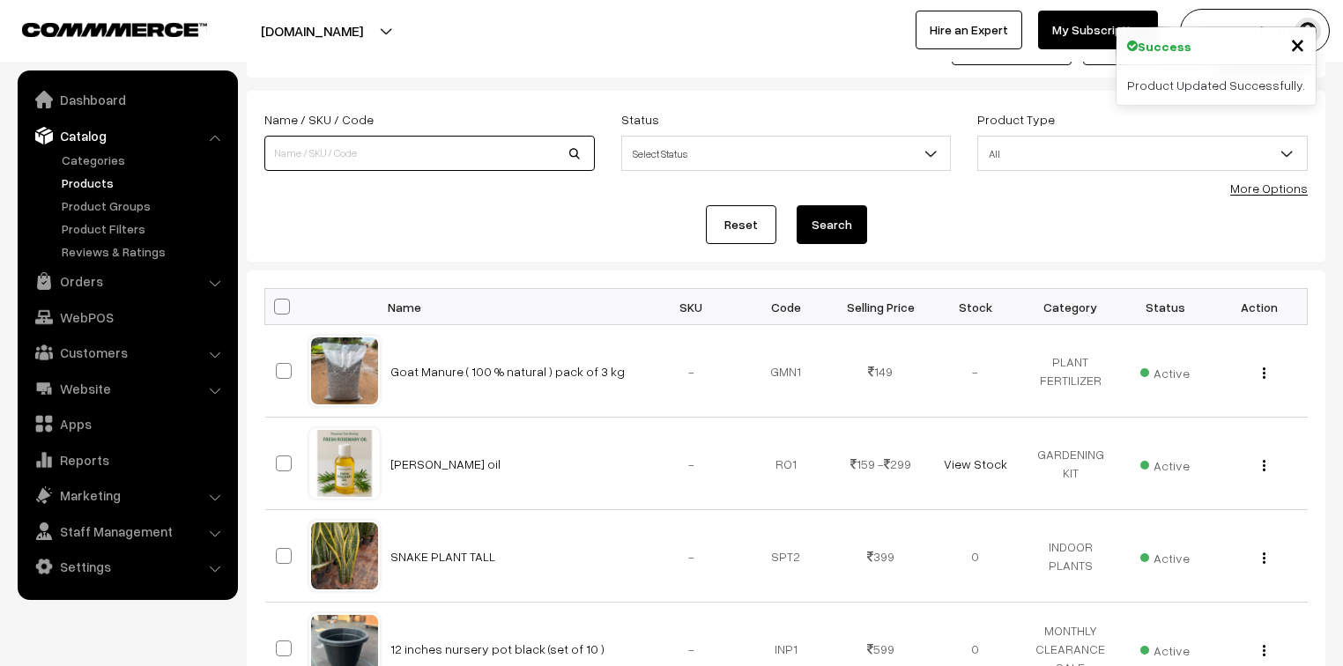
click at [378, 154] on input at bounding box center [429, 153] width 330 height 35
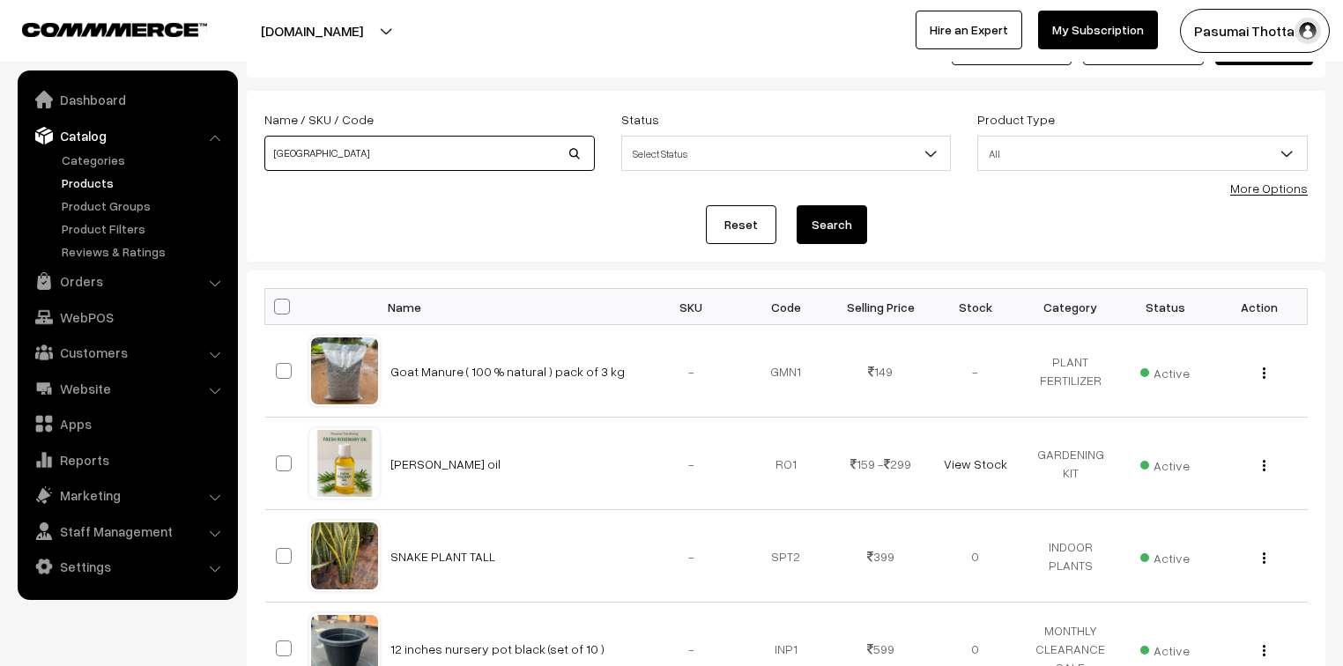
type input "Tokyo pot marble white colour"
click at [824, 222] on button "Search" at bounding box center [832, 224] width 70 height 39
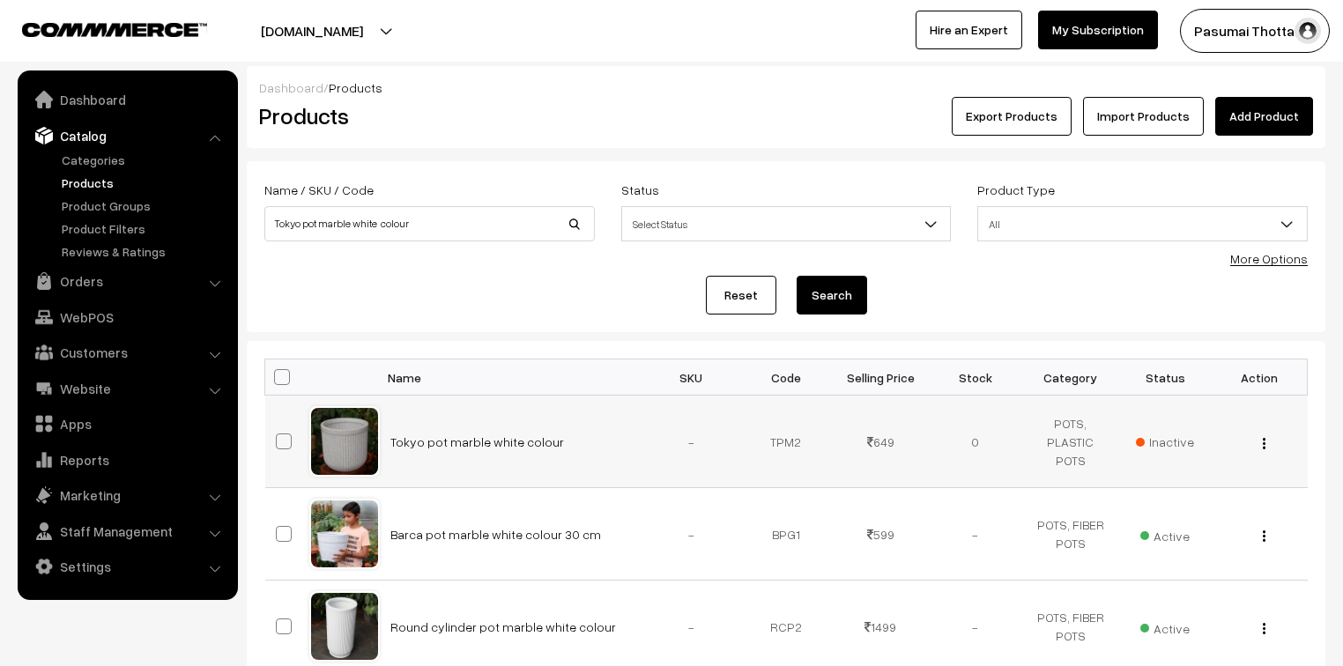
click at [1157, 439] on span "Inactive" at bounding box center [1165, 442] width 58 height 19
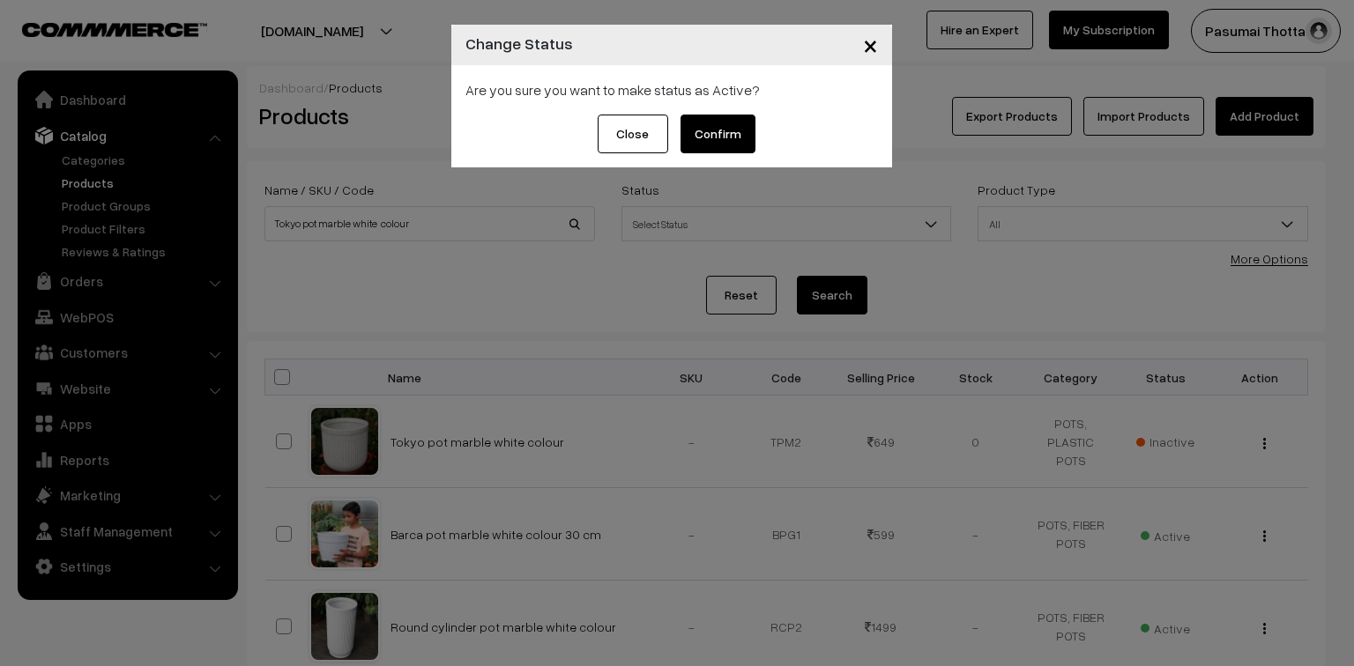
click at [716, 137] on button "Confirm" at bounding box center [717, 134] width 75 height 39
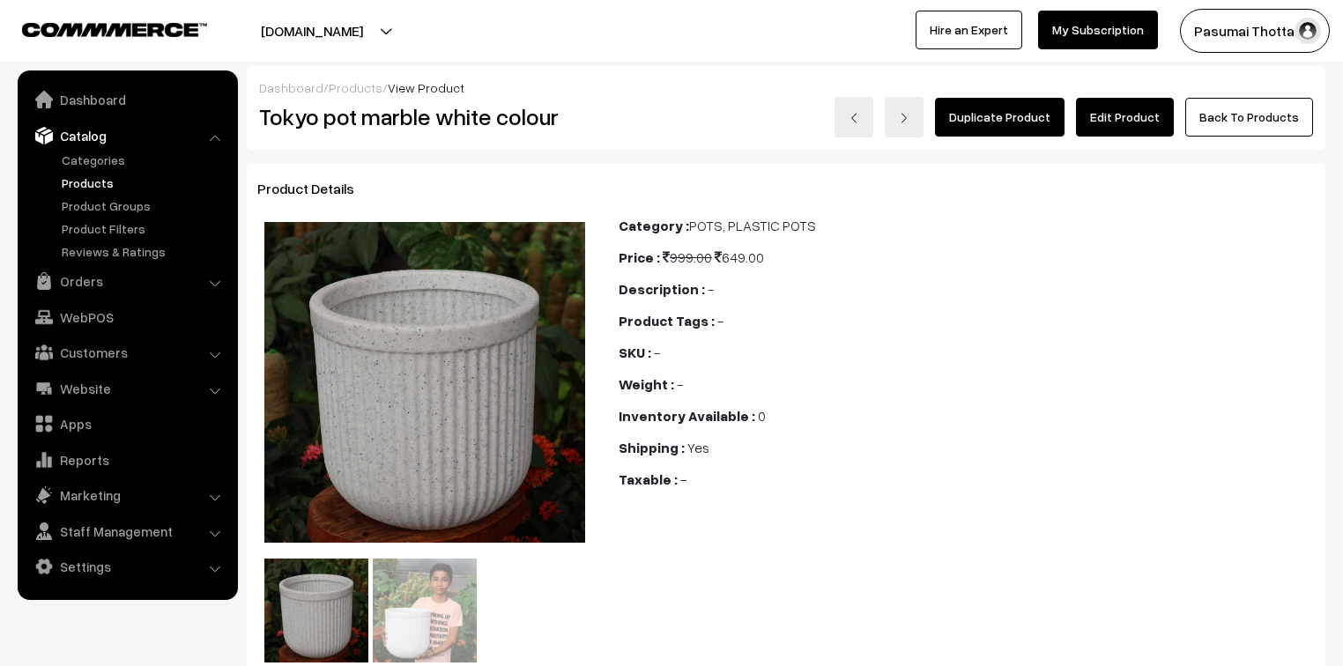
click at [1133, 124] on link "Edit Product" at bounding box center [1125, 117] width 98 height 39
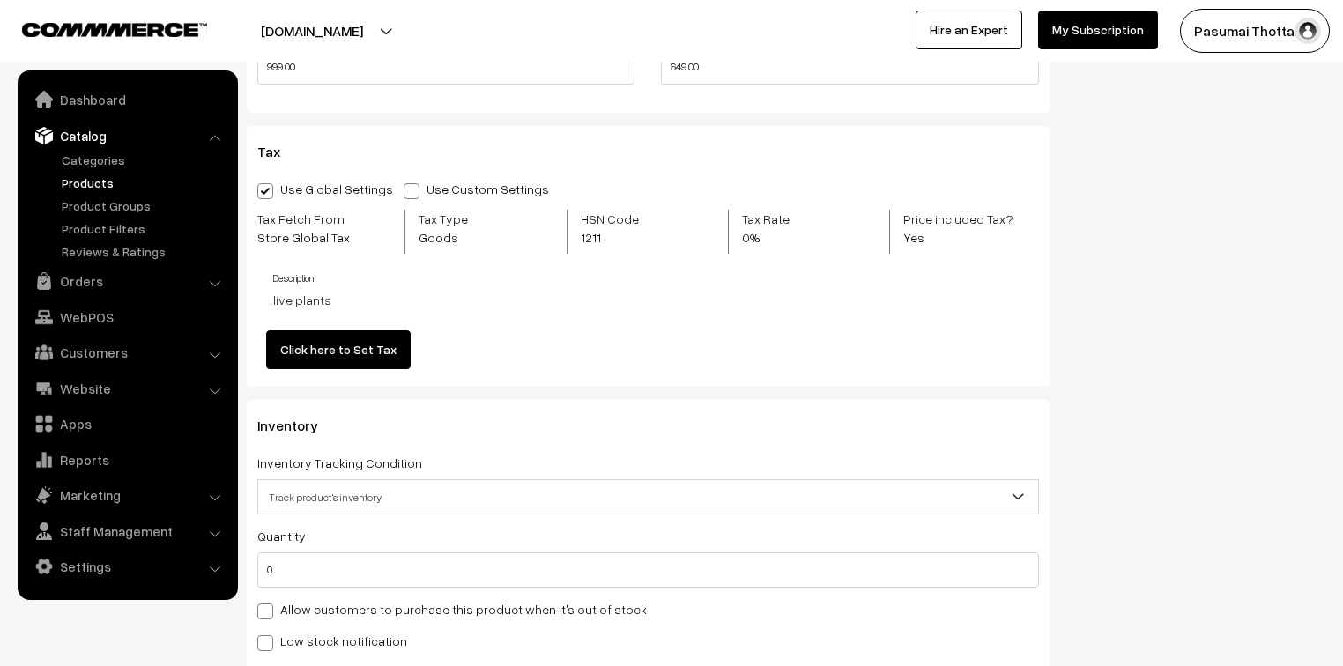
scroll to position [1692, 0]
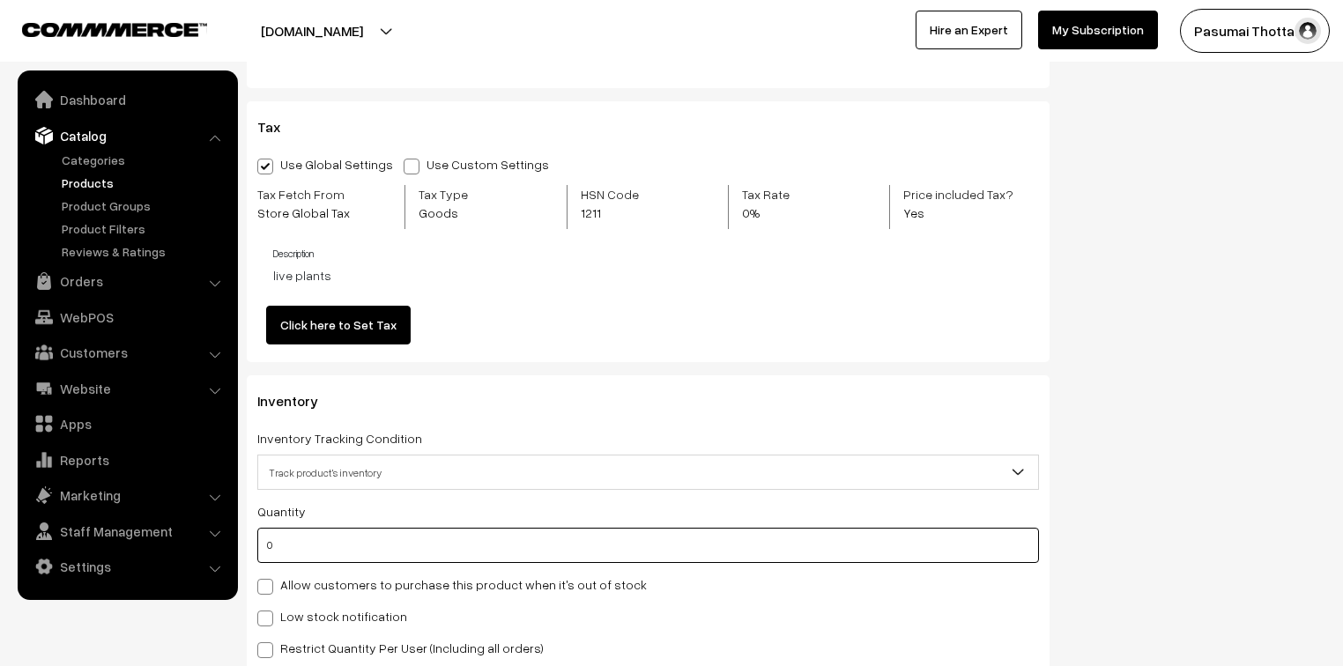
click at [293, 544] on input "0" at bounding box center [648, 545] width 782 height 35
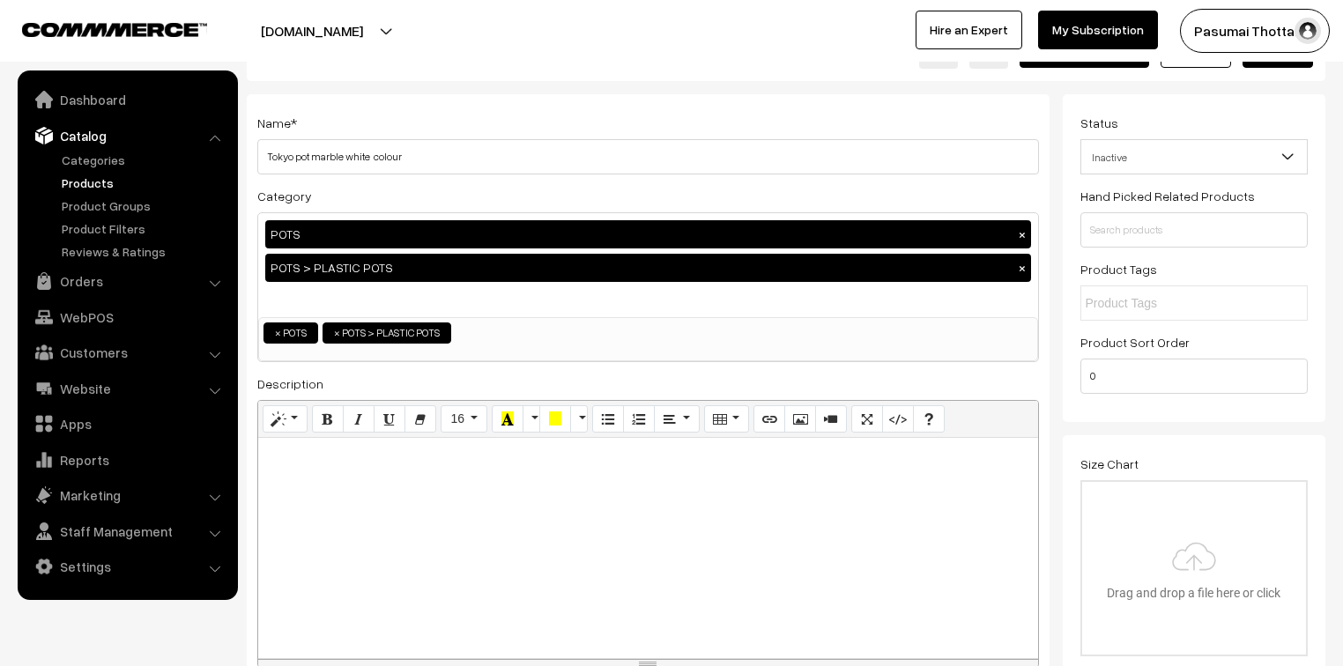
scroll to position [0, 0]
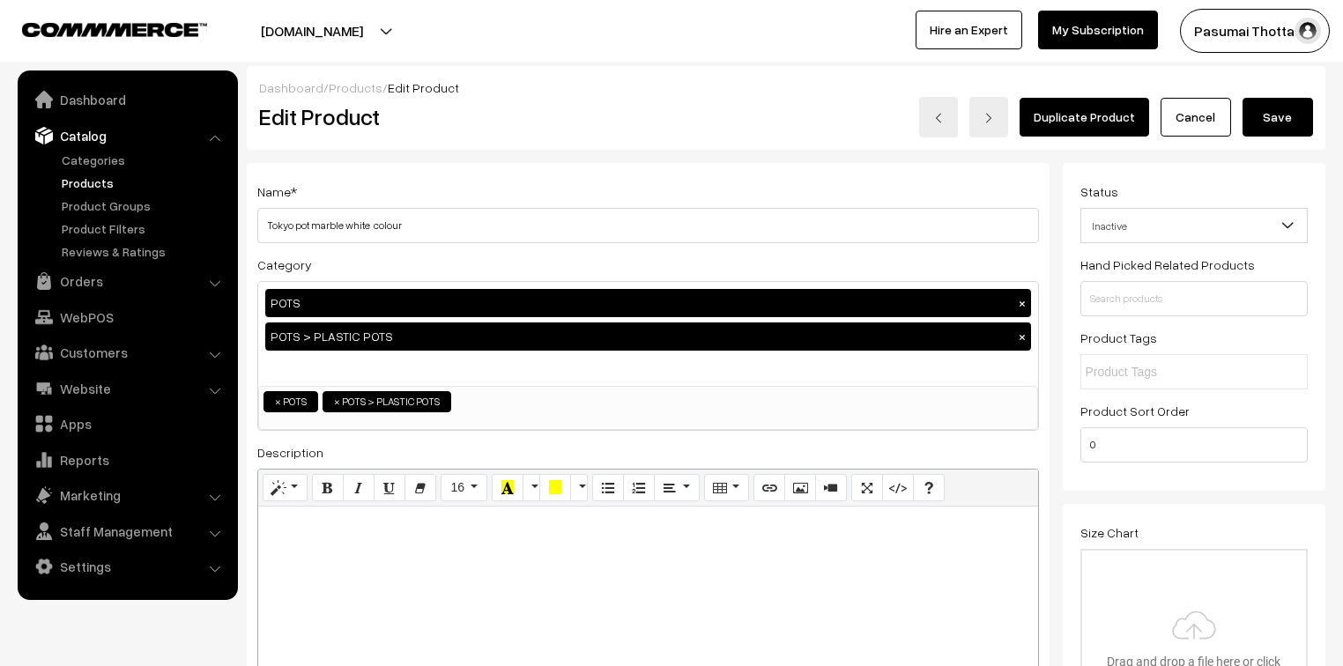
type input "4"
click at [1287, 111] on button "Save" at bounding box center [1278, 117] width 70 height 39
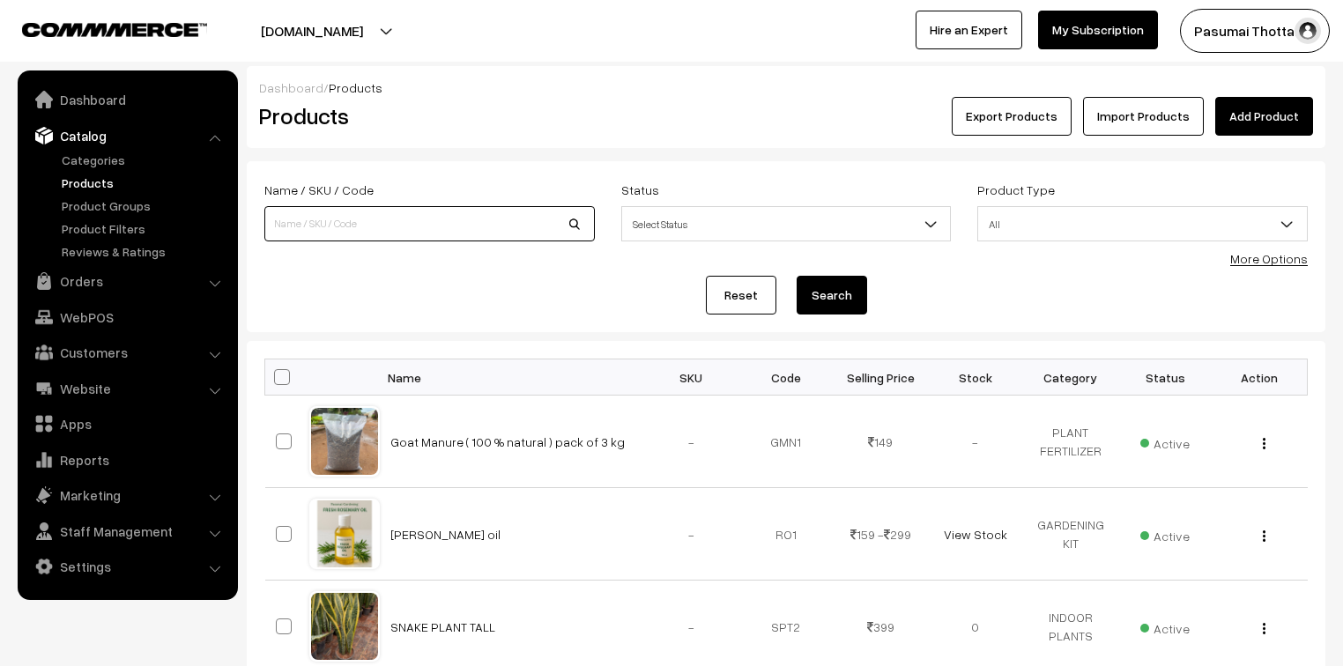
click at [314, 222] on input at bounding box center [429, 223] width 330 height 35
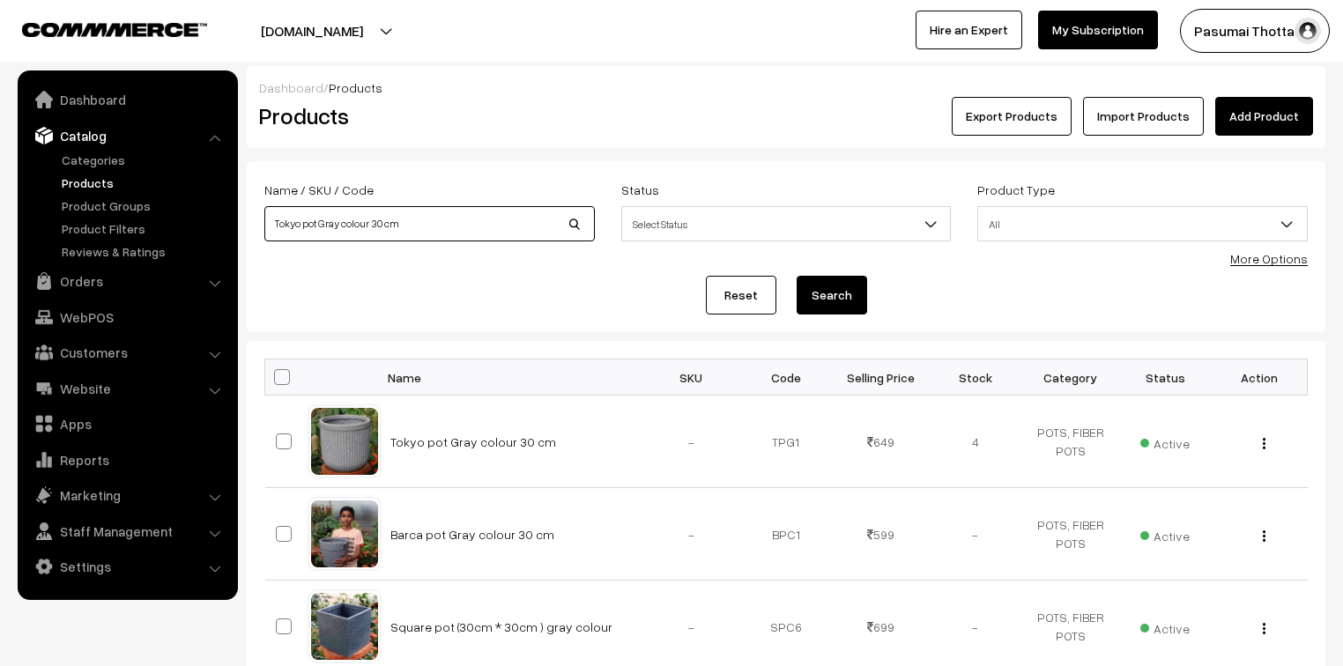
drag, startPoint x: 430, startPoint y: 233, endPoint x: 252, endPoint y: 217, distance: 178.7
click at [252, 217] on div "Name / SKU / Code Tokyo pot Gray colour 30 cm" at bounding box center [429, 215] width 357 height 73
type input "Bramakamalam /BRAMAKAMALAM / [GEOGRAPHIC_DATA]"
click at [835, 293] on button "Search" at bounding box center [832, 295] width 70 height 39
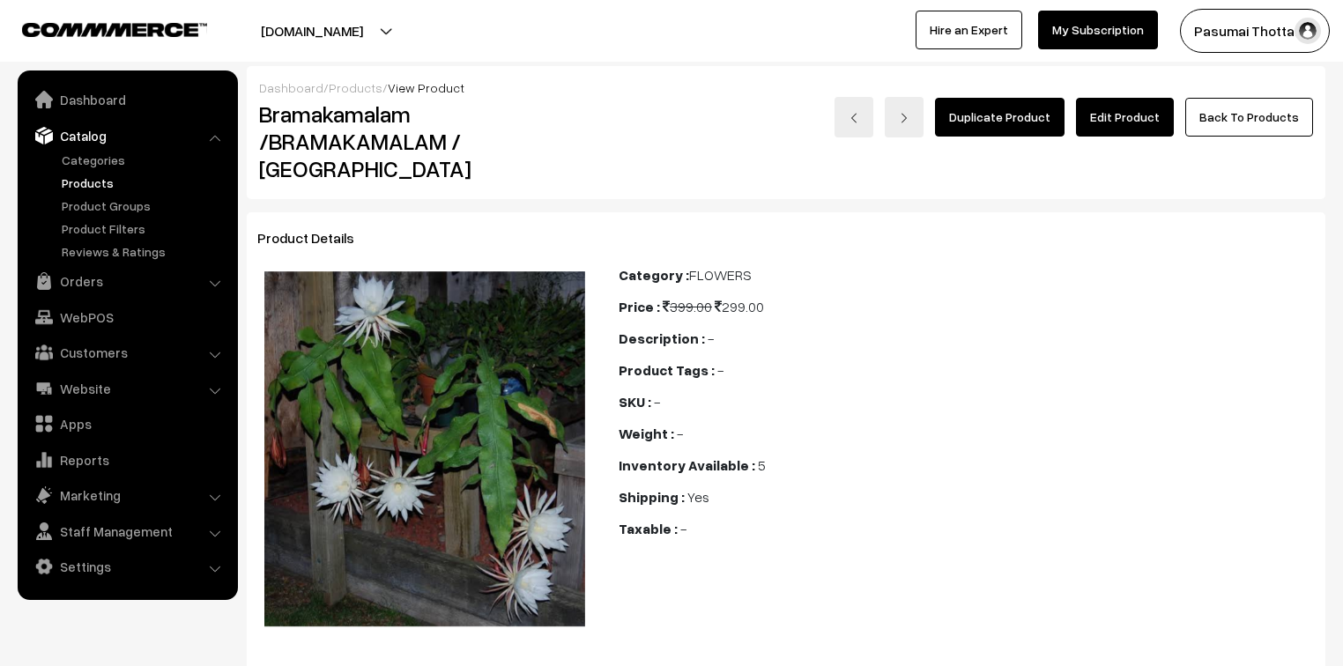
click at [1164, 120] on link "Edit Product" at bounding box center [1125, 117] width 98 height 39
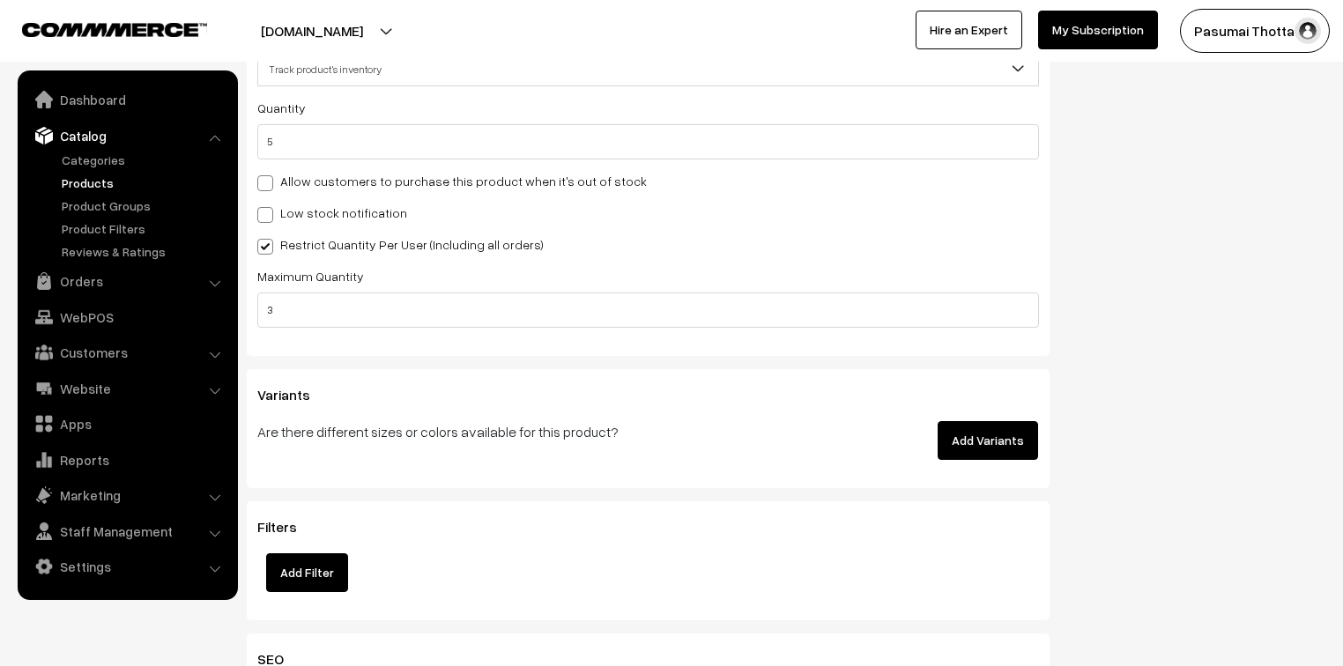
scroll to position [1903, 0]
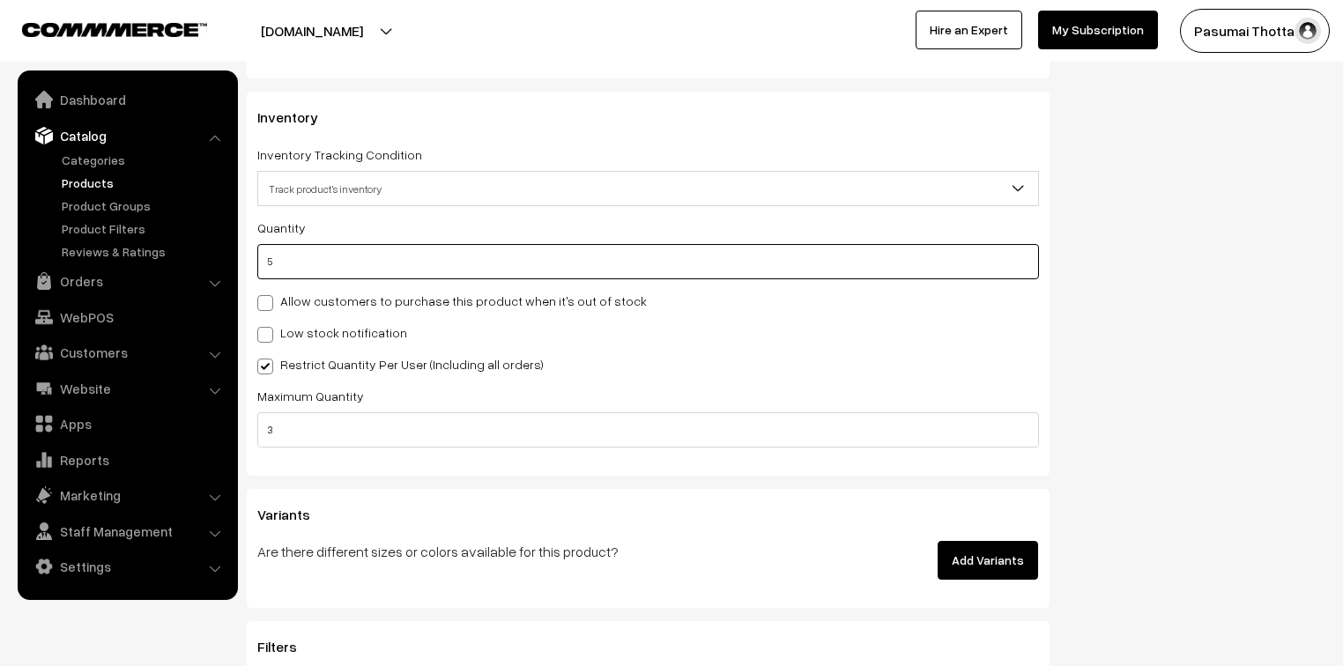
click at [278, 264] on input "5" at bounding box center [648, 261] width 782 height 35
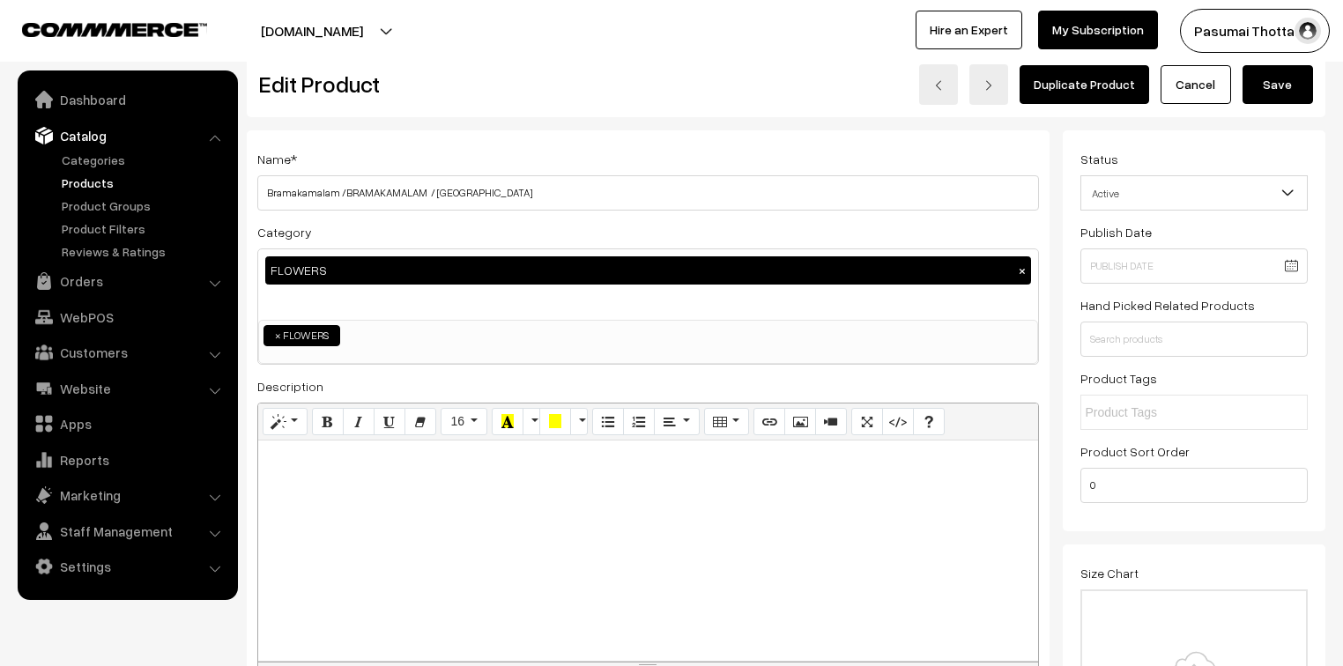
scroll to position [0, 0]
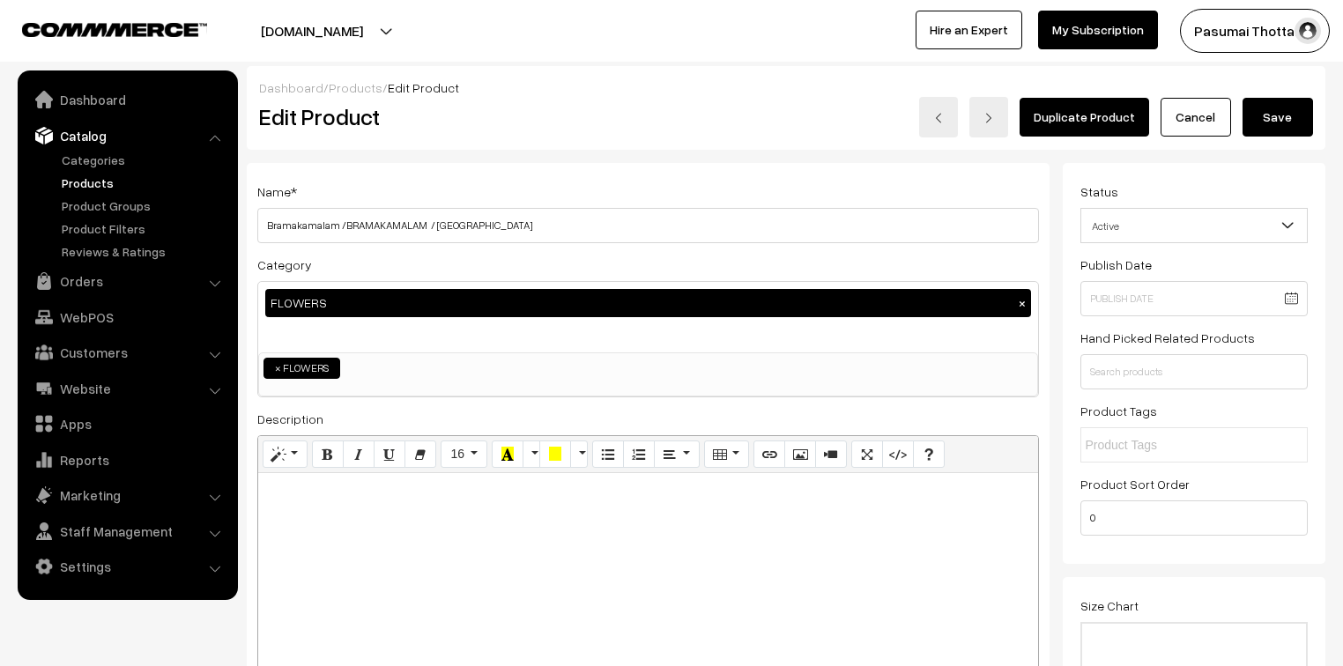
type input "0"
click at [1268, 109] on button "Save" at bounding box center [1278, 117] width 70 height 39
